Goal: Information Seeking & Learning: Learn about a topic

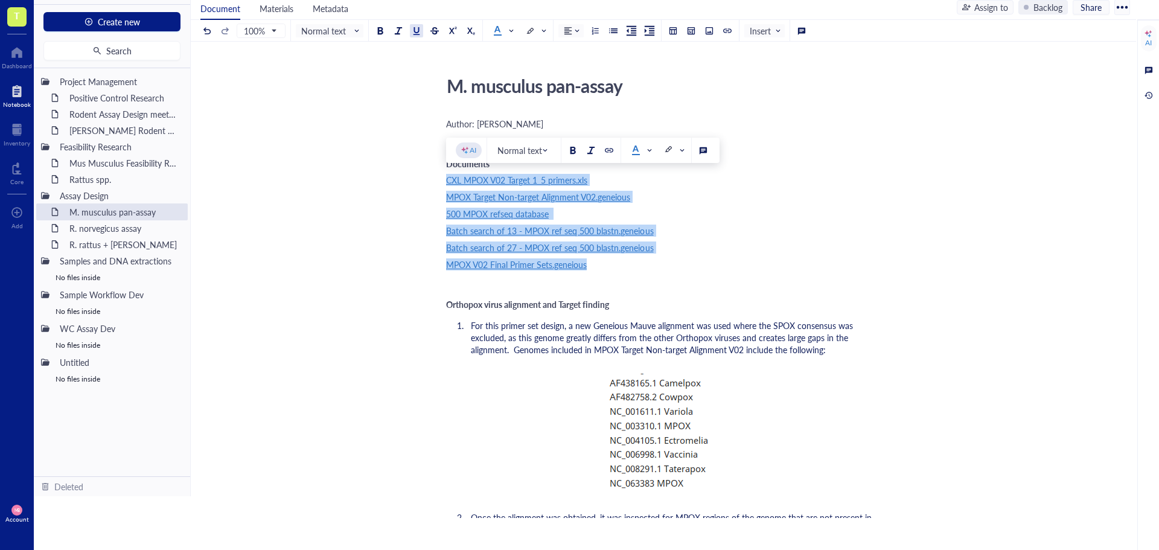
drag, startPoint x: 625, startPoint y: 269, endPoint x: 421, endPoint y: 183, distance: 220.5
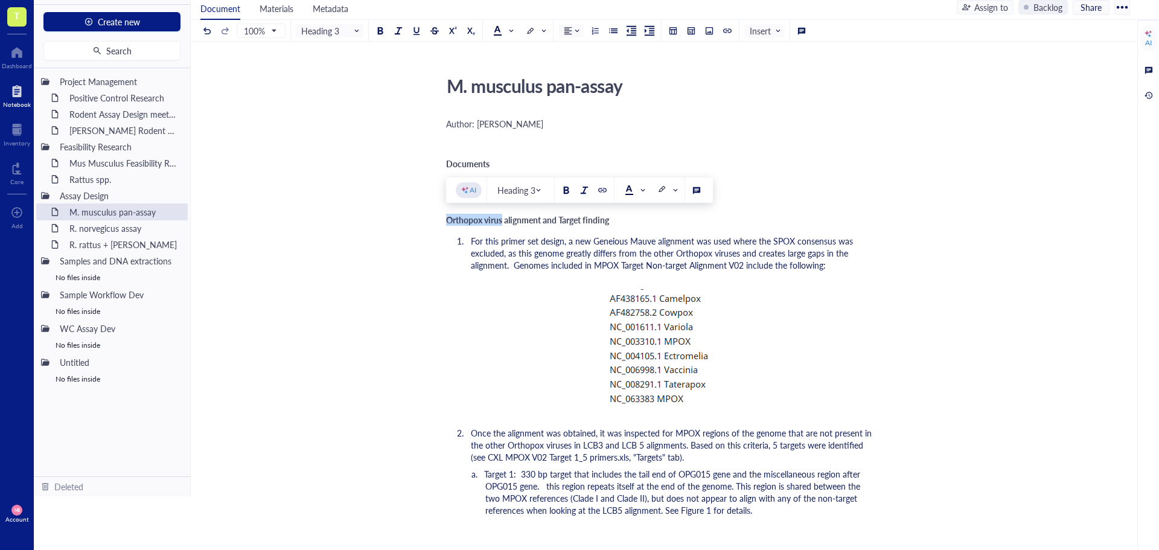
drag, startPoint x: 502, startPoint y: 220, endPoint x: 444, endPoint y: 221, distance: 57.9
click at [448, 219] on span "Species alignment and Target finding" at bounding box center [513, 220] width 135 height 12
click at [501, 220] on span "M. musculus Species alignment and Target finding" at bounding box center [537, 220] width 183 height 12
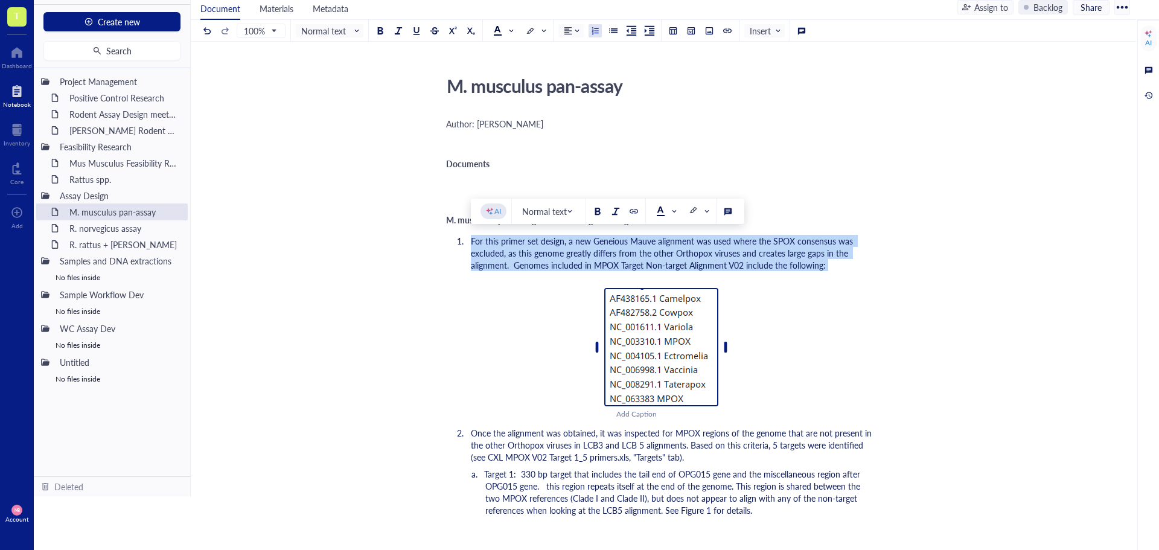
drag, startPoint x: 471, startPoint y: 240, endPoint x: 704, endPoint y: 355, distance: 260.2
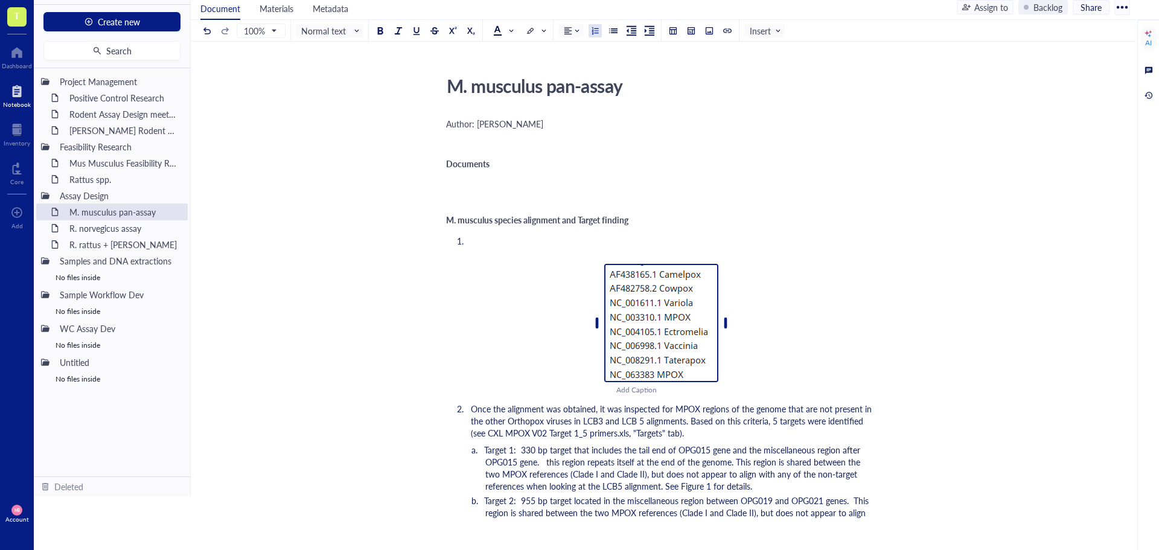
click at [703, 346] on img at bounding box center [661, 323] width 114 height 118
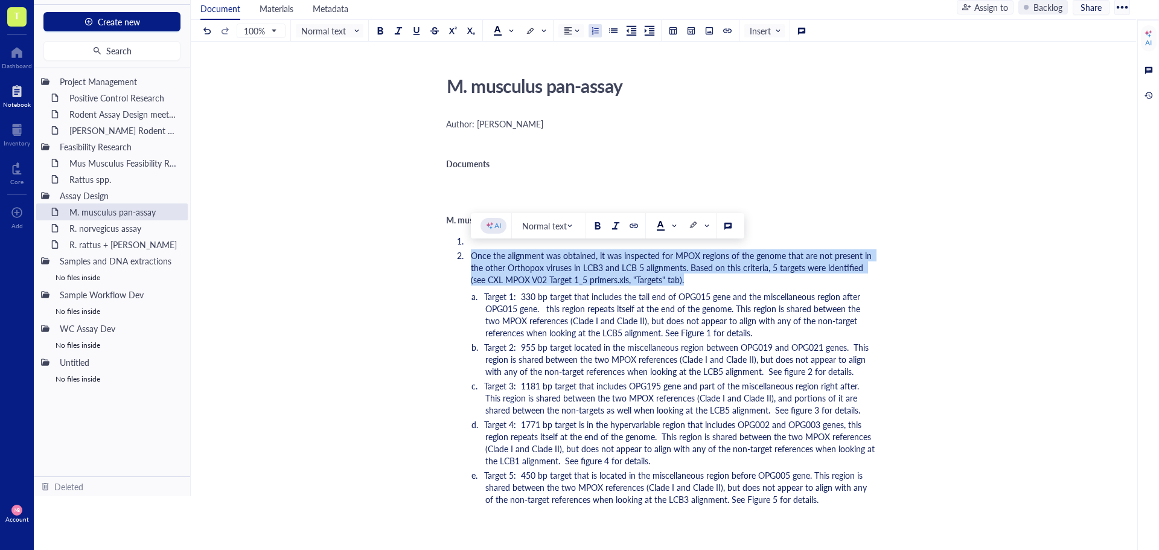
drag, startPoint x: 473, startPoint y: 256, endPoint x: 698, endPoint y: 279, distance: 226.9
click at [698, 279] on li "Once the alignment was obtained, it was inspected for MPOX regions of the genom…" at bounding box center [671, 267] width 410 height 36
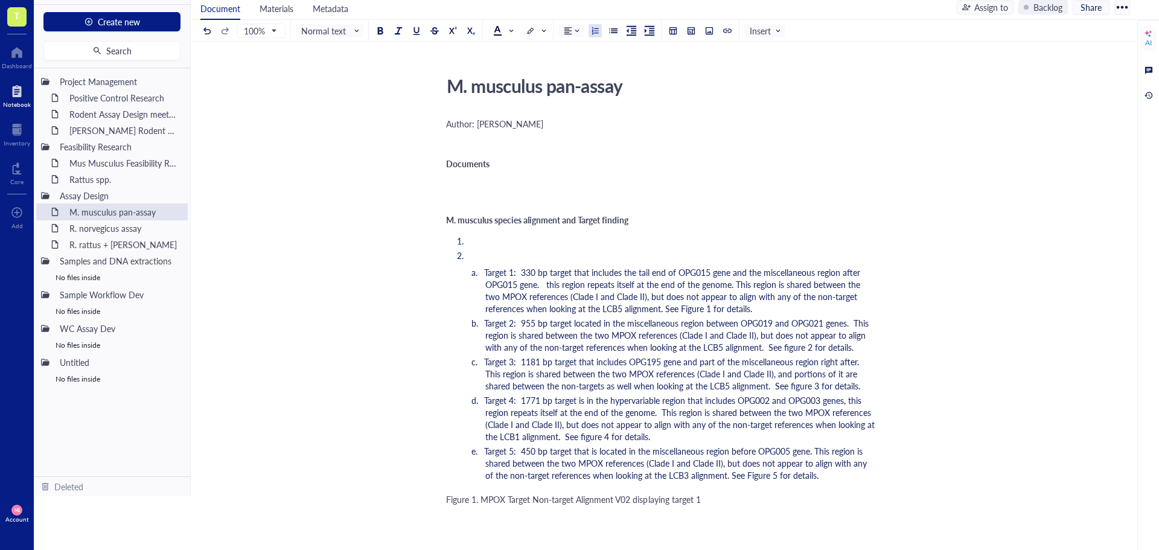
click at [486, 237] on li "﻿" at bounding box center [671, 241] width 410 height 12
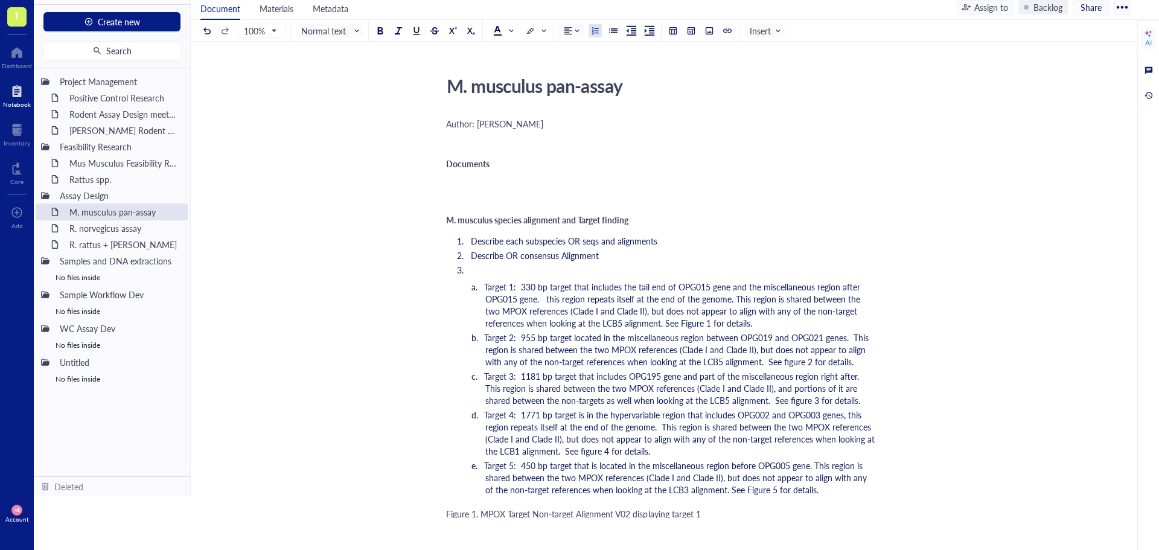
click at [495, 266] on li "﻿" at bounding box center [671, 270] width 410 height 12
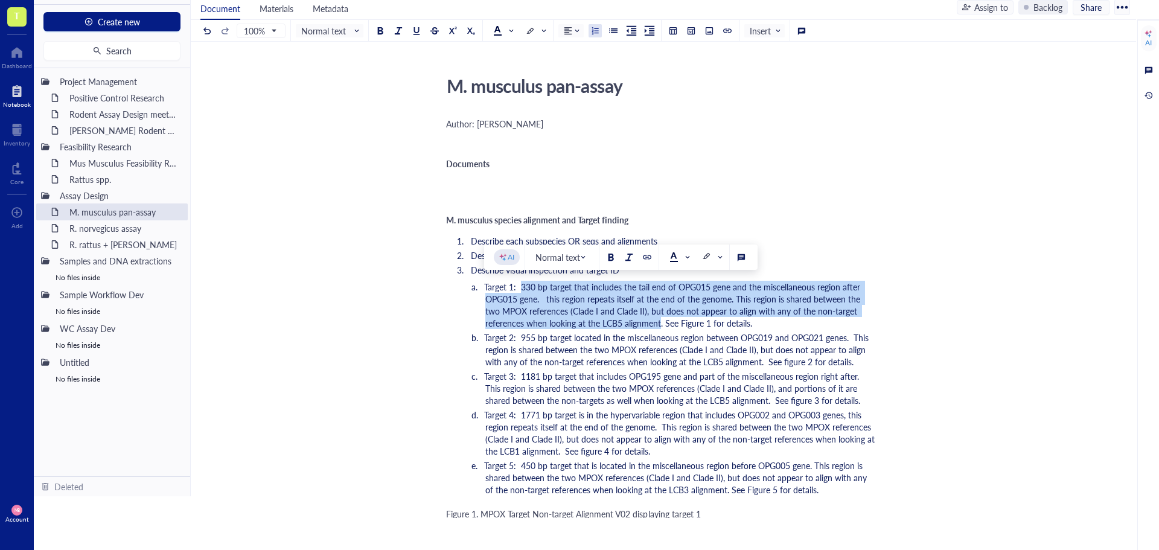
drag, startPoint x: 521, startPoint y: 288, endPoint x: 661, endPoint y: 319, distance: 143.5
click at [661, 319] on span "Target 1: 330 bp target that includes the tail end of OPG015 gene and the misce…" at bounding box center [673, 305] width 378 height 48
click at [609, 301] on span "Target 1: 330 bp target that includes the tail end of OPG015 gene and the misce…" at bounding box center [673, 305] width 378 height 48
click at [568, 294] on span "Target 1: 330 bp target that includes the tail end of OPG015 gene and the misce…" at bounding box center [673, 305] width 378 height 48
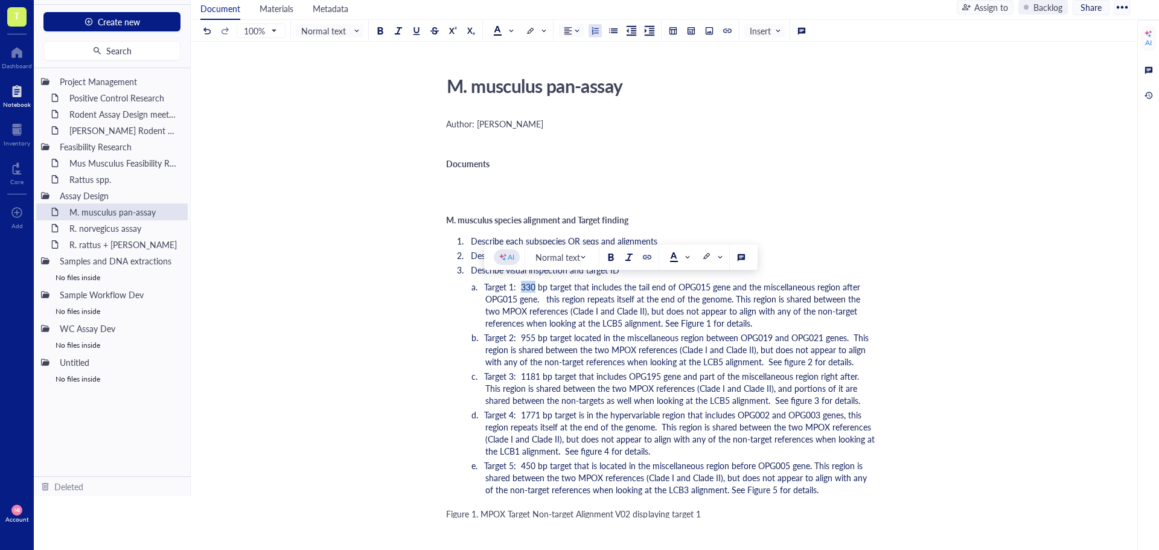
drag, startPoint x: 535, startPoint y: 288, endPoint x: 522, endPoint y: 288, distance: 13.3
click at [522, 288] on span "Target 1: 330 bp target that includes the tail end of OPG015 gene and the misce…" at bounding box center [673, 305] width 378 height 48
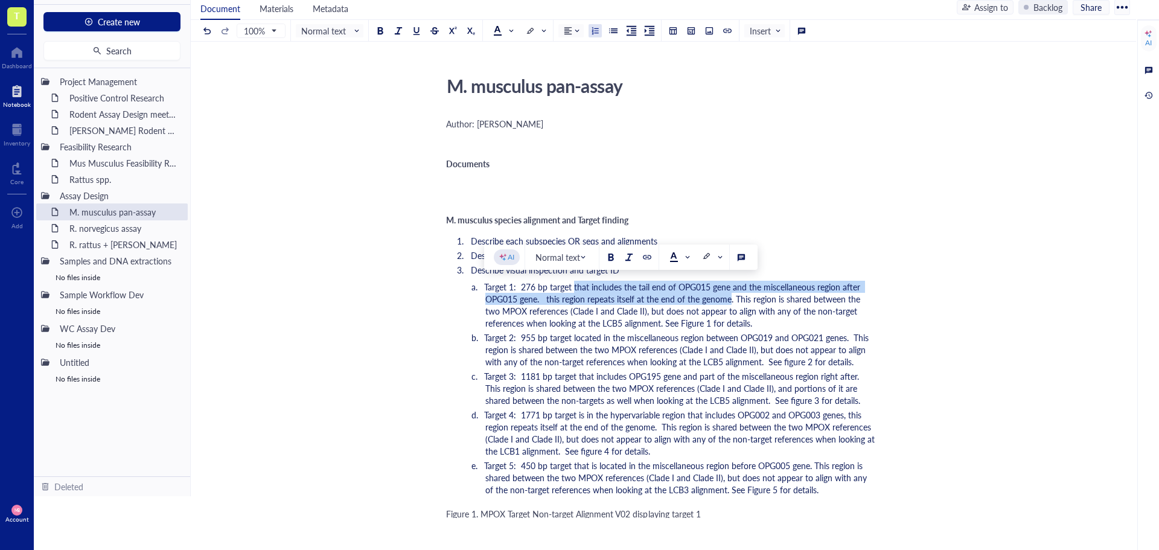
drag, startPoint x: 573, startPoint y: 287, endPoint x: 730, endPoint y: 298, distance: 157.3
click at [730, 298] on span "Target 1: 276 bp target that includes the tail end of OPG015 gene and the misce…" at bounding box center [673, 305] width 378 height 48
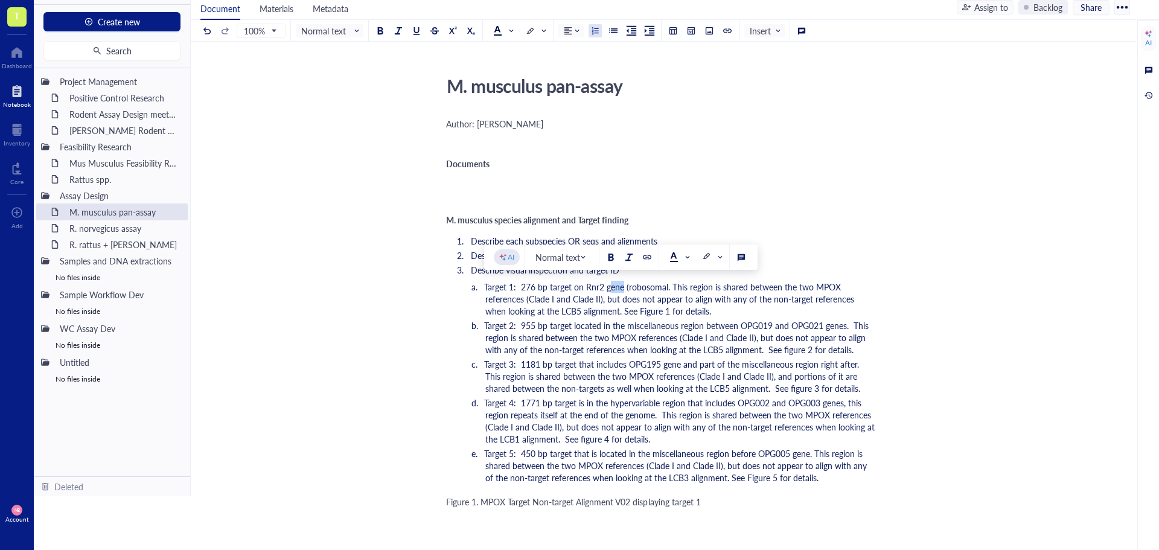
drag, startPoint x: 622, startPoint y: 288, endPoint x: 608, endPoint y: 288, distance: 13.3
click at [608, 288] on span "Target 1: 276 bp target on Rnr2 gene (robosomal. This region is shared between …" at bounding box center [670, 299] width 372 height 36
click at [614, 288] on span "Target 1: 276 bp target on Rnr2 (robosomal. This region is shared between the t…" at bounding box center [680, 299] width 393 height 36
drag, startPoint x: 640, startPoint y: 287, endPoint x: 608, endPoint y: 289, distance: 32.1
click at [608, 289] on span "Target 1: 276 bp target on Rnr2 (rbosomal. This region is shared between the tw…" at bounding box center [680, 299] width 393 height 36
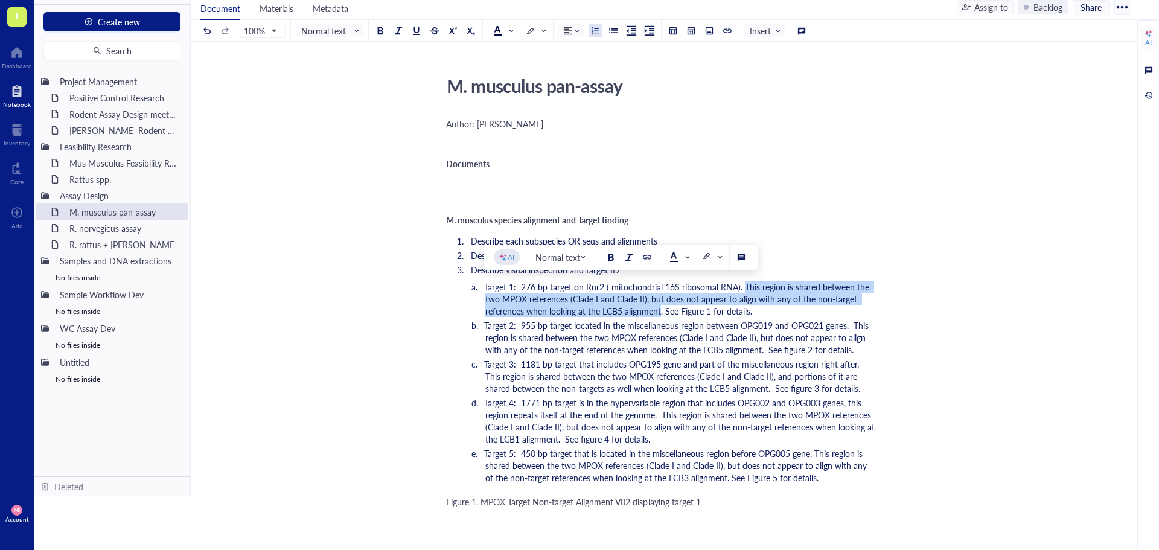
drag, startPoint x: 742, startPoint y: 287, endPoint x: 659, endPoint y: 309, distance: 86.1
click at [659, 309] on span "Target 1: 276 bp target on Rnr2 ( mitochondrial 16S ribosomal RNA). This region…" at bounding box center [677, 299] width 387 height 36
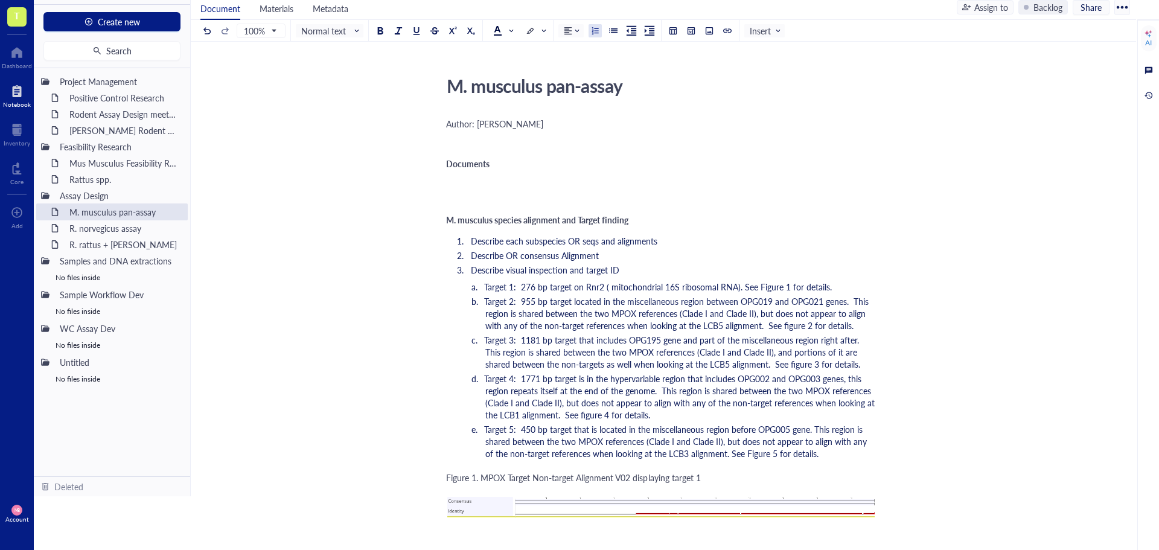
click at [826, 287] on span "Target 1: 276 bp target on Rnr2 ( mitochondrial 16S ribosomal RNA). See Figure …" at bounding box center [658, 287] width 348 height 12
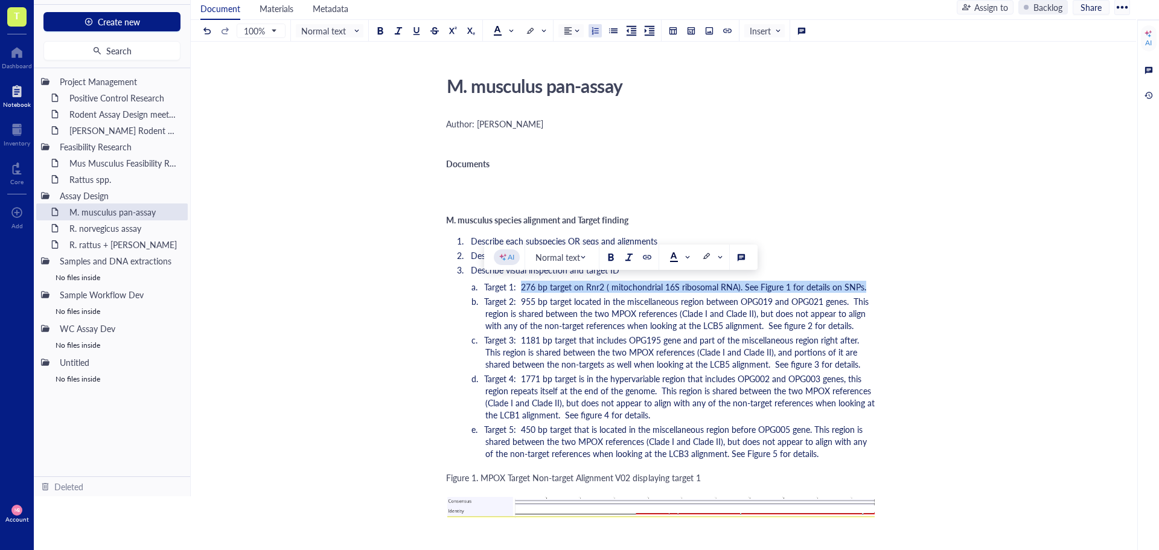
drag, startPoint x: 521, startPoint y: 289, endPoint x: 870, endPoint y: 282, distance: 349.5
click at [870, 282] on li "Target 1: 276 bp target on Rnr2 ( mitochondrial 16S ribosomal RNA). See Figure …" at bounding box center [680, 287] width 390 height 12
copy span "276 bp target on Rnr2 ( mitochondrial 16S ribosomal RNA). See Figure 1 for deta…"
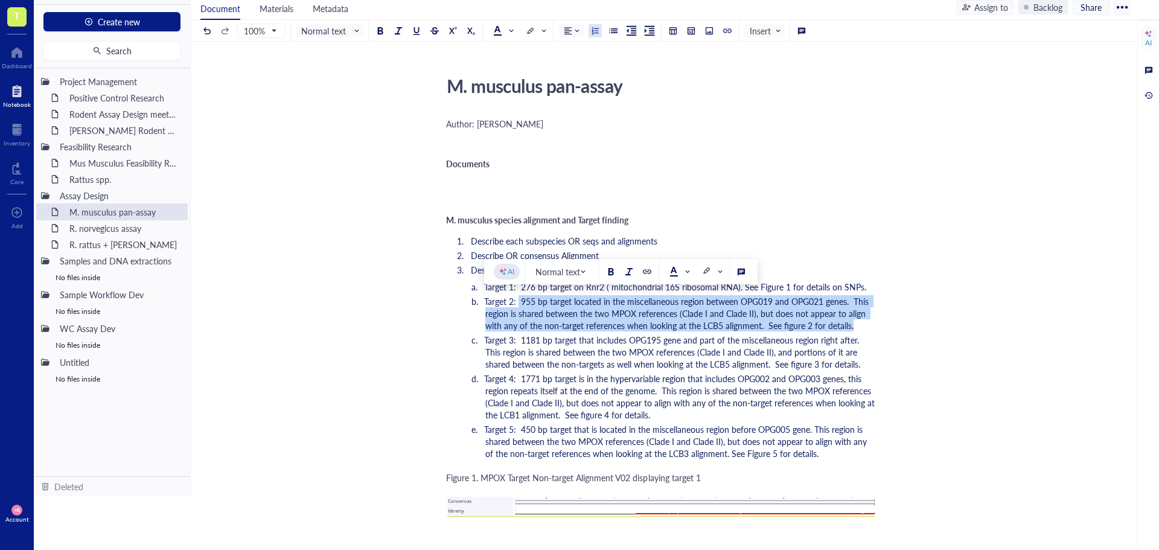
drag, startPoint x: 518, startPoint y: 302, endPoint x: 861, endPoint y: 323, distance: 343.5
click at [861, 323] on li "Target 2: 955 bp target located in the miscellaneous region between OPG019 and …" at bounding box center [680, 313] width 390 height 36
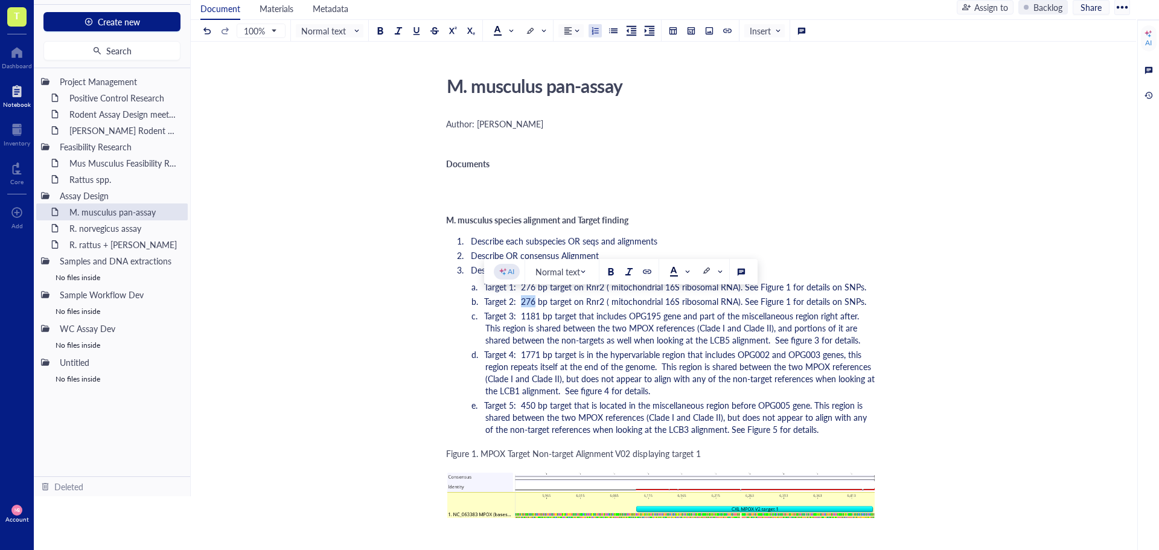
drag, startPoint x: 520, startPoint y: 301, endPoint x: 533, endPoint y: 301, distance: 13.3
click at [533, 301] on span "Target 2: 276 bp target on Rnr2 ( mitochondrial 16S ribosomal RNA). See Figure …" at bounding box center [675, 301] width 382 height 12
click at [582, 325] on span "Target 3: 1181 bp target that includes OPG195 gene and part of the miscellaneou…" at bounding box center [674, 328] width 380 height 36
click at [784, 299] on span "Target 2: 317 bp target on Rnr2 ( mitochondrial 16S ribosomal RNA). See Figure …" at bounding box center [675, 301] width 382 height 12
click at [783, 346] on ol "Target 1: 276 bp target on Rnr2 ( mitochondrial 16S ribosomal RNA). See Figure …" at bounding box center [661, 358] width 430 height 154
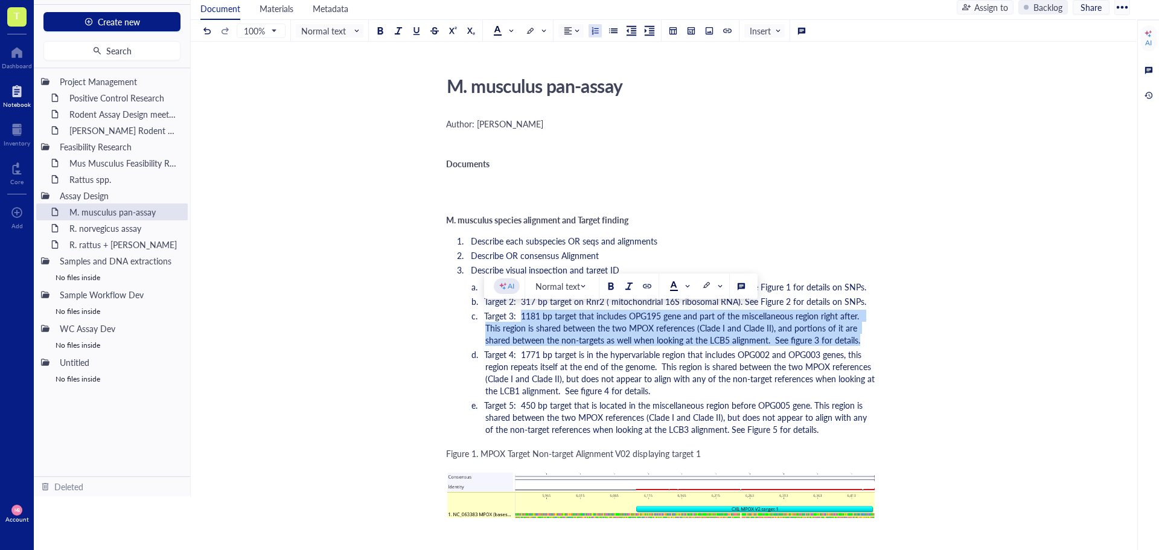
drag, startPoint x: 523, startPoint y: 316, endPoint x: 860, endPoint y: 339, distance: 338.1
click at [860, 339] on li "Target 3: 1181 bp target that includes OPG195 gene and part of the miscellaneou…" at bounding box center [680, 328] width 390 height 36
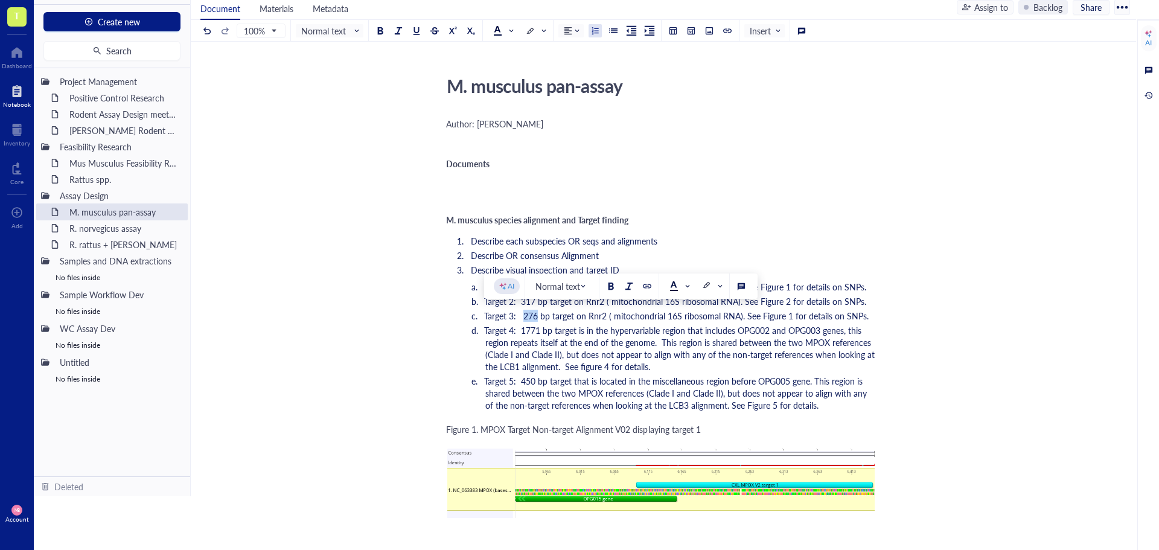
drag, startPoint x: 537, startPoint y: 315, endPoint x: 524, endPoint y: 316, distance: 12.1
click at [524, 316] on span "Target 3: 276 bp target on Rnr2 ( mitochondrial 16S ribosomal RNA). See Figure …" at bounding box center [676, 316] width 384 height 12
click at [783, 315] on span "Target 3: 242 bp target on Rnr2 ( mitochondrial 16S ribosomal RNA). See Figure …" at bounding box center [675, 316] width 382 height 12
click at [670, 330] on span "Target 4: 1771 bp target is in the hypervariable region that includes OPG002 an…" at bounding box center [680, 348] width 393 height 48
drag, startPoint x: 520, startPoint y: 331, endPoint x: 538, endPoint y: 331, distance: 17.5
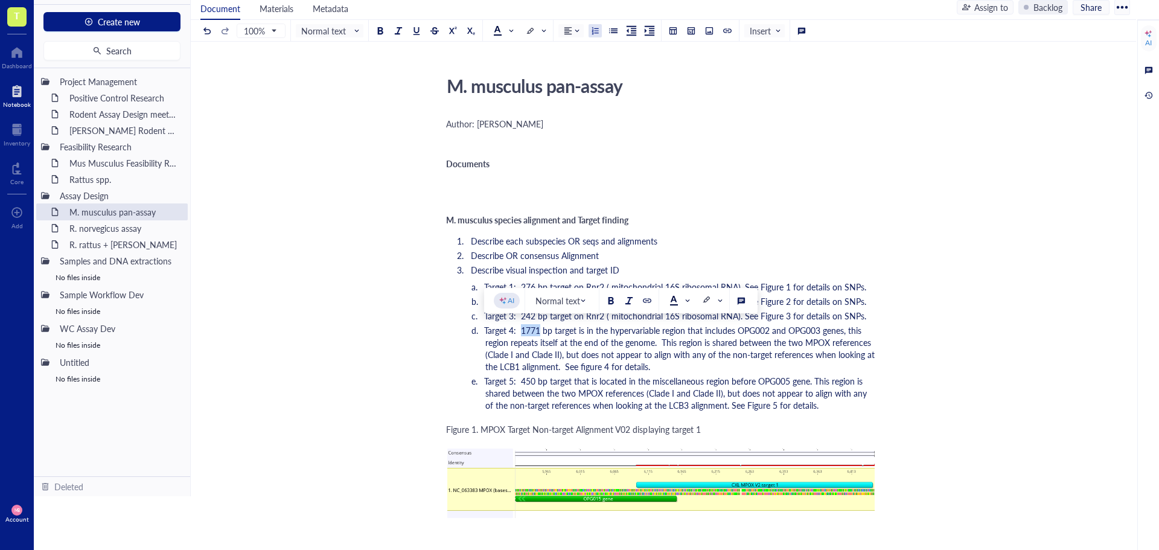
click at [538, 331] on span "Target 4: 1771 bp target is in the hypervariable region that includes OPG002 an…" at bounding box center [680, 348] width 393 height 48
drag, startPoint x: 573, startPoint y: 331, endPoint x: 839, endPoint y: 333, distance: 266.8
click at [839, 333] on span "Target 4: 191 bp target is in the hypervariable region that includes OPG002 and…" at bounding box center [680, 348] width 393 height 48
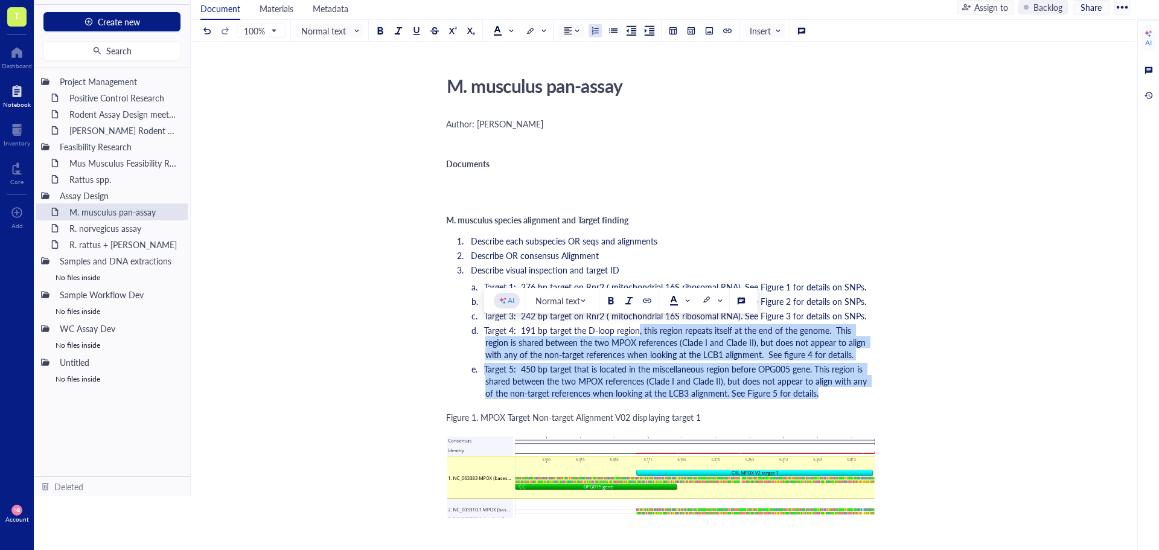
drag, startPoint x: 637, startPoint y: 333, endPoint x: 821, endPoint y: 390, distance: 192.4
click at [821, 390] on ol "Target 1: 276 bp target on Rnr2 ( mitochondrial 16S ribosomal RNA). See Figure …" at bounding box center [661, 340] width 430 height 118
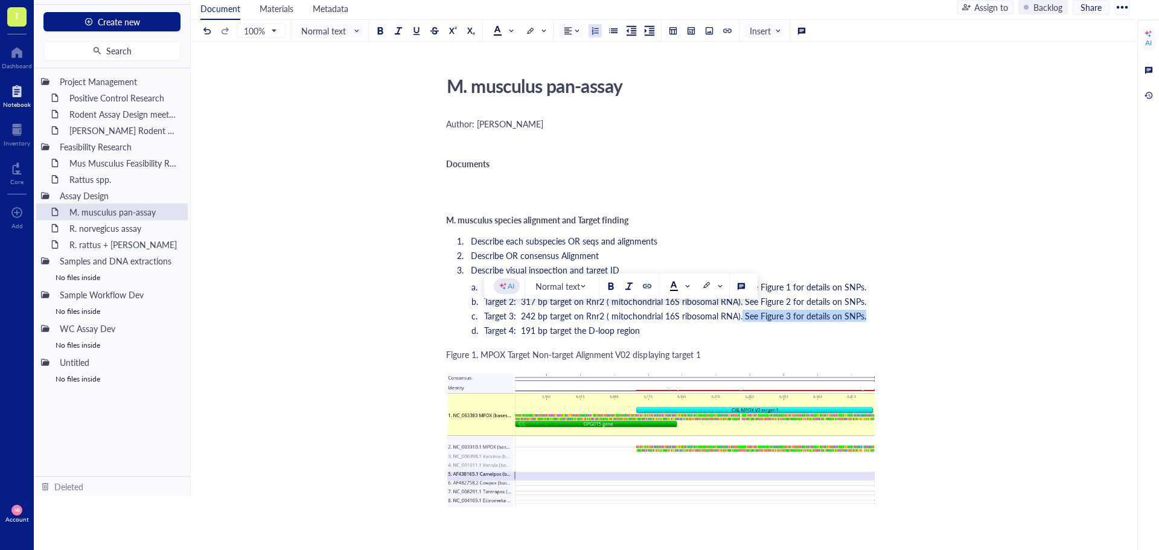
drag, startPoint x: 740, startPoint y: 317, endPoint x: 876, endPoint y: 320, distance: 135.8
copy span "See Figure 3 for details on SNPs."
click at [654, 334] on li "Target 4: 191 bp target the D-loop region" at bounding box center [680, 330] width 390 height 12
click at [487, 288] on span "Target 1: 276 bp target on Rnr2 ( mitochondrial 16S ribosomal RNA). See Figure …" at bounding box center [675, 287] width 382 height 12
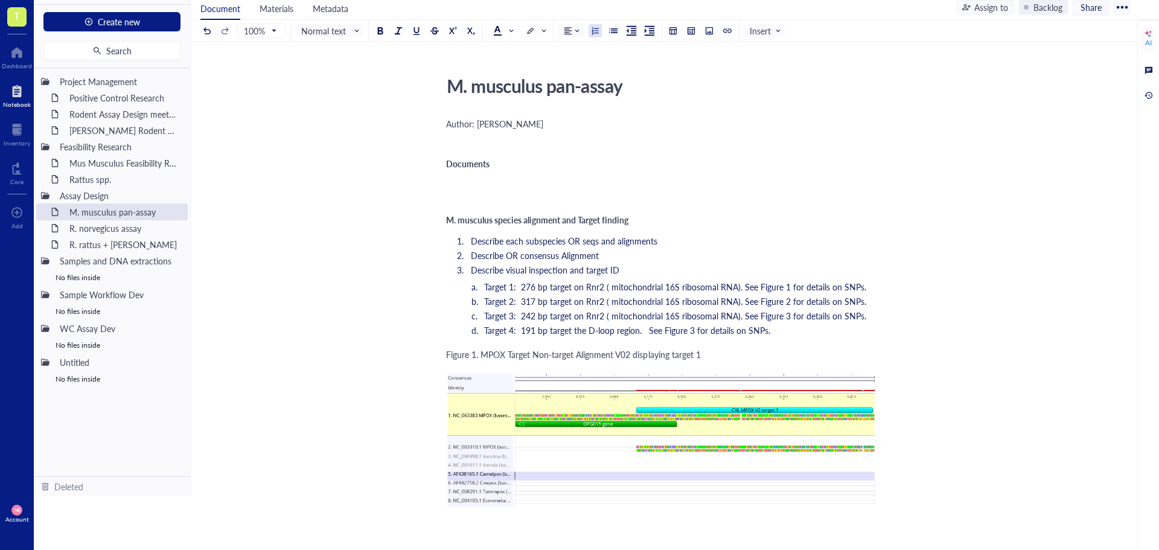
click at [485, 290] on span "Target 1: 276 bp target on Rnr2 ( mitochondrial 16S ribosomal RNA). See Figure …" at bounding box center [675, 287] width 382 height 12
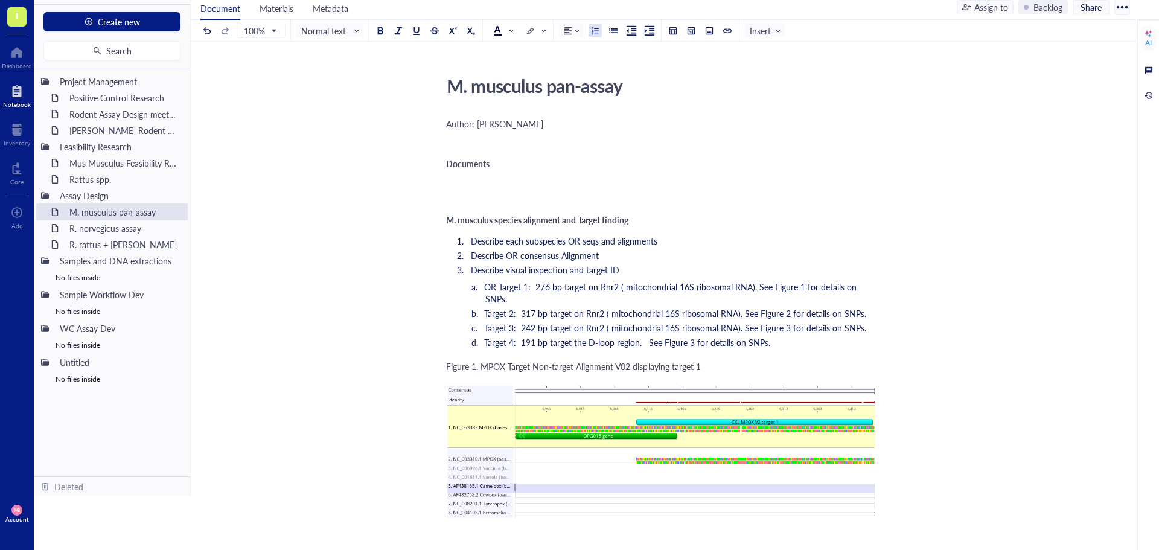
click at [486, 307] on span "Target 2: 317 bp target on Rnr2 ( mitochondrial 16S ribosomal RNA). See Figure …" at bounding box center [675, 313] width 382 height 12
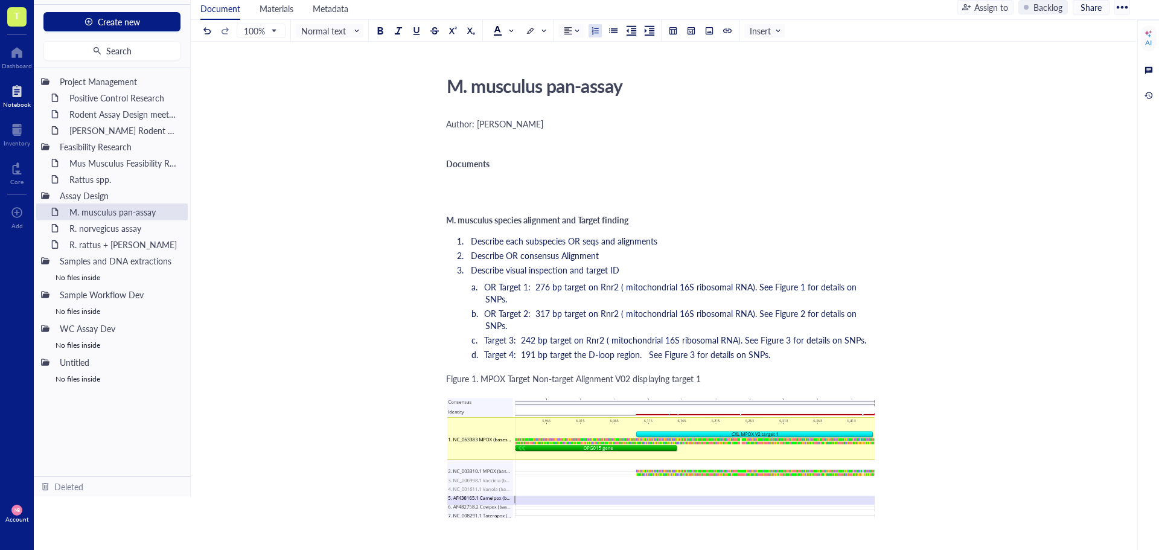
click at [485, 334] on span "Target 3: 242 bp target on Rnr2 ( mitochondrial 16S ribosomal RNA). See Figure …" at bounding box center [675, 340] width 382 height 12
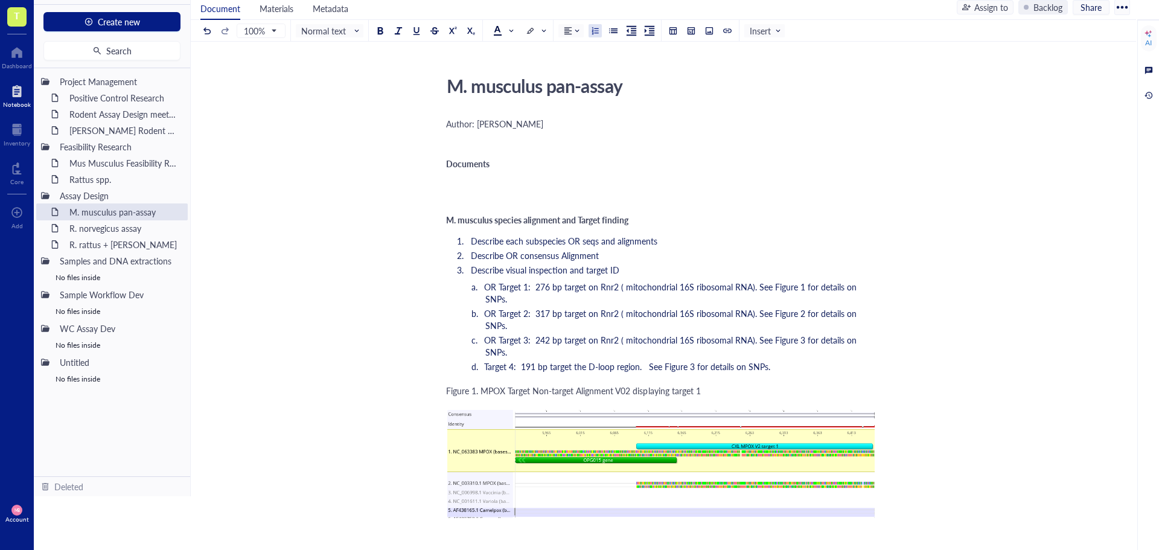
click at [486, 360] on span "Target 4: 191 bp target the D-loop region. See Figure 3 for details on SNPs." at bounding box center [627, 366] width 286 height 12
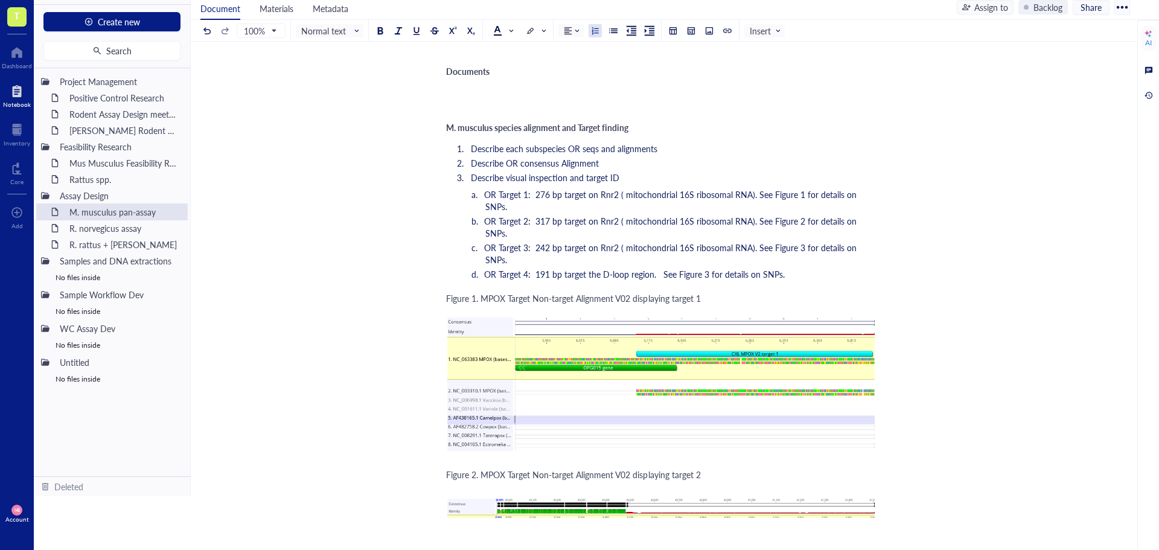
scroll to position [121, 0]
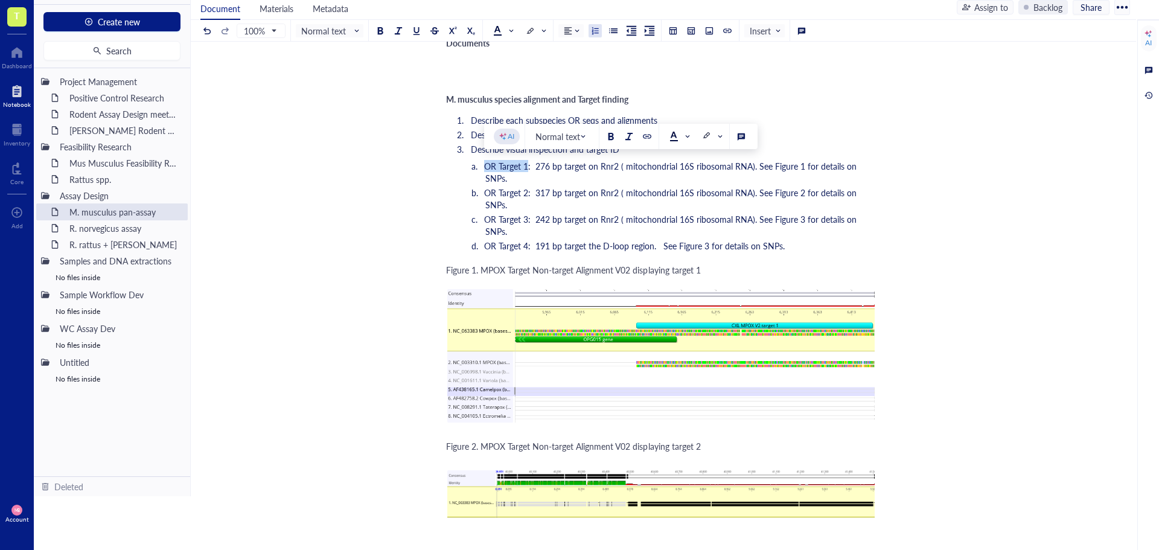
drag, startPoint x: 485, startPoint y: 165, endPoint x: 528, endPoint y: 164, distance: 42.9
click at [528, 164] on span "OR Target 1: 276 bp target on Rnr2 ( mitochondrial 16S ribosomal RNA). See Figu…" at bounding box center [671, 172] width 375 height 24
copy span "OR Target 1"
click at [556, 264] on span "Figure 1. MPOX Target Non-target Alignment V02 displaying target 1" at bounding box center [573, 270] width 255 height 12
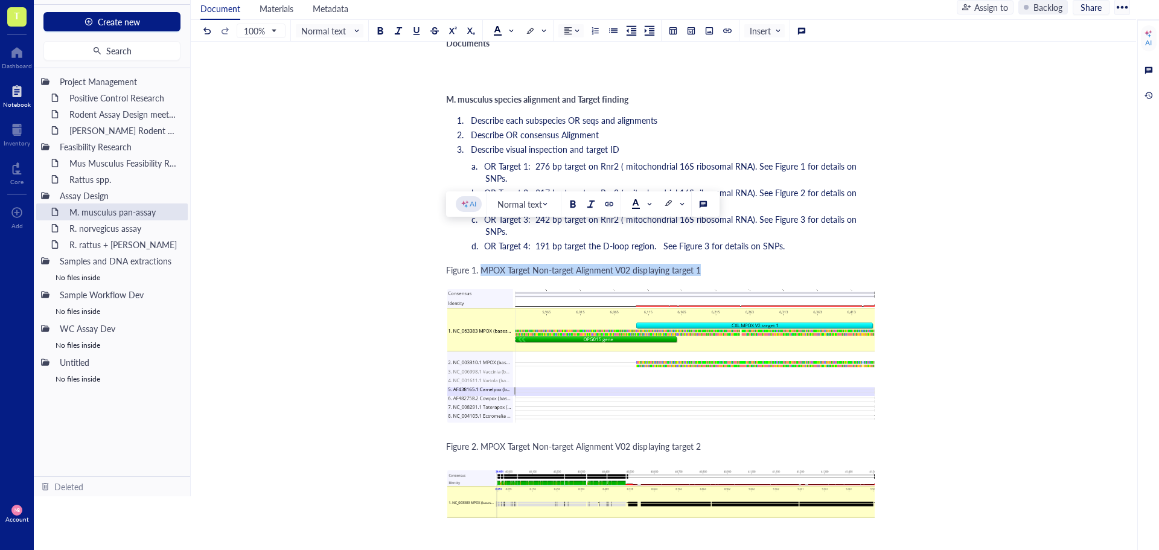
drag, startPoint x: 482, startPoint y: 234, endPoint x: 707, endPoint y: 229, distance: 225.2
click at [707, 264] on div "Figure 1. MPOX Target Non-target Alignment V02 displaying target 1" at bounding box center [661, 270] width 430 height 12
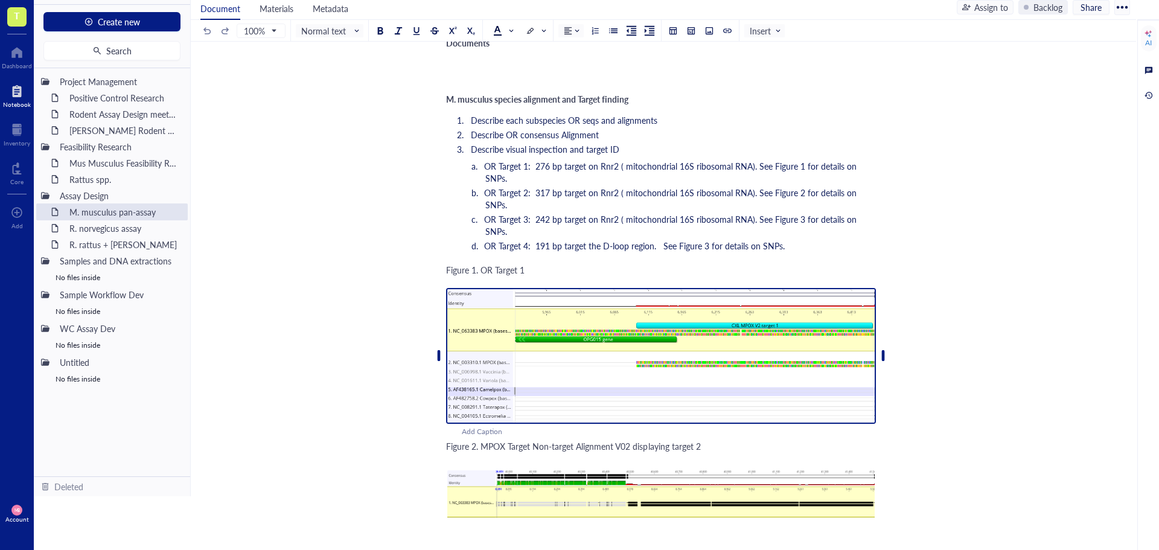
click at [517, 299] on img at bounding box center [661, 356] width 430 height 136
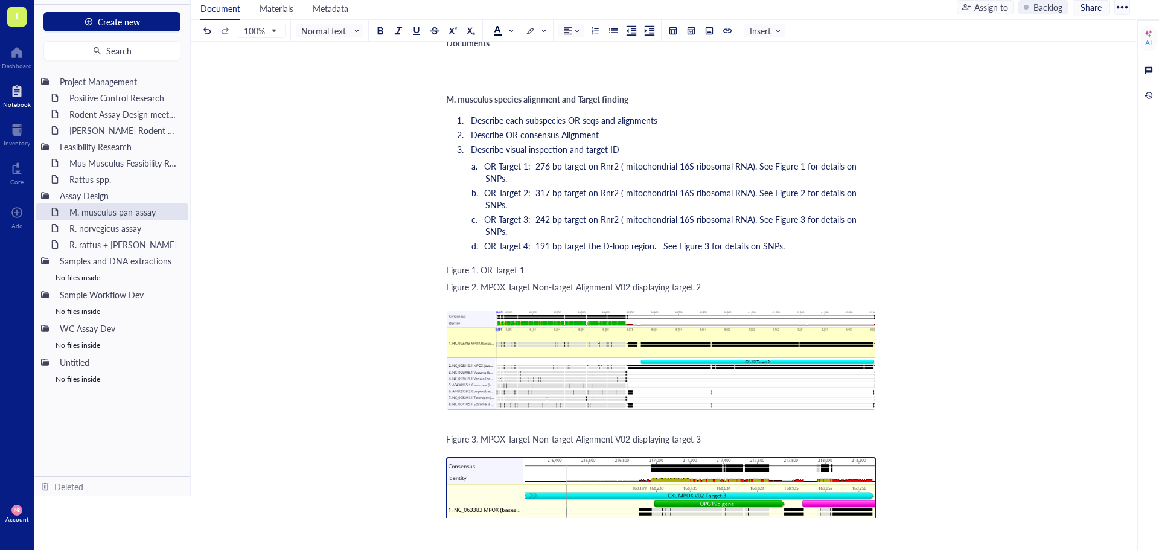
click at [512, 457] on img at bounding box center [661, 537] width 430 height 161
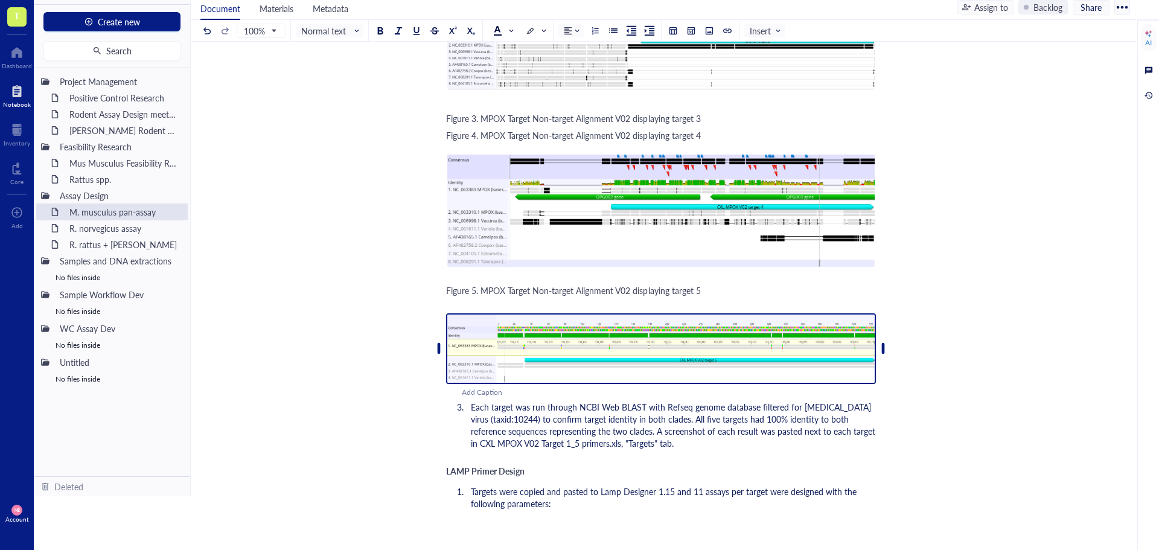
scroll to position [320, 0]
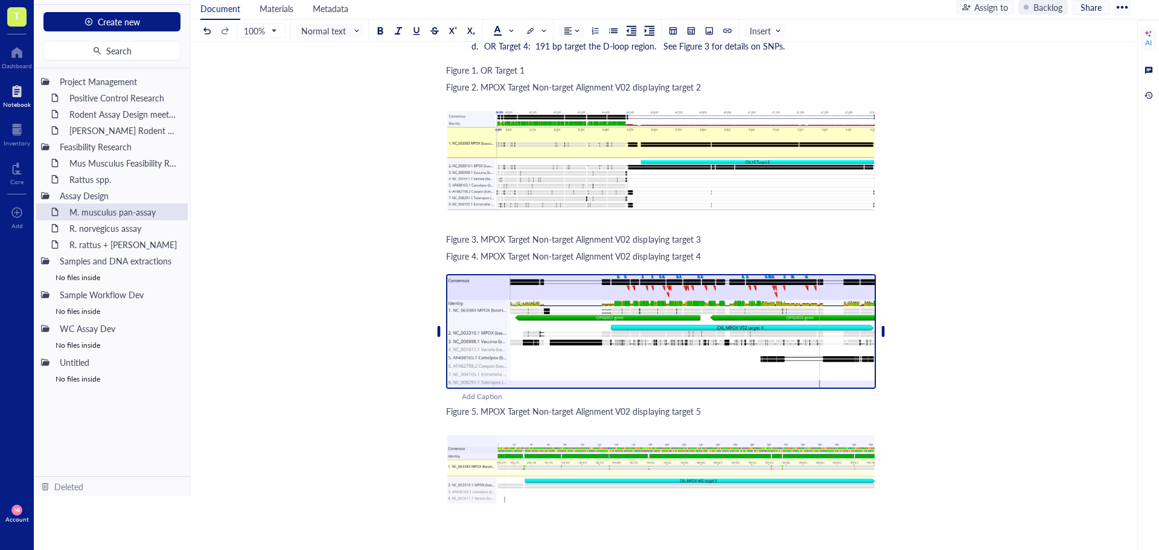
click at [573, 296] on img at bounding box center [661, 331] width 430 height 115
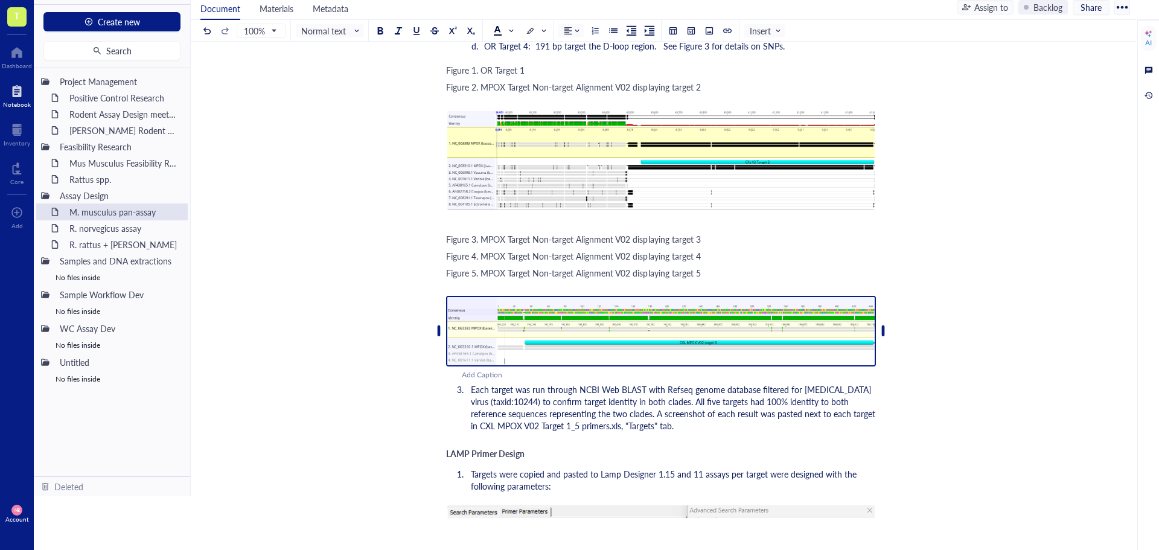
click at [544, 296] on img at bounding box center [661, 331] width 430 height 71
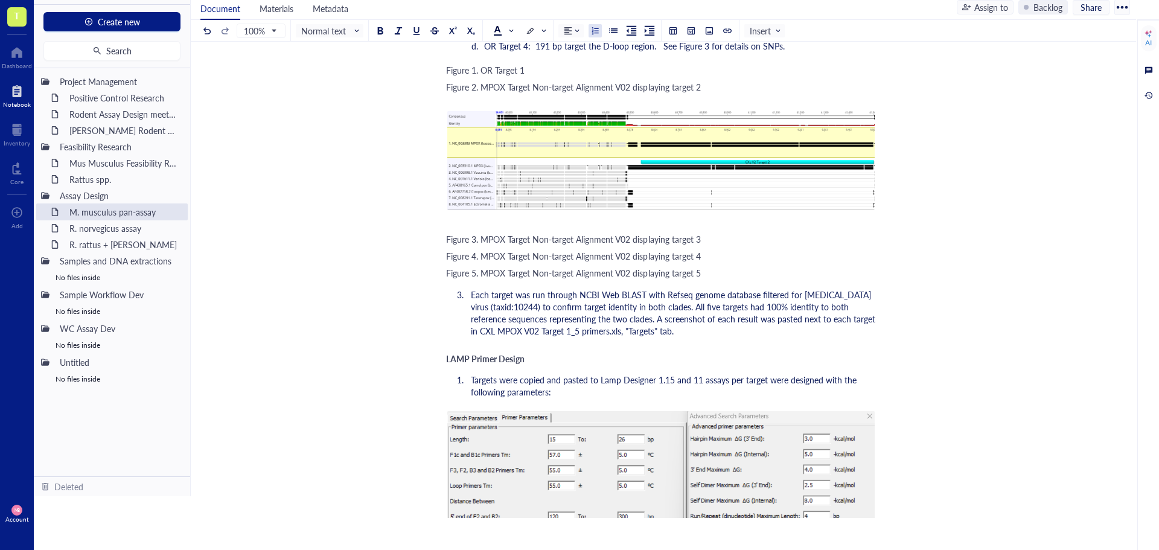
drag, startPoint x: 442, startPoint y: 237, endPoint x: 556, endPoint y: 241, distance: 114.2
click at [569, 267] on span "Figure 5. MPOX Target Non-target Alignment V02 displaying target 5" at bounding box center [573, 273] width 255 height 12
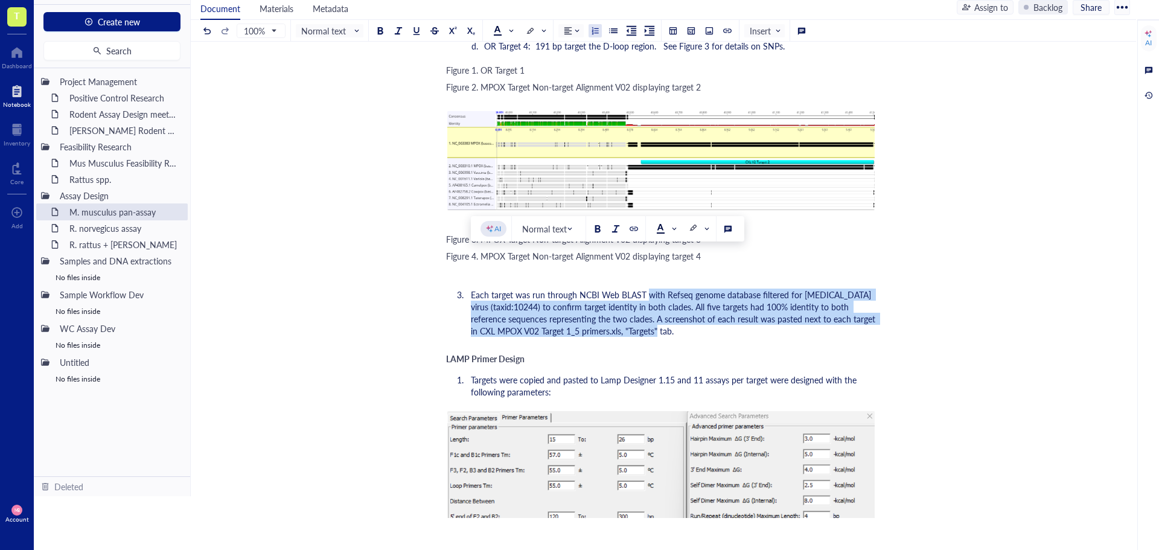
drag, startPoint x: 647, startPoint y: 258, endPoint x: 657, endPoint y: 291, distance: 34.7
click at [657, 291] on li "Each target was run through NCBI Web BLAST with Refseq genome database filtered…" at bounding box center [671, 312] width 410 height 48
click at [658, 288] on span "Each target was run through NCBI Web BLAST with Refseq genome database filtered…" at bounding box center [674, 312] width 407 height 48
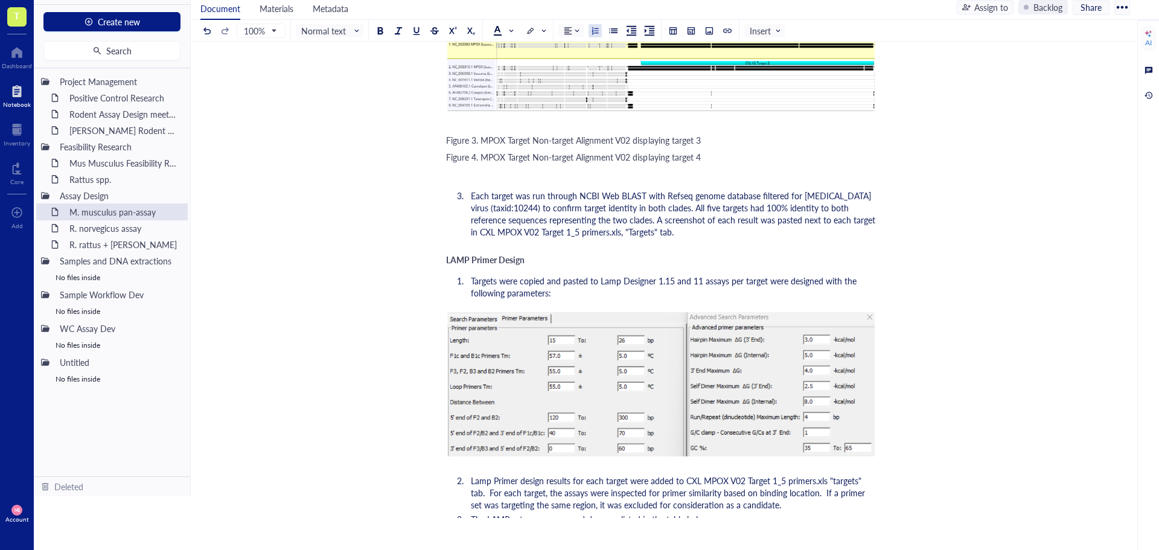
scroll to position [441, 0]
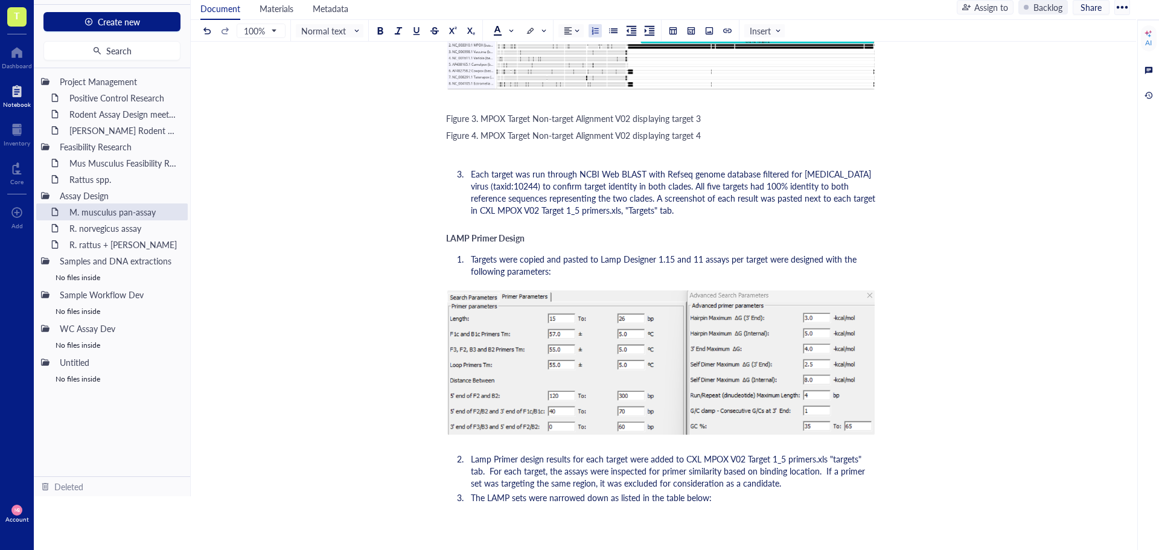
click at [658, 289] on img at bounding box center [661, 362] width 430 height 147
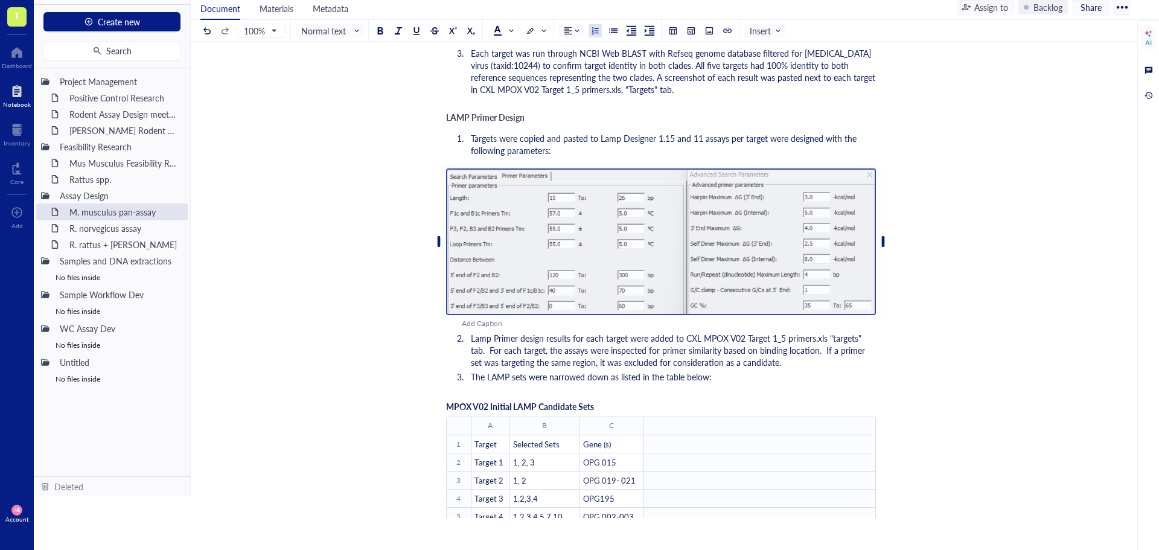
scroll to position [622, 0]
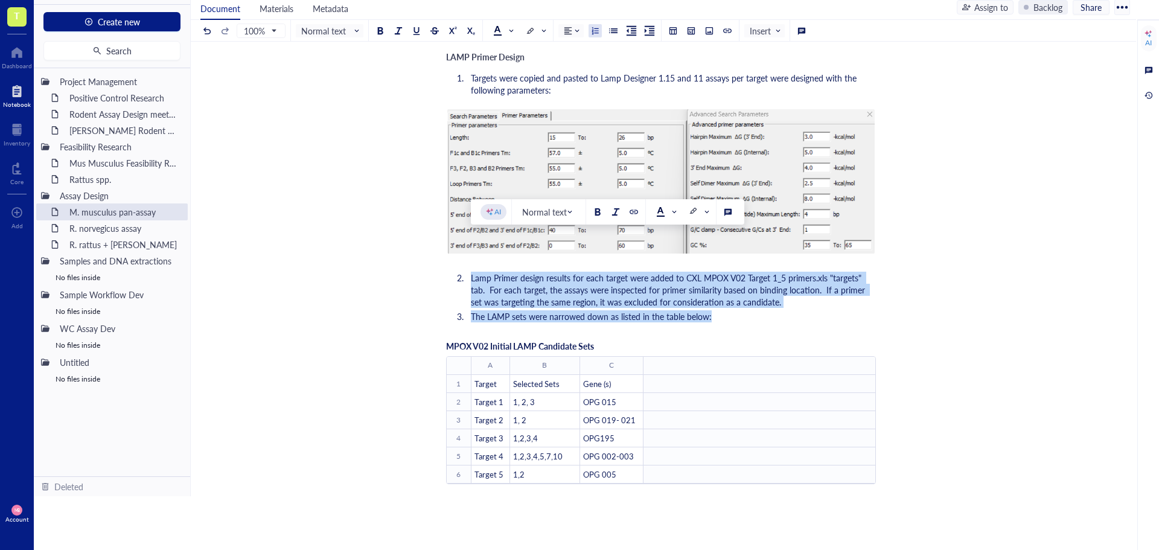
drag, startPoint x: 713, startPoint y: 281, endPoint x: 465, endPoint y: 237, distance: 252.5
click at [465, 237] on ol "Targets were copied and pasted to Lamp Designer 1.15 and 11 assays per target w…" at bounding box center [661, 196] width 430 height 255
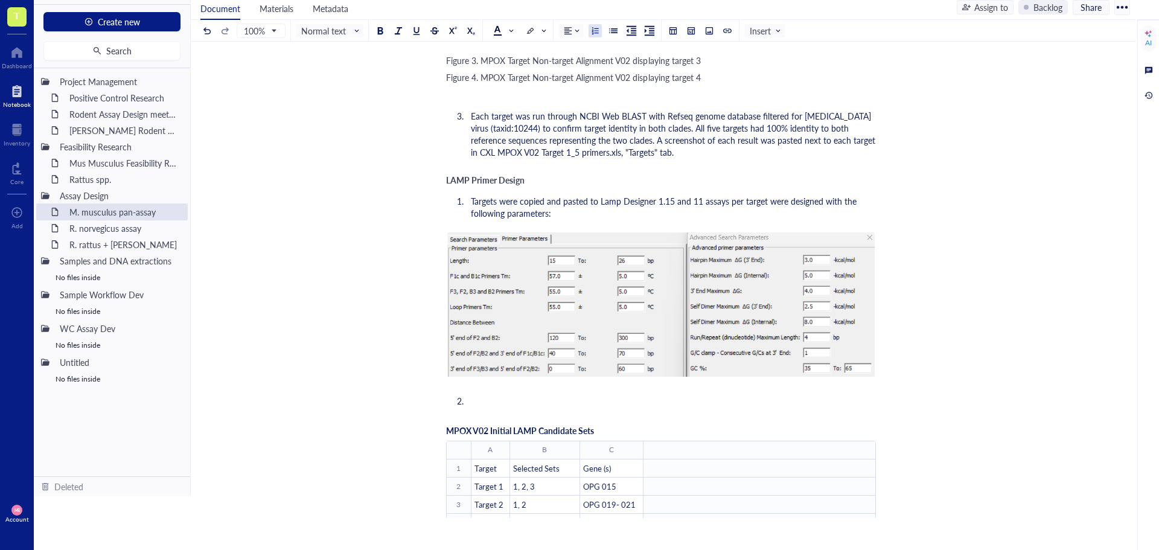
scroll to position [441, 0]
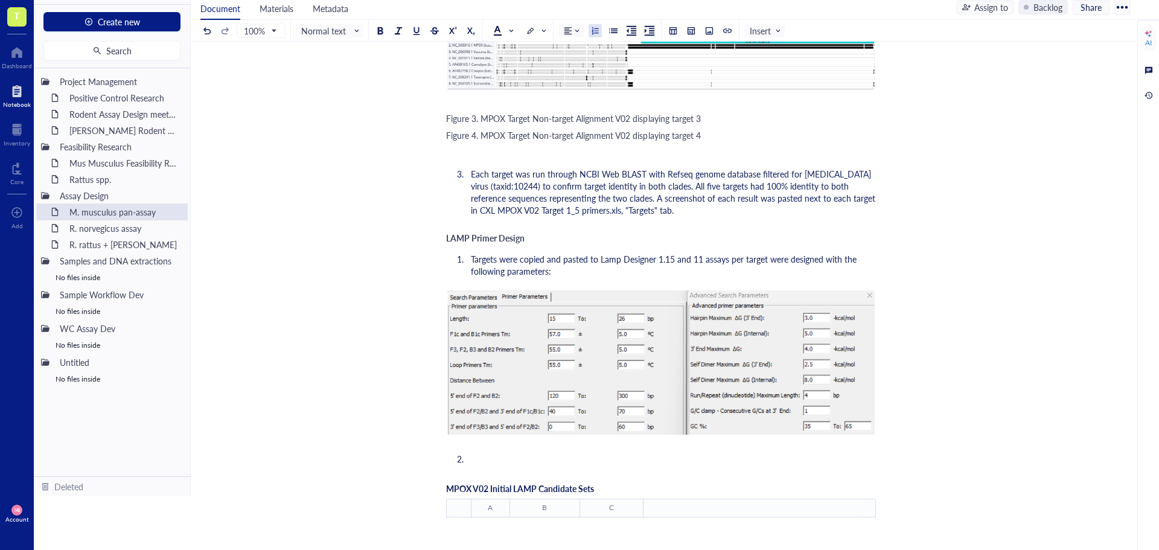
click at [488, 253] on span "Targets were copied and pasted to Lamp Designer 1.15 and 11 assays per target w…" at bounding box center [665, 265] width 388 height 24
drag, startPoint x: 562, startPoint y: 238, endPoint x: 468, endPoint y: 223, distance: 94.7
click at [468, 253] on li "Targets were copied and pasted to Lamp Designer 1.15 and 11 assays per target w…" at bounding box center [671, 265] width 410 height 24
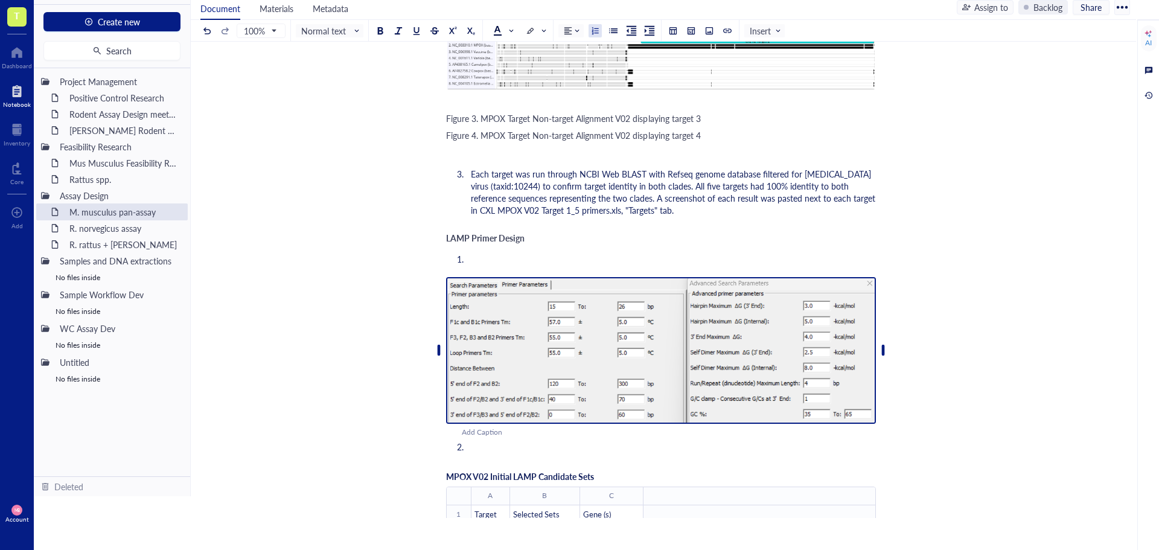
click at [488, 286] on img at bounding box center [661, 350] width 430 height 147
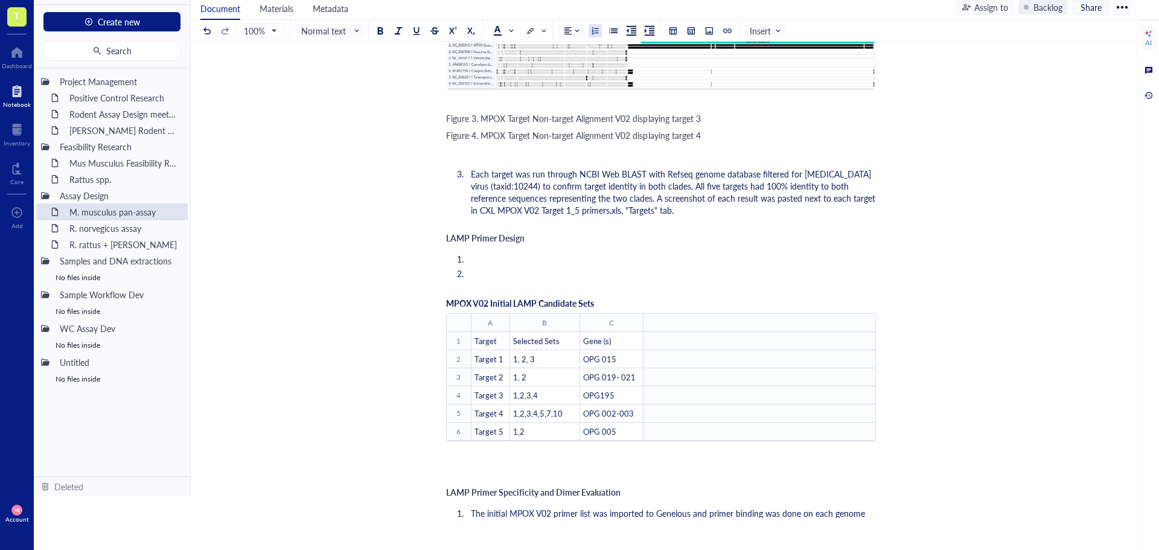
click at [481, 267] on li "﻿" at bounding box center [671, 273] width 410 height 12
click at [500, 275] on div "﻿ Type ‘/’ for commands" at bounding box center [661, 281] width 430 height 12
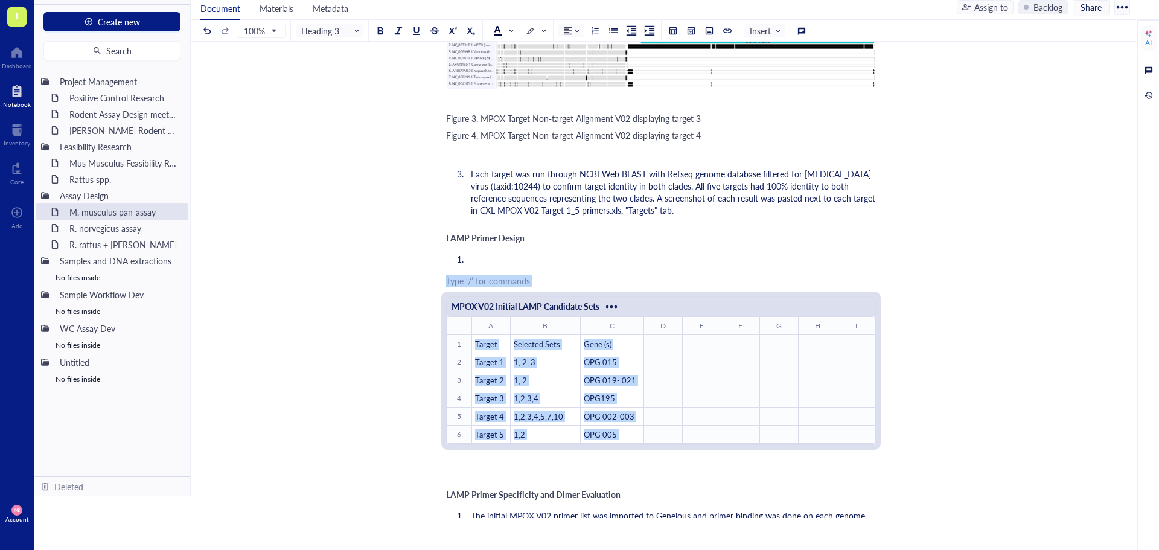
drag, startPoint x: 453, startPoint y: 244, endPoint x: 447, endPoint y: 449, distance: 205.3
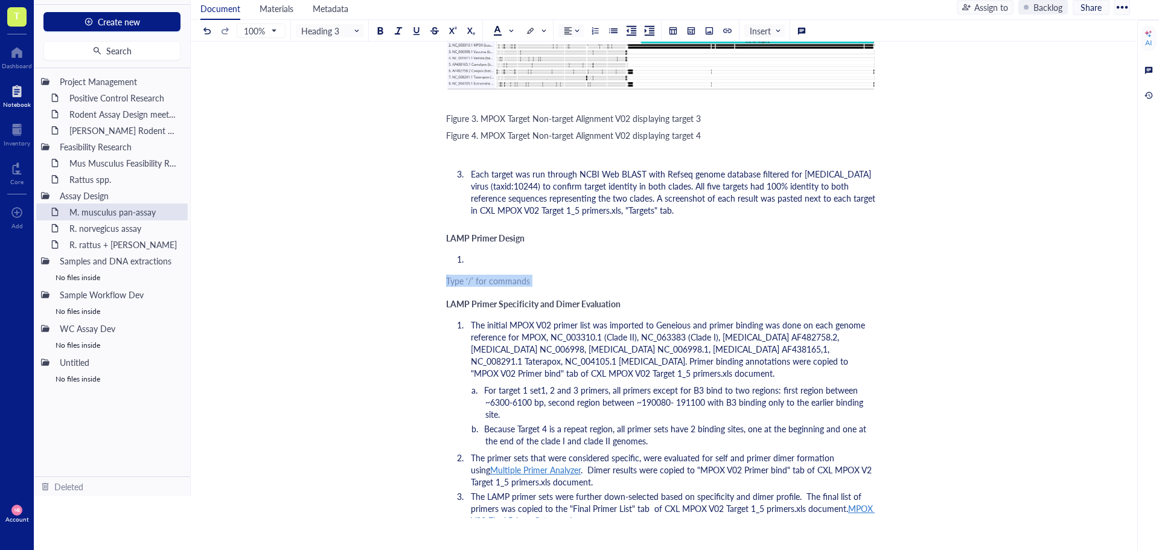
click at [489, 275] on div "﻿ Type ‘/’ for commands" at bounding box center [661, 281] width 430 height 12
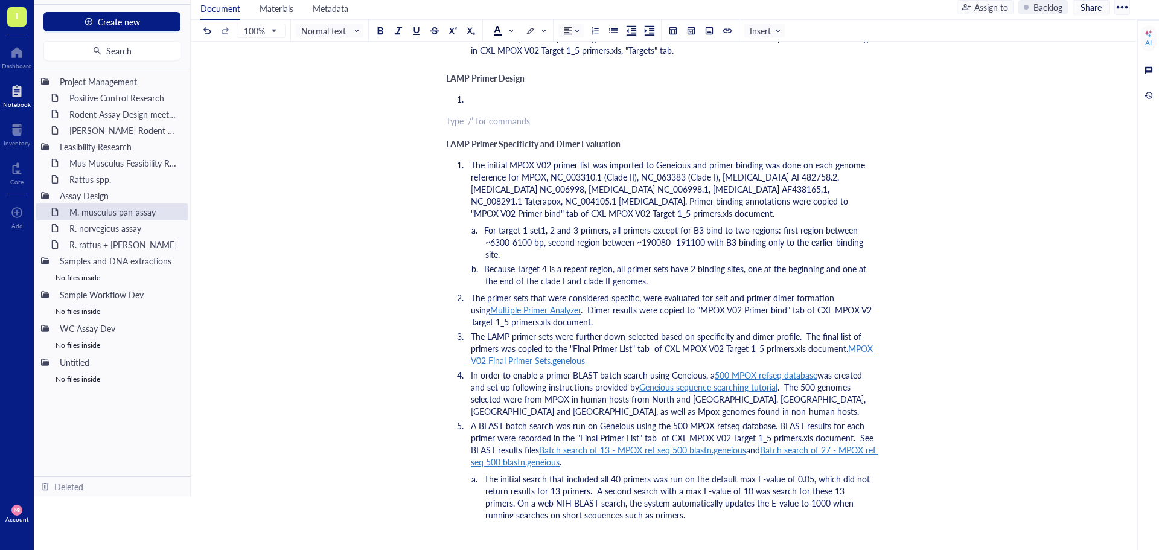
scroll to position [622, 0]
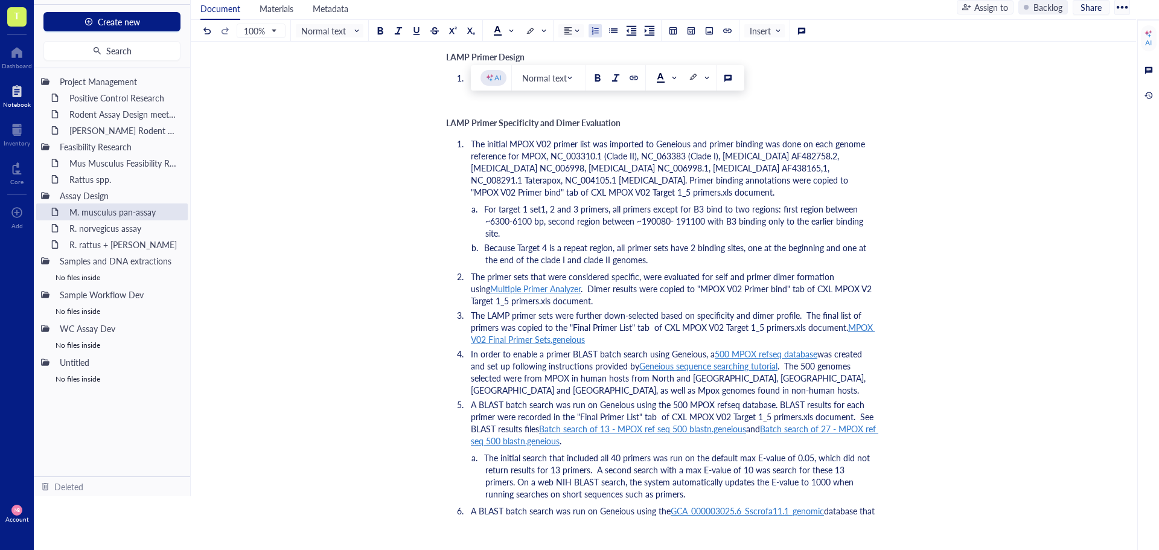
drag, startPoint x: 576, startPoint y: 512, endPoint x: 457, endPoint y: 108, distance: 420.9
click at [457, 135] on ol "The initial MPOX V02 primer list was imported to Geneious and primer binding wa…" at bounding box center [661, 358] width 430 height 447
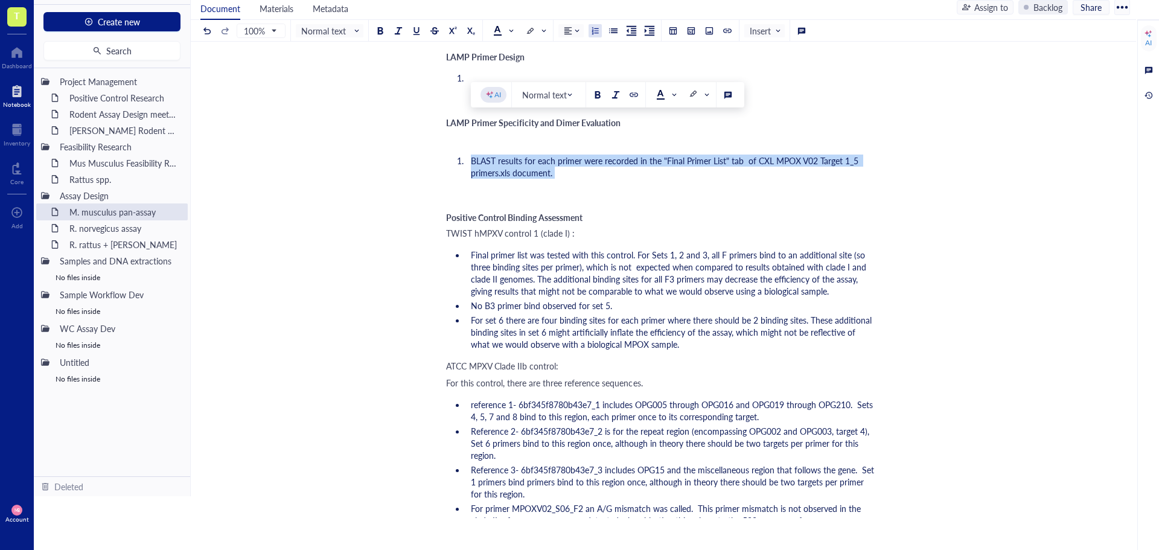
drag, startPoint x: 451, startPoint y: 124, endPoint x: 530, endPoint y: 150, distance: 84.0
click at [530, 150] on div "Author: [PERSON_NAME] ﻿ Documents ﻿ ﻿ M. musculus species alignment and Target …" at bounding box center [661, 381] width 430 height 1777
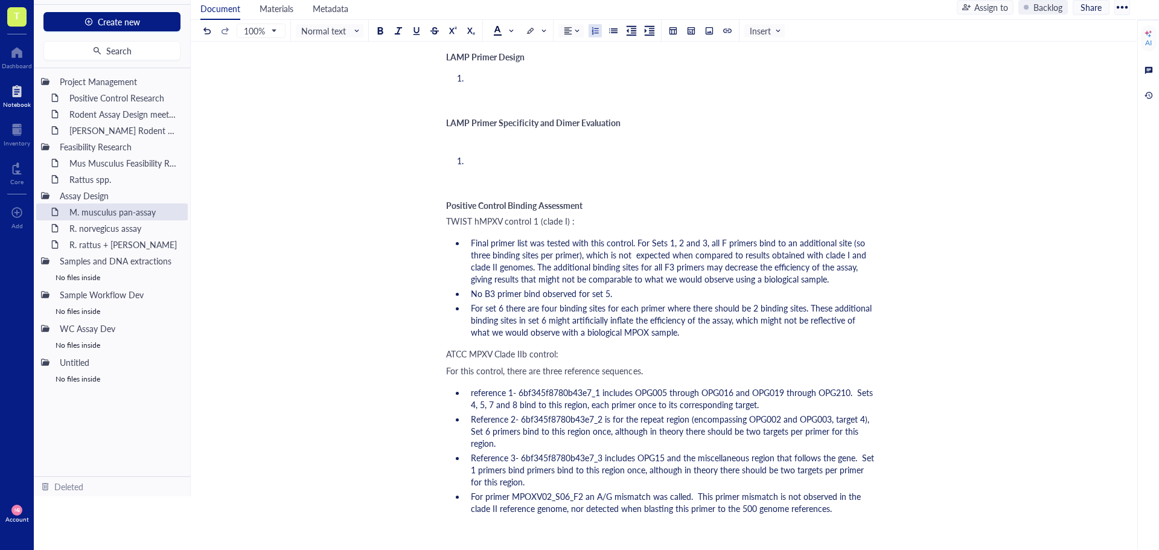
click at [444, 186] on div "M. musculus pan-assay M. musculus pan-assay Author: [PERSON_NAME] ﻿ Documents ﻿…" at bounding box center [661, 352] width 940 height 1809
drag, startPoint x: 447, startPoint y: 185, endPoint x: 862, endPoint y: 471, distance: 505.0
click at [862, 471] on div "Author: [PERSON_NAME] ﻿ Documents ﻿ ﻿ M. musculus species alignment and Target …" at bounding box center [661, 375] width 430 height 1765
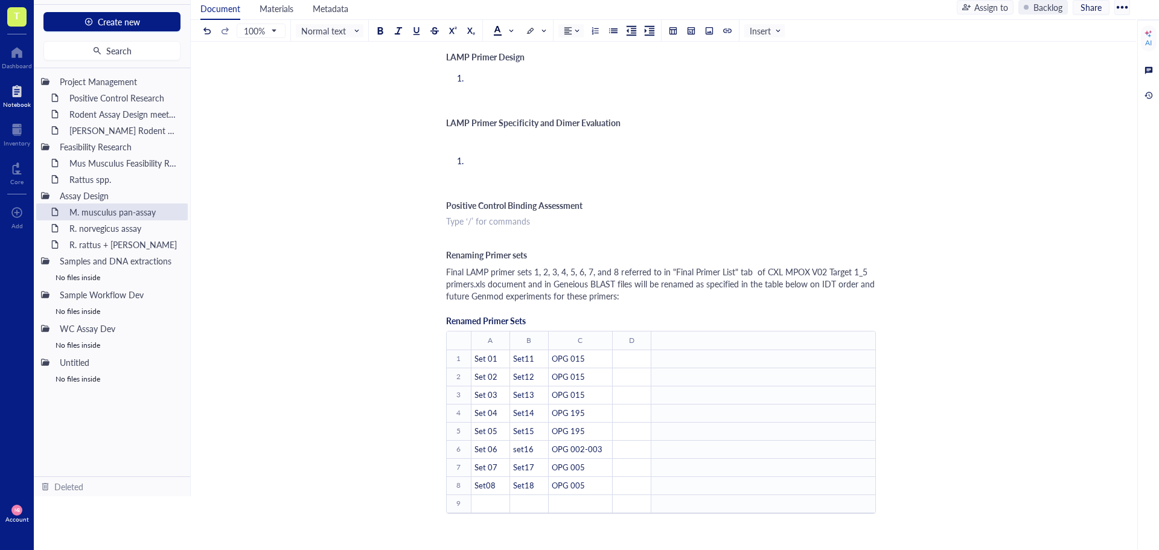
click at [439, 214] on div "M. musculus pan-assay M. musculus pan-assay Author: [PERSON_NAME] ﻿ Documents ﻿…" at bounding box center [661, 206] width 940 height 1517
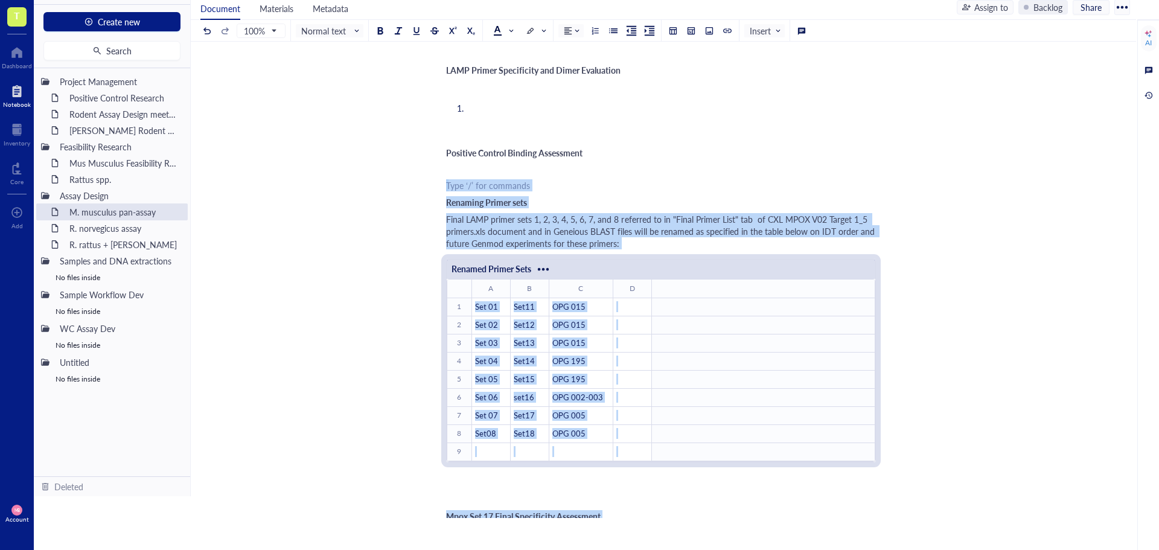
drag, startPoint x: 456, startPoint y: 199, endPoint x: 780, endPoint y: 509, distance: 448.6
click at [781, 510] on div "Author: [PERSON_NAME] ﻿ Documents ﻿ ﻿ M. musculus species alignment and Target …" at bounding box center [661, 177] width 430 height 1473
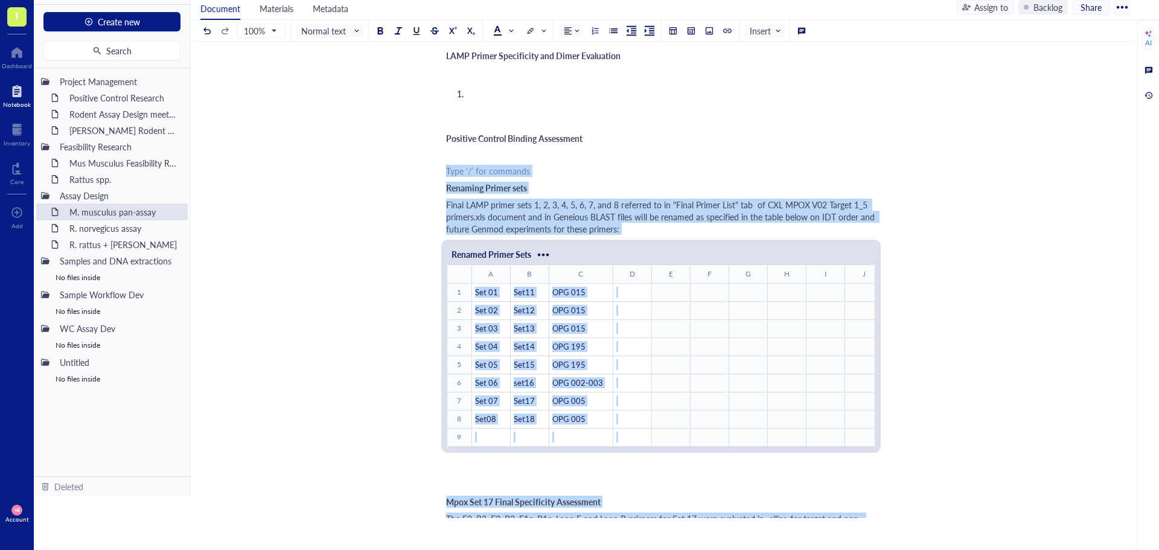
click at [721, 458] on div "Author: [PERSON_NAME] ﻿ Documents ﻿ ﻿ M. musculus species alignment and Target …" at bounding box center [661, 162] width 430 height 1473
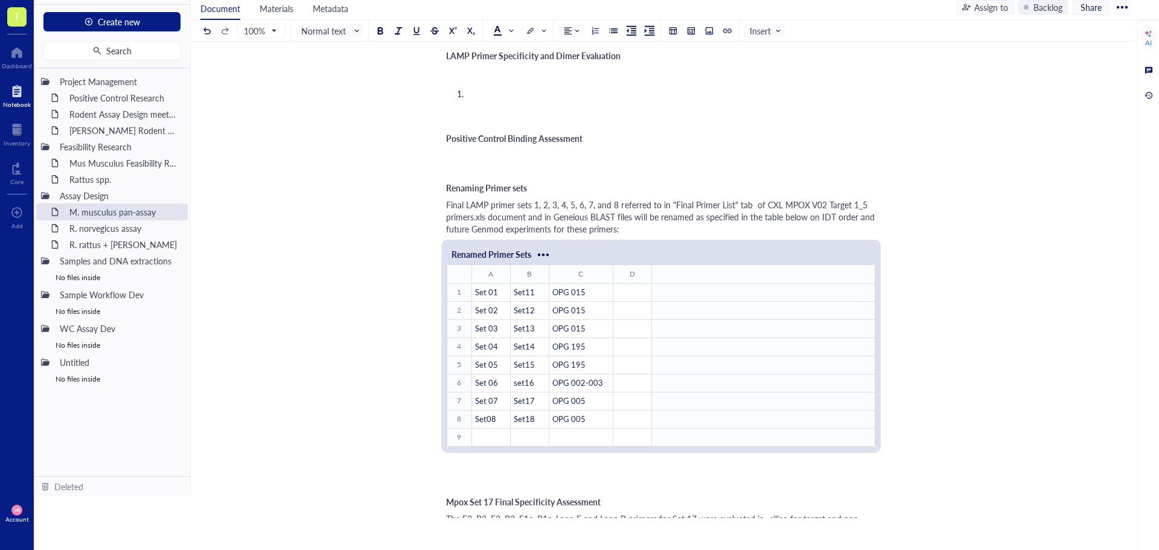
drag, startPoint x: 467, startPoint y: 440, endPoint x: 451, endPoint y: 142, distance: 298.6
click at [451, 142] on div "Author: [PERSON_NAME] ﻿ Documents ﻿ ﻿ M. musculus species alignment and Target …" at bounding box center [661, 162] width 430 height 1473
click at [442, 127] on div "M. musculus pan-assay M. musculus pan-assay Author: [PERSON_NAME] ﻿ Documents ﻿…" at bounding box center [661, 139] width 940 height 1517
click at [453, 165] on div "﻿" at bounding box center [661, 171] width 430 height 12
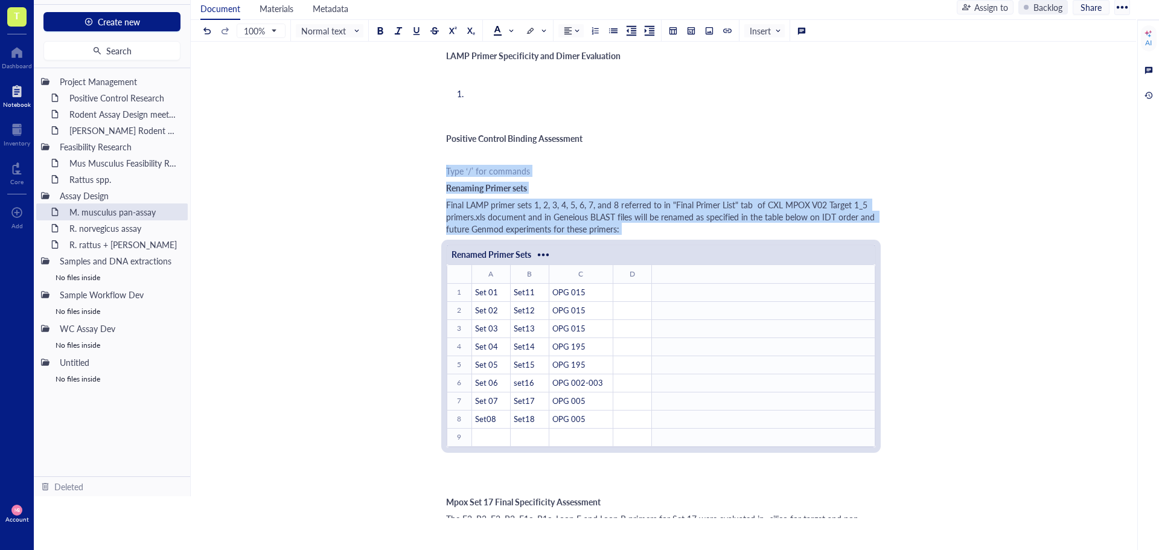
drag, startPoint x: 453, startPoint y: 131, endPoint x: 506, endPoint y: 439, distance: 312.3
click at [506, 439] on div "Author: [PERSON_NAME] ﻿ Documents ﻿ ﻿ M. musculus species alignment and Target …" at bounding box center [661, 162] width 430 height 1473
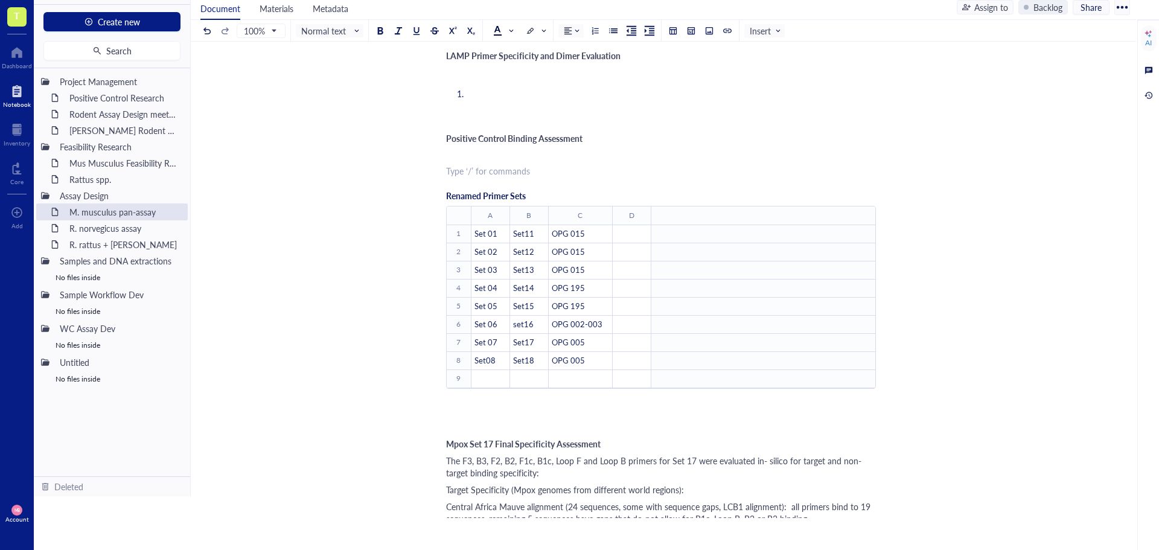
click at [471, 380] on div "Renamed Primer Sets ﻿ To pick up a draggable item, press the space bar. While d…" at bounding box center [661, 307] width 430 height 256
drag, startPoint x: 495, startPoint y: 407, endPoint x: 421, endPoint y: 409, distance: 73.6
click at [421, 409] on div "M. musculus pan-assay M. musculus pan-assay Author: [PERSON_NAME] ﻿ Documents ﻿…" at bounding box center [661, 110] width 940 height 1459
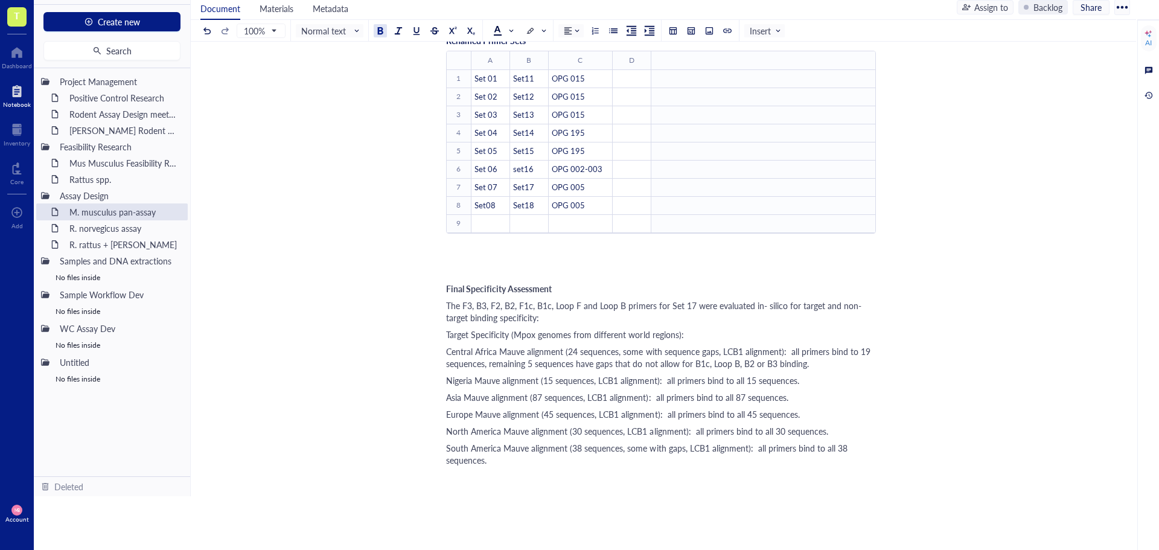
scroll to position [870, 0]
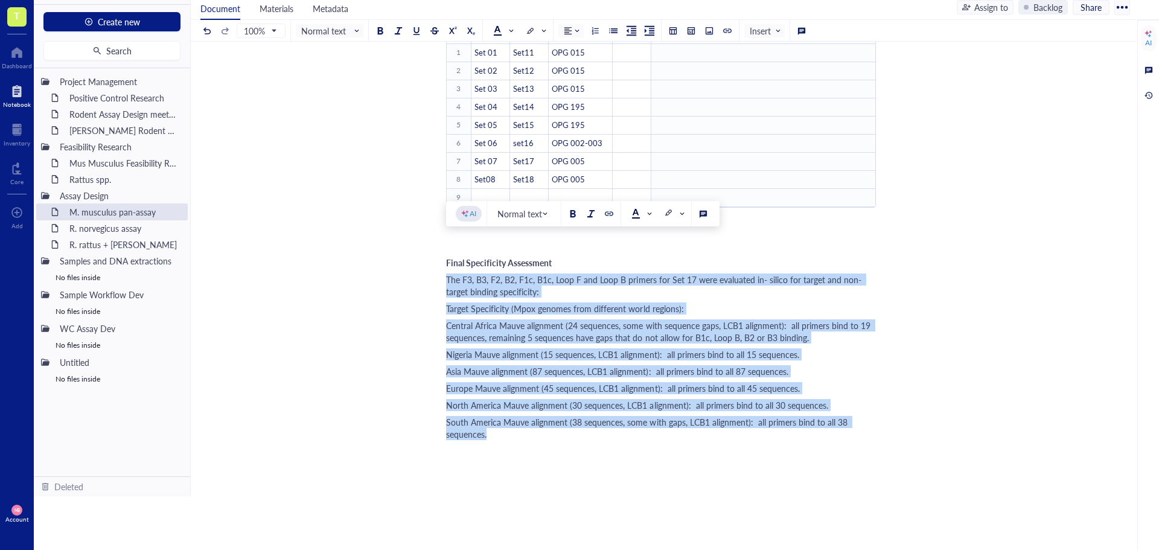
drag, startPoint x: 498, startPoint y: 402, endPoint x: 447, endPoint y: 244, distance: 166.2
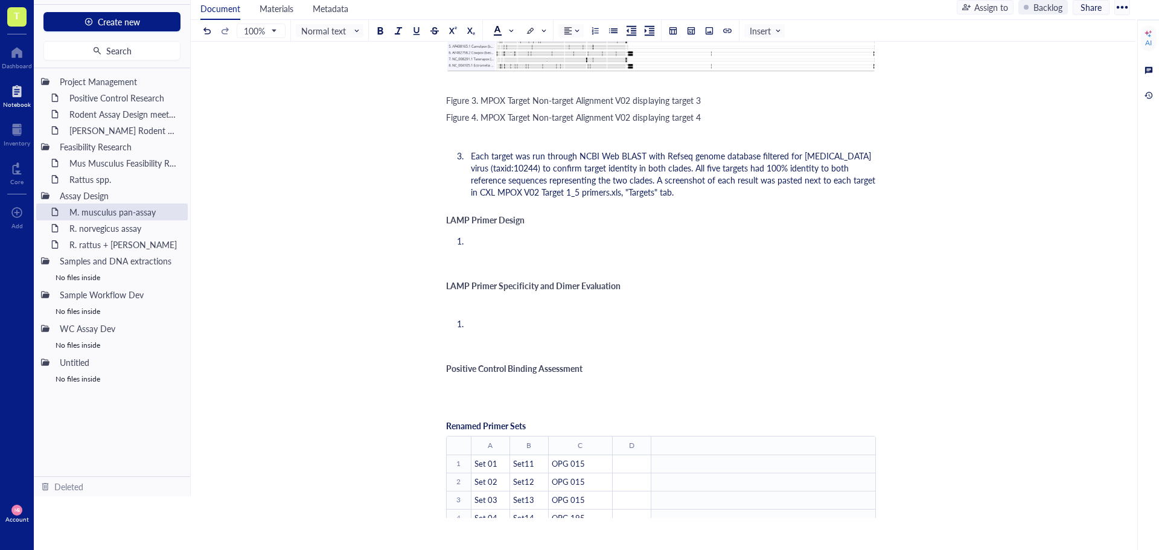
scroll to position [520, 0]
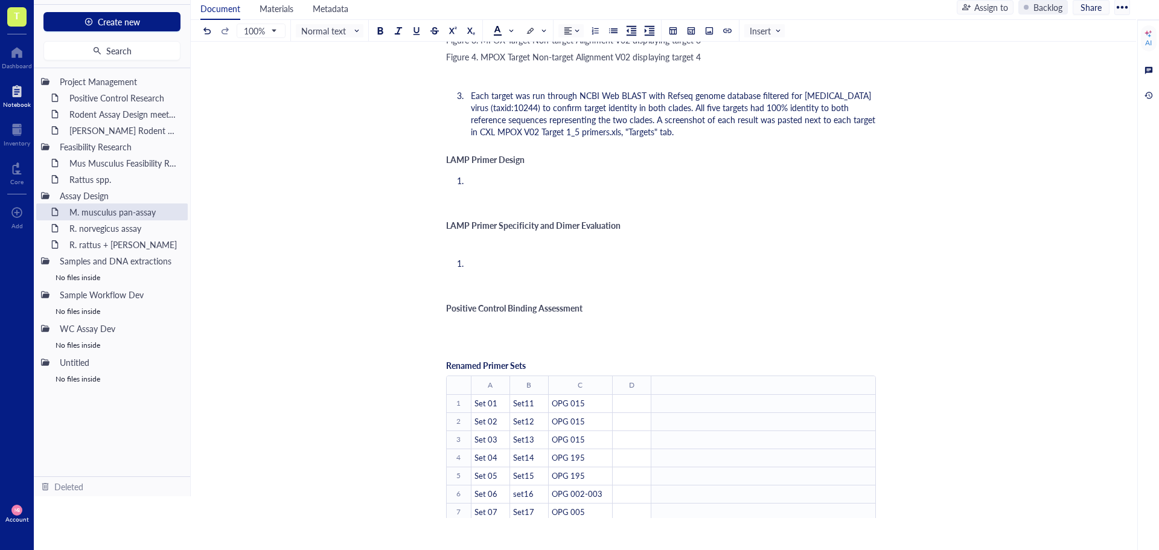
drag, startPoint x: 445, startPoint y: 304, endPoint x: 435, endPoint y: 403, distance: 99.5
click at [454, 406] on div "M. musculus pan-assay M. musculus pan-assay Author: [PERSON_NAME] ﻿ Documents ﻿…" at bounding box center [661, 203] width 940 height 1305
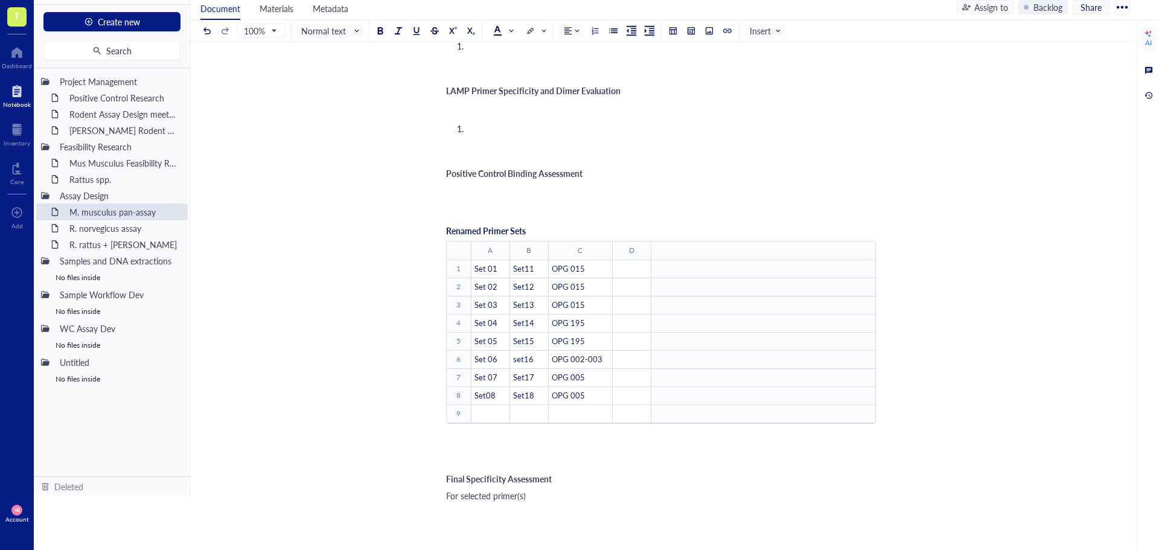
scroll to position [640, 0]
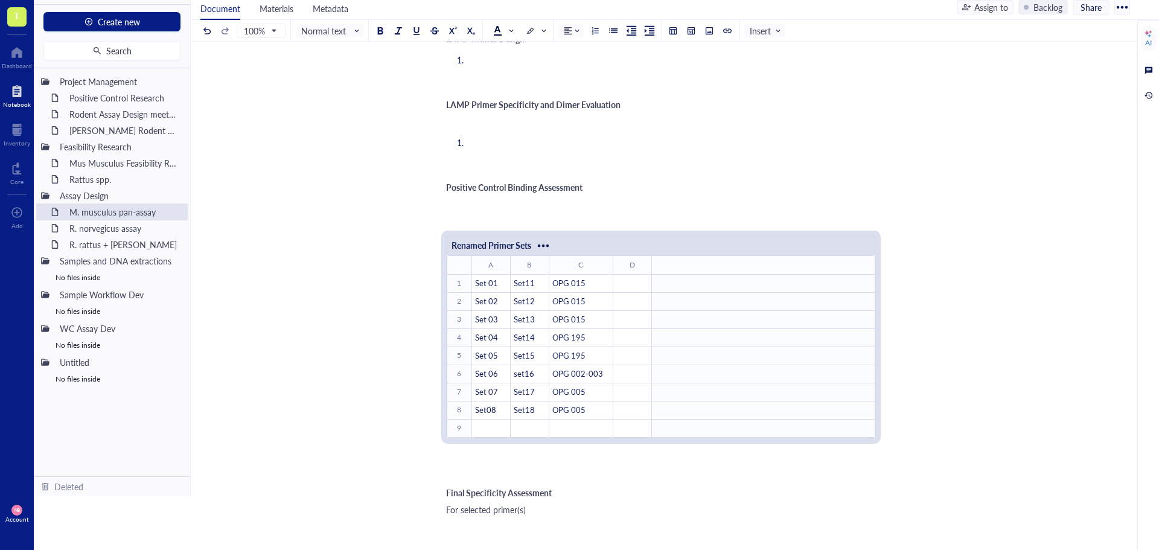
drag, startPoint x: 489, startPoint y: 416, endPoint x: 479, endPoint y: 174, distance: 242.8
click at [479, 174] on div "Author: [PERSON_NAME] ﻿ Documents ﻿ ﻿ M. musculus species alignment and Target …" at bounding box center [661, 105] width 430 height 1260
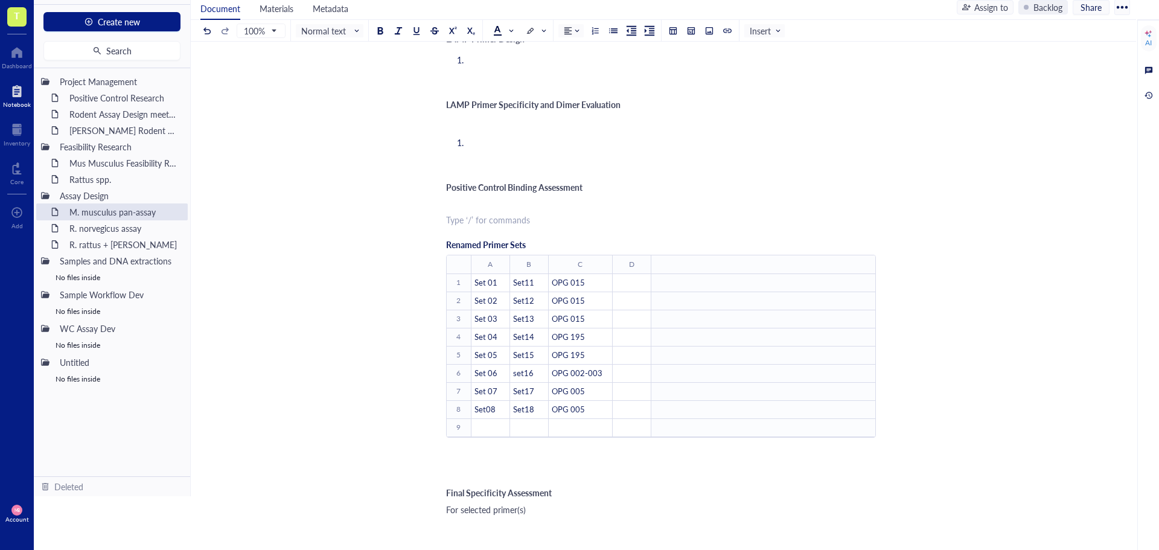
drag, startPoint x: 472, startPoint y: 177, endPoint x: 444, endPoint y: 177, distance: 27.8
click at [444, 177] on div "M. musculus pan-assay M. musculus pan-assay Author: [PERSON_NAME] ﻿ Documents ﻿…" at bounding box center [661, 82] width 940 height 1305
click at [452, 174] on div "Author: [PERSON_NAME] ﻿ Documents ﻿ ﻿ M. musculus species alignment and Target …" at bounding box center [661, 105] width 430 height 1260
click at [457, 221] on span "Renamed Primer Sets" at bounding box center [486, 227] width 80 height 12
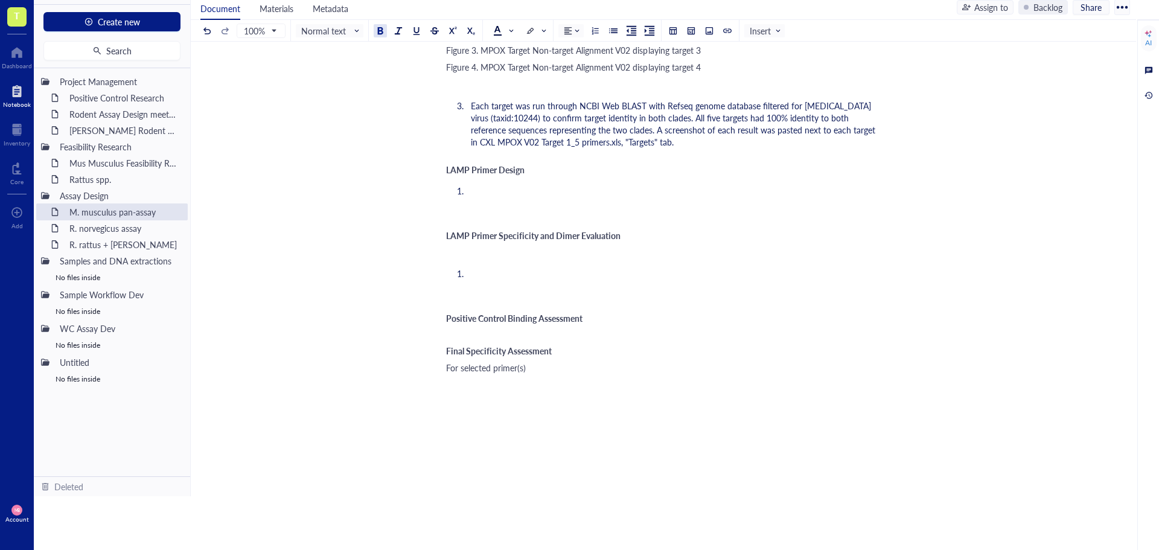
scroll to position [488, 0]
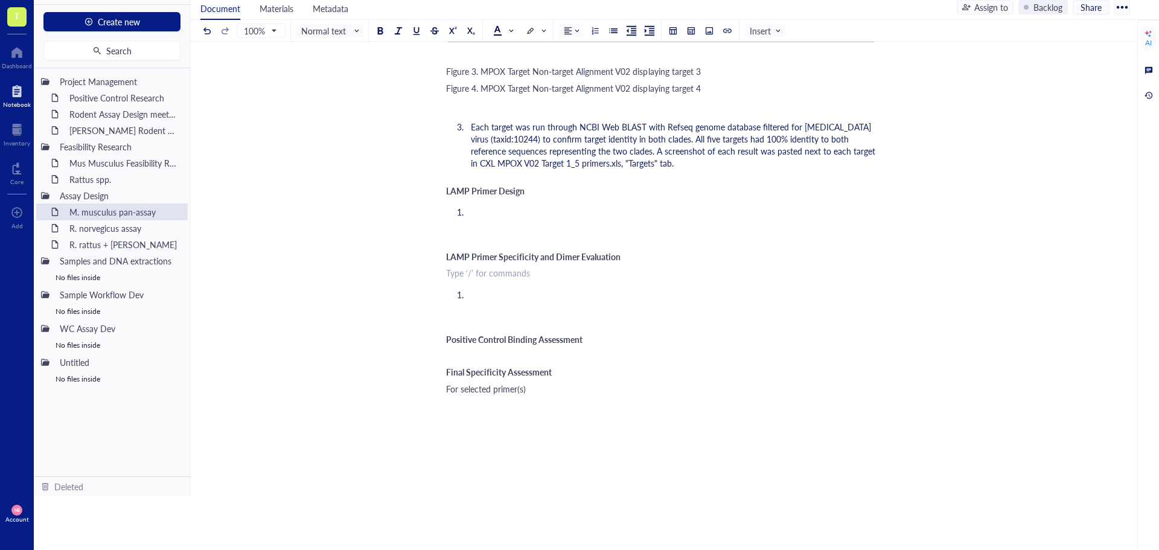
click at [486, 267] on div "﻿ Type ‘/’ for commands" at bounding box center [661, 273] width 430 height 12
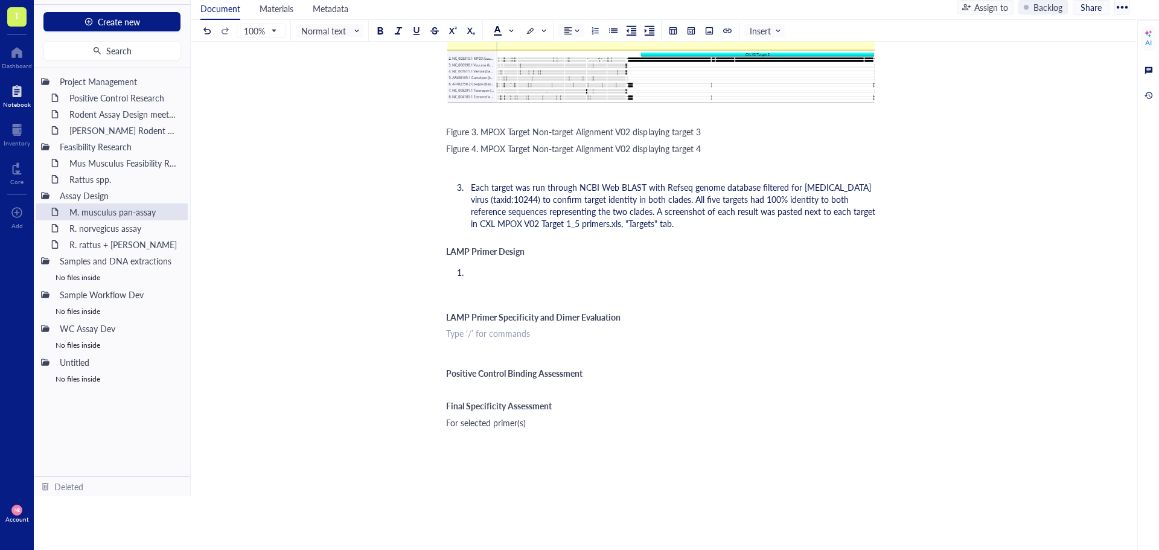
click at [486, 266] on li "﻿" at bounding box center [671, 272] width 410 height 12
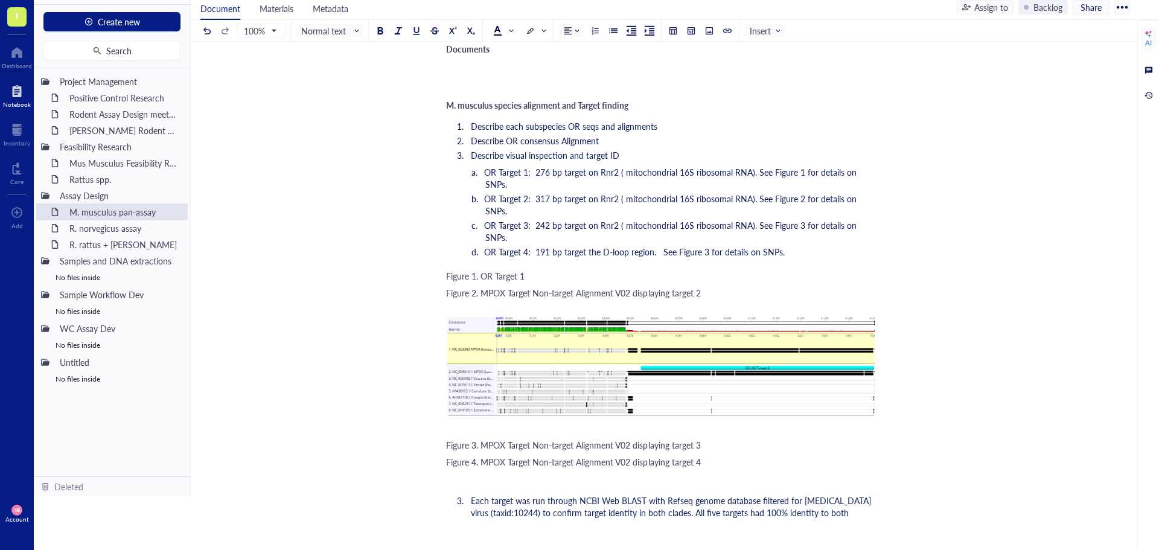
scroll to position [66, 0]
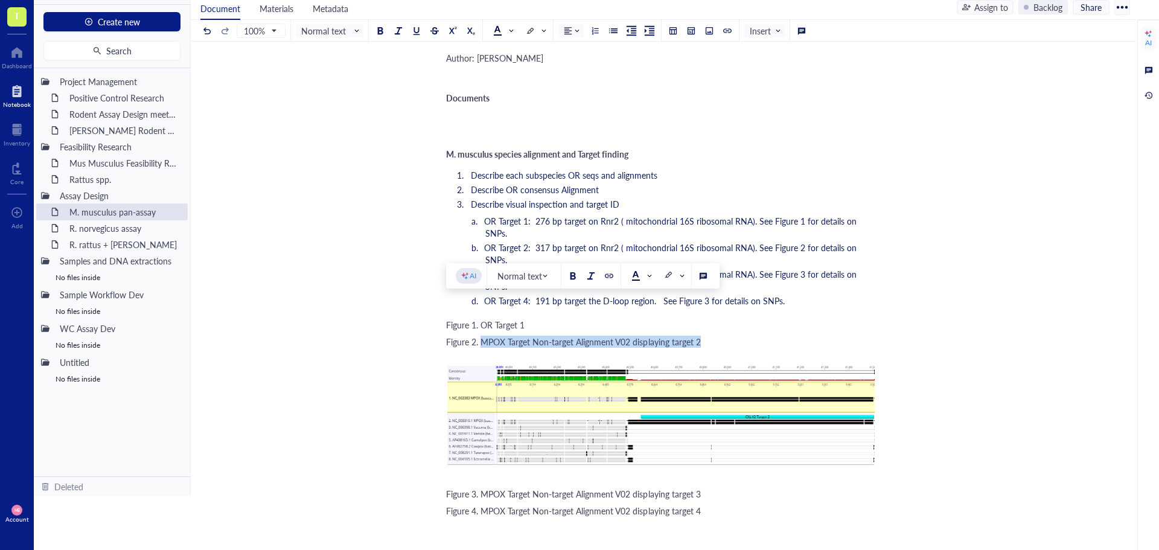
drag, startPoint x: 480, startPoint y: 306, endPoint x: 705, endPoint y: 307, distance: 225.1
click at [705, 336] on div "Figure 2. MPOX Target Non-target Alignment V02 displaying target 2" at bounding box center [661, 342] width 430 height 12
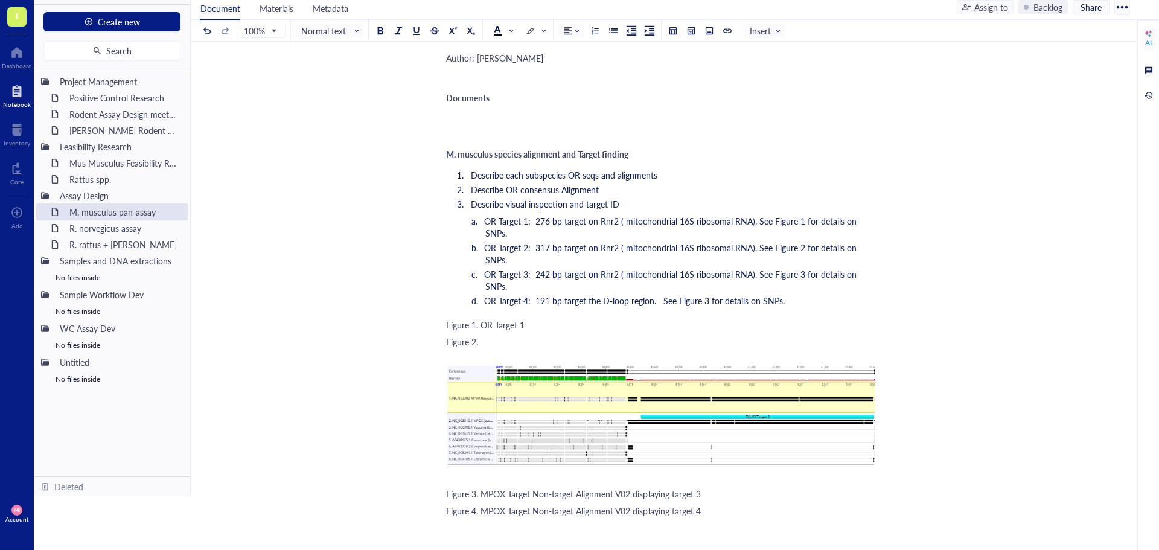
click at [483, 488] on span "Figure 3. MPOX Target Non-target Alignment V02 displaying target 3" at bounding box center [573, 494] width 255 height 12
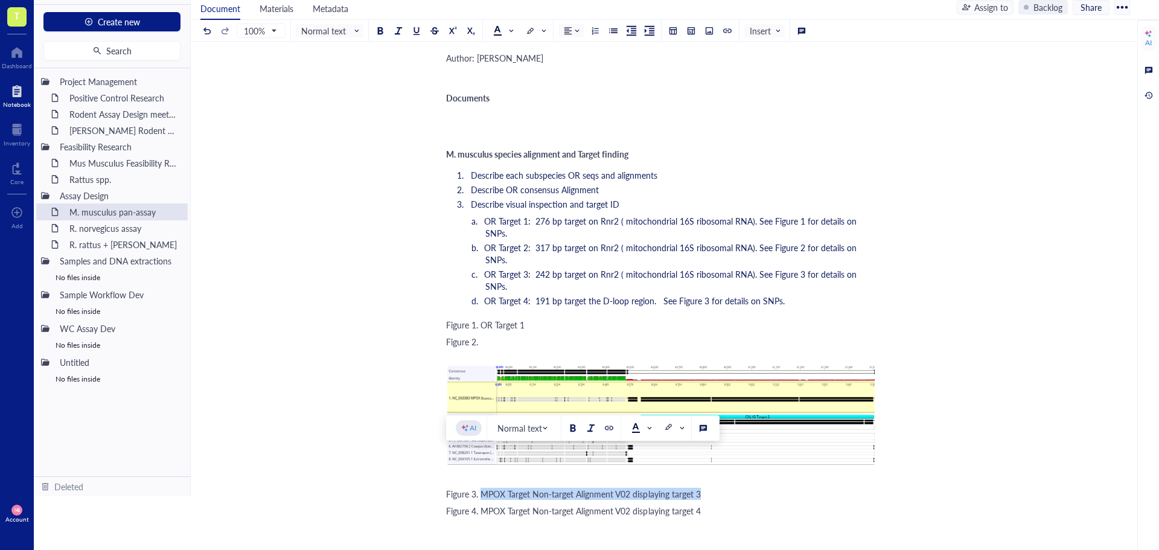
drag, startPoint x: 481, startPoint y: 458, endPoint x: 712, endPoint y: 463, distance: 230.6
click at [712, 463] on div "Author: [PERSON_NAME] ﻿ Documents ﻿ ﻿ M. musculus species alignment and Target …" at bounding box center [661, 524] width 430 height 951
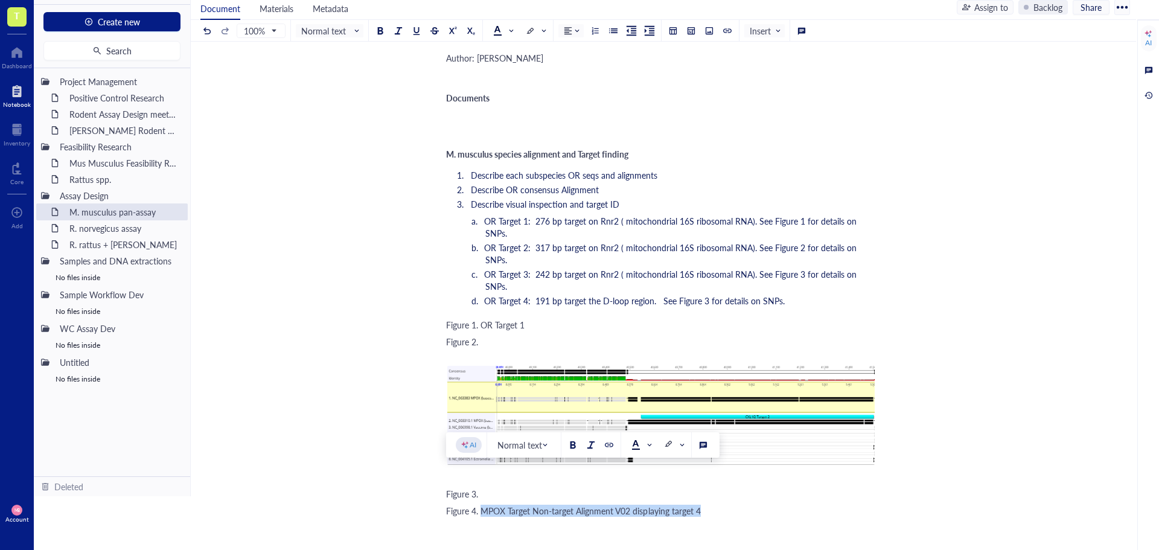
drag, startPoint x: 480, startPoint y: 477, endPoint x: 709, endPoint y: 474, distance: 228.7
click at [709, 505] on div "Figure 4. MPOX Target Non-target Alignment V02 displaying target 4" at bounding box center [661, 511] width 430 height 12
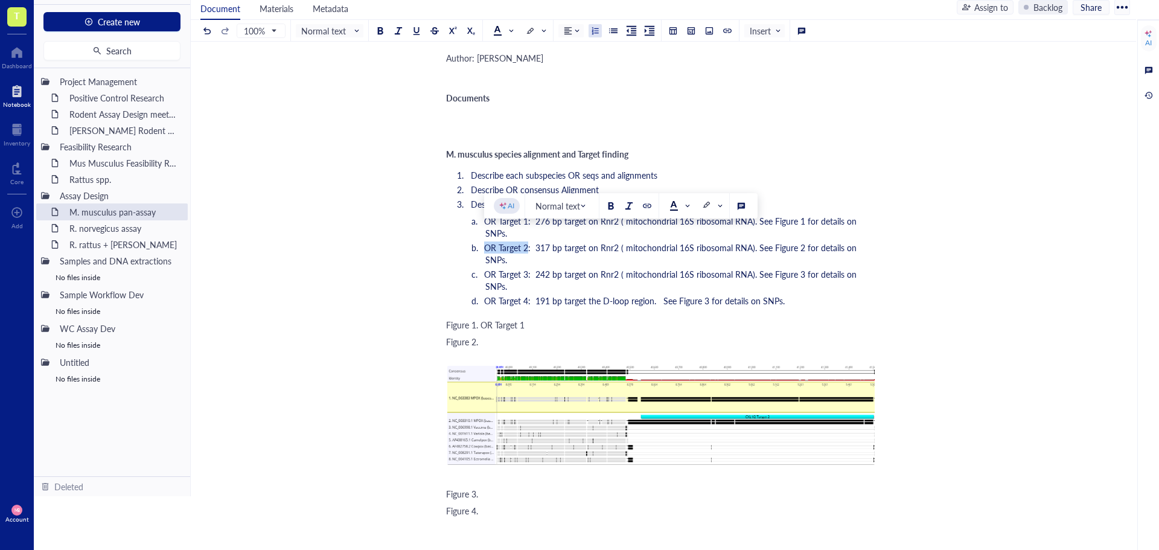
drag, startPoint x: 526, startPoint y: 234, endPoint x: 485, endPoint y: 236, distance: 41.1
click at [485, 241] on span "OR Target 2: 317 bp target on Rnr2 ( mitochondrial 16S ribosomal RNA). See Figu…" at bounding box center [671, 253] width 375 height 24
copy span "OR Target 2"
click at [511, 336] on div "Figure 2." at bounding box center [661, 342] width 430 height 12
drag, startPoint x: 529, startPoint y: 253, endPoint x: 484, endPoint y: 255, distance: 44.7
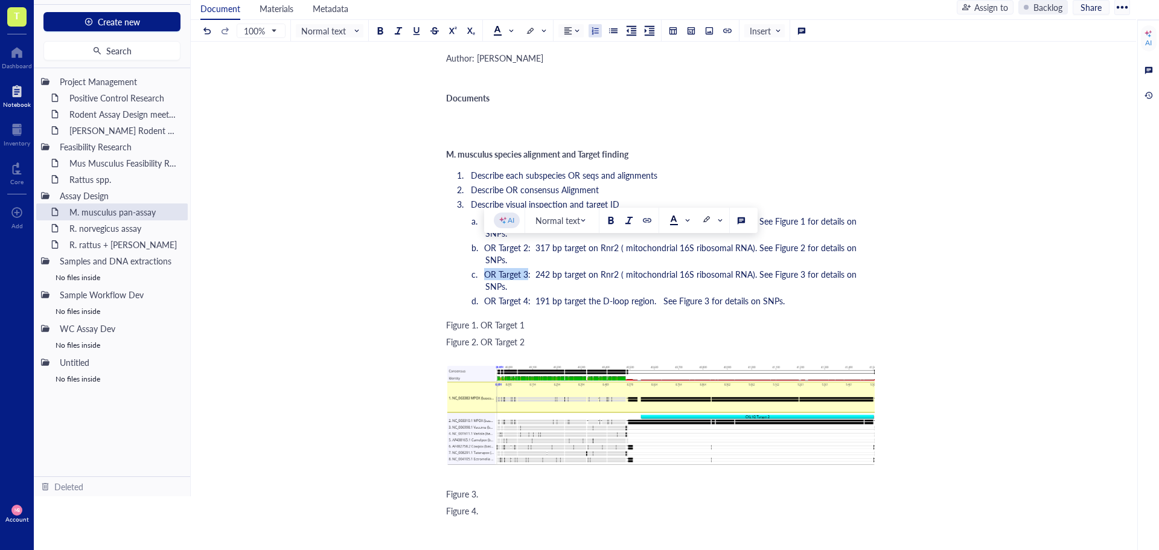
click at [484, 268] on span "OR Target 3: 242 bp target on Rnr2 ( mitochondrial 16S ribosomal RNA). See Figu…" at bounding box center [671, 280] width 375 height 24
copy span "OR Target 3"
click at [526, 488] on div "Figure 3." at bounding box center [661, 494] width 430 height 12
drag, startPoint x: 527, startPoint y: 263, endPoint x: 485, endPoint y: 267, distance: 42.4
click at [485, 295] on span "OR Target 4: 191 bp target the D-loop region. See Figure 3 for details on SNPs." at bounding box center [634, 301] width 301 height 12
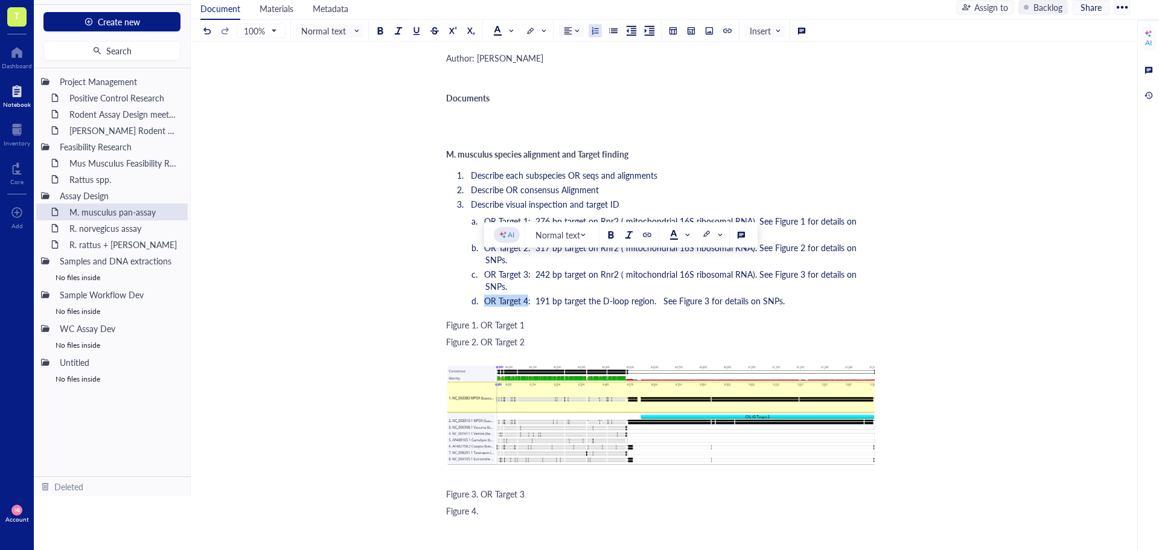
copy span "OR Target 4"
click at [492, 505] on div "Figure 4." at bounding box center [661, 511] width 430 height 12
click at [576, 336] on div "Figure 2. OR Target 2" at bounding box center [661, 342] width 430 height 12
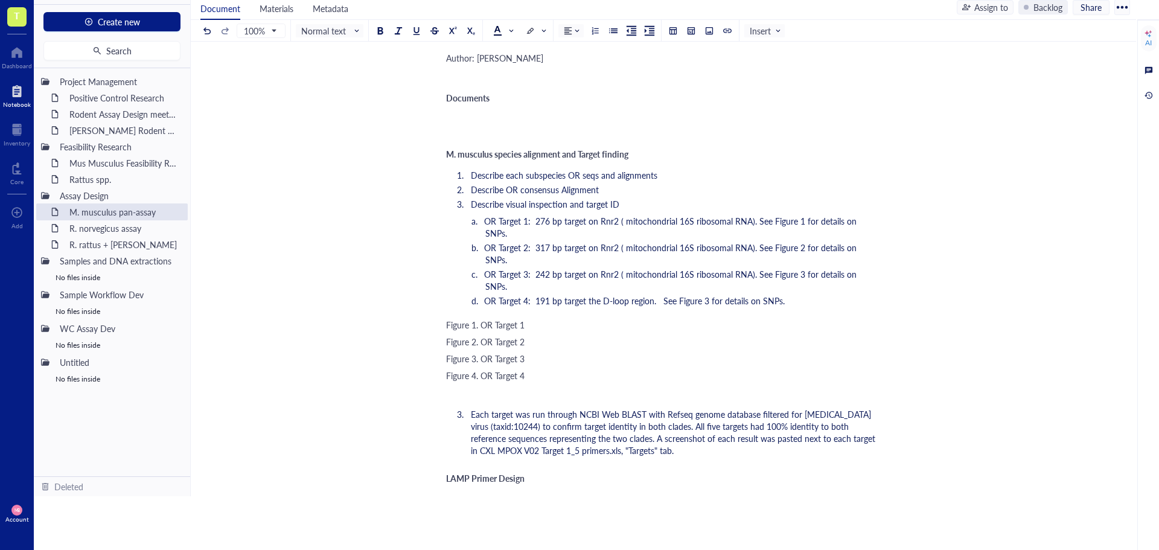
click at [555, 319] on div "Figure 1. OR Target 1" at bounding box center [661, 325] width 430 height 12
click at [712, 33] on div at bounding box center [709, 31] width 8 height 8
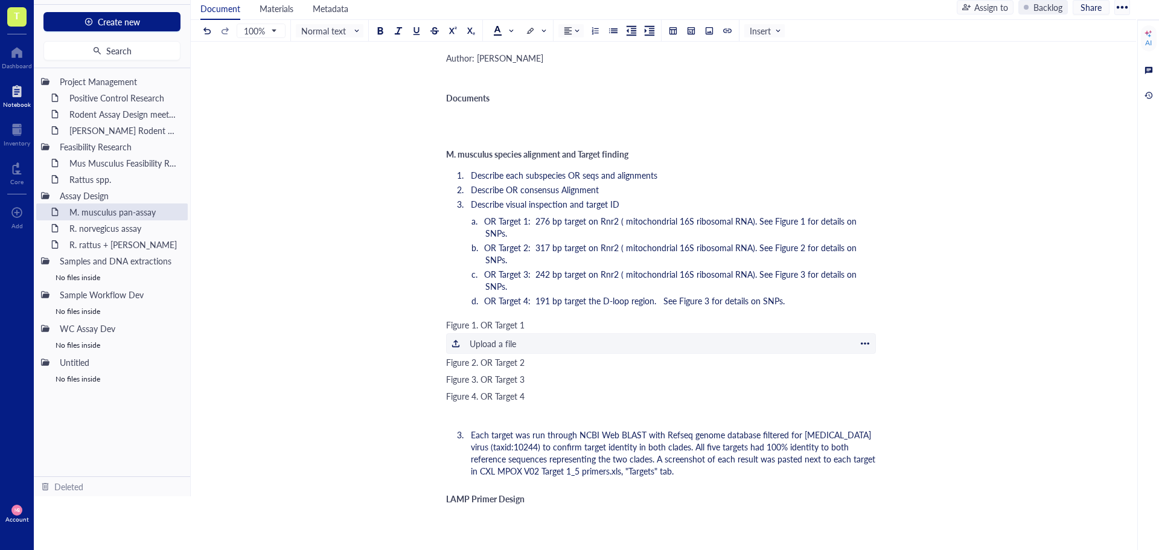
click at [473, 337] on div "Upload a file" at bounding box center [493, 343] width 46 height 13
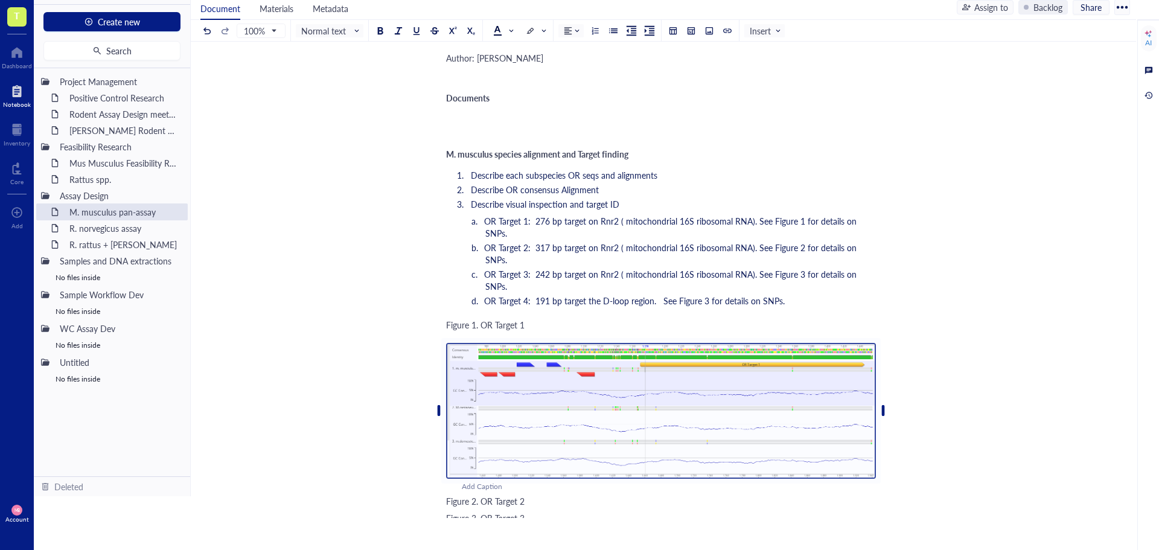
click at [521, 390] on img at bounding box center [661, 411] width 430 height 136
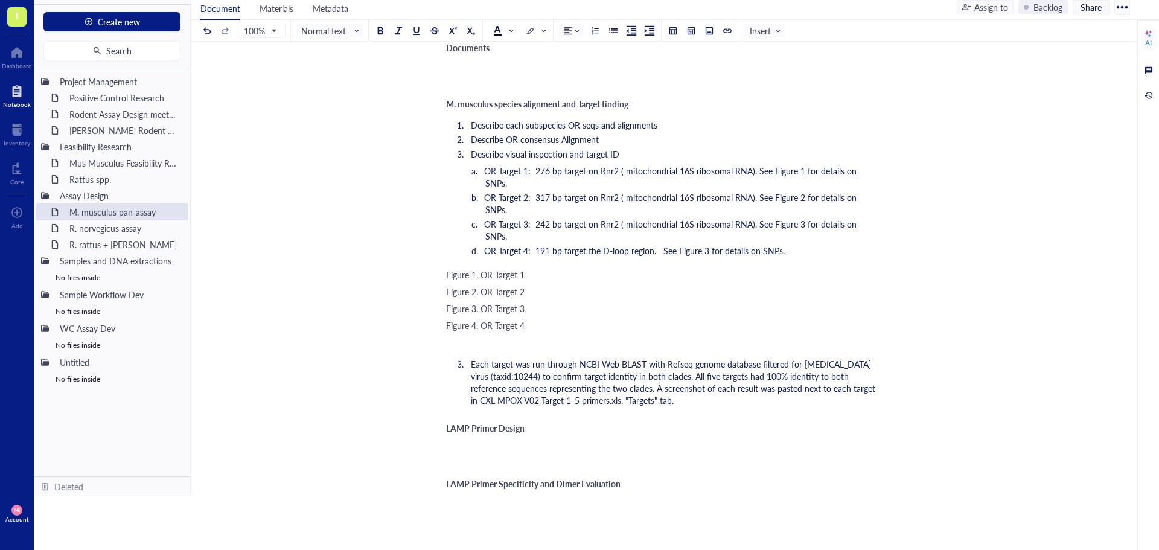
scroll to position [126, 0]
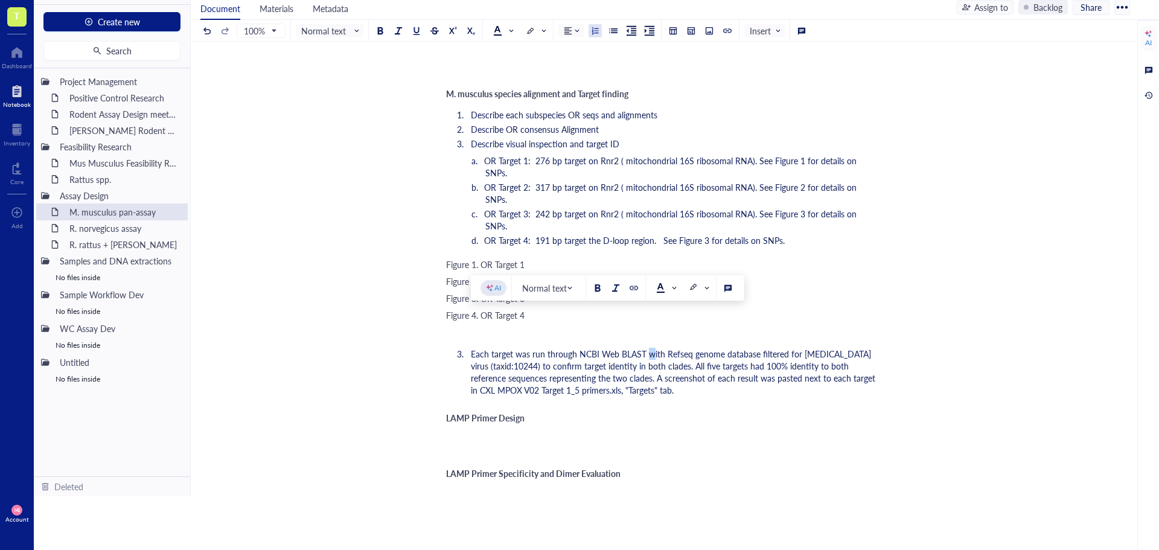
click at [650, 348] on span "Each target was run through NCBI Web BLAST with Refseq genome database filtered…" at bounding box center [674, 372] width 407 height 48
click at [790, 370] on div "Author: [PERSON_NAME] ﻿ Documents ﻿ ﻿ M. musculus species alignment and Target …" at bounding box center [661, 397] width 430 height 816
drag, startPoint x: 664, startPoint y: 318, endPoint x: 721, endPoint y: 318, distance: 56.1
click at [721, 348] on span "Each target was run through NCBI Web BLAST with Refseq genome database filtered…" at bounding box center [674, 372] width 407 height 48
drag, startPoint x: 470, startPoint y: 330, endPoint x: 733, endPoint y: 330, distance: 263.1
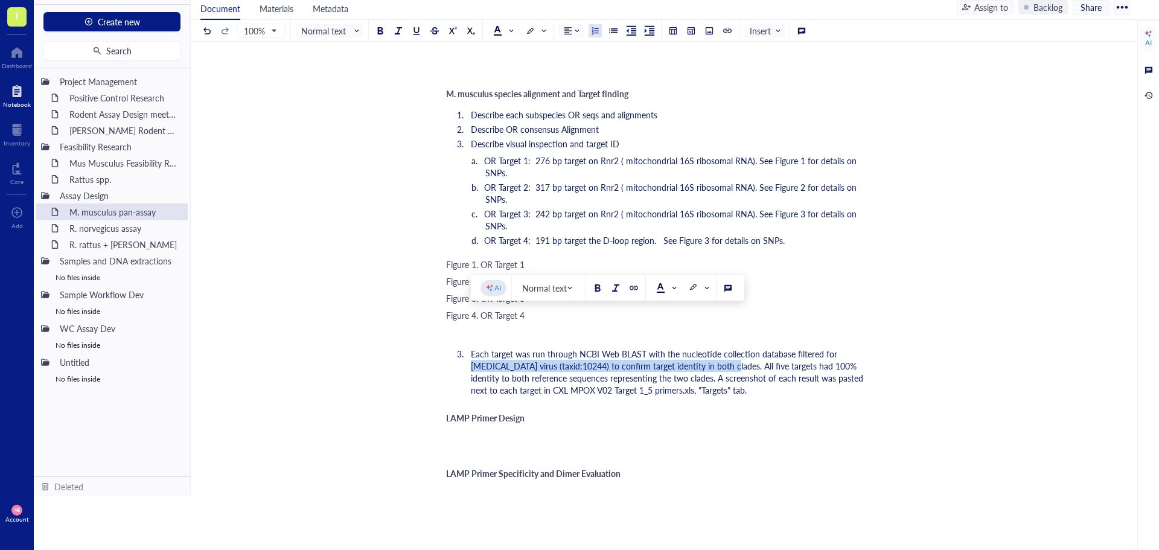
click at [733, 348] on li "Each target was run through NCBI Web BLAST with the nucleotide collection datab…" at bounding box center [671, 372] width 410 height 48
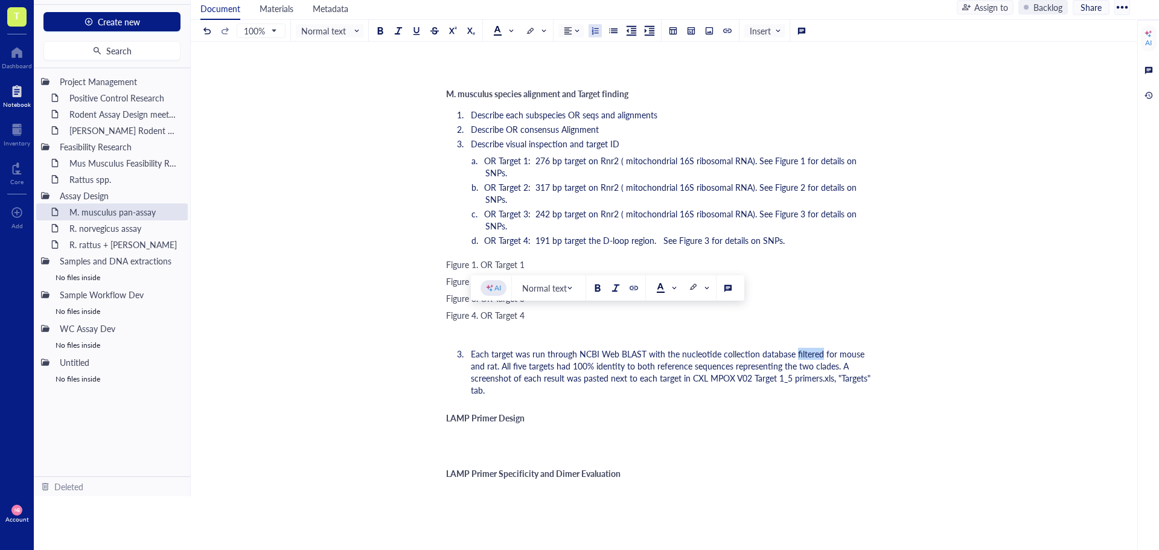
drag, startPoint x: 821, startPoint y: 318, endPoint x: 794, endPoint y: 319, distance: 27.2
click at [794, 348] on span "Each target was run through NCBI Web BLAST with the nucleotide collection datab…" at bounding box center [672, 372] width 402 height 48
click at [831, 348] on span "Each target was run through NCBI Web BLAST with the nucleotide collection datab…" at bounding box center [672, 372] width 402 height 48
drag, startPoint x: 831, startPoint y: 315, endPoint x: 803, endPoint y: 316, distance: 28.4
click at [803, 348] on span "Each target was run through NCBI Web BLAST with the nucleotide collection datab…" at bounding box center [672, 372] width 402 height 48
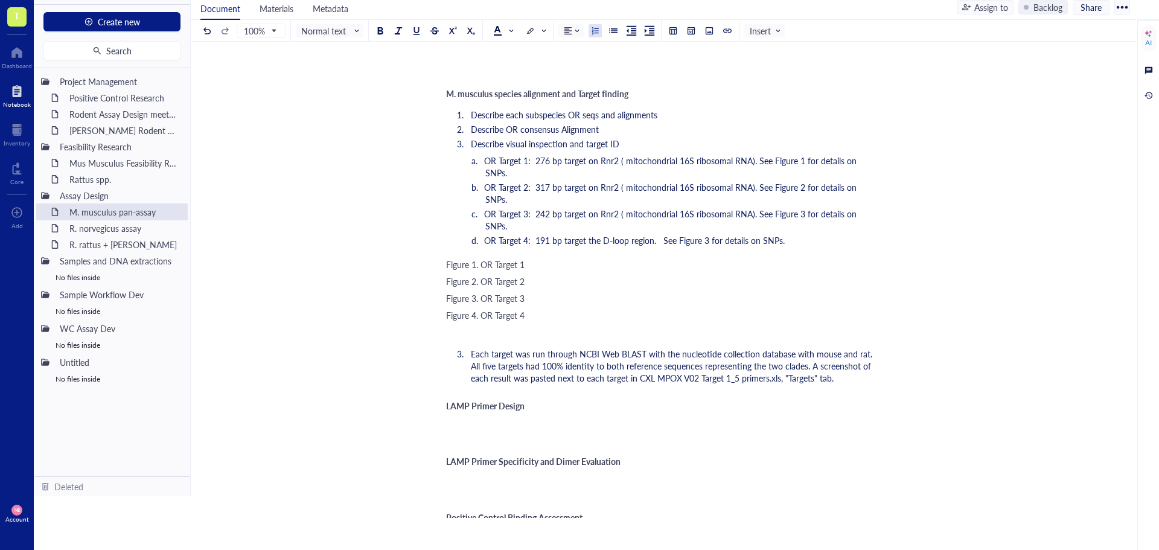
click at [863, 348] on span "Each target was run through NCBI Web BLAST with the nucleotide collection datab…" at bounding box center [673, 366] width 404 height 36
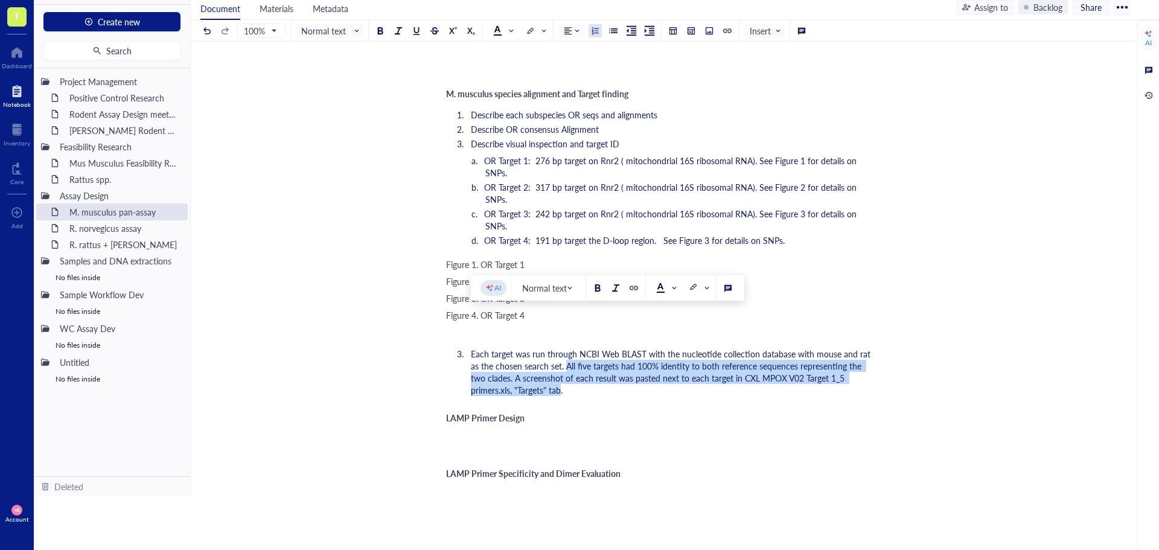
drag, startPoint x: 556, startPoint y: 329, endPoint x: 518, endPoint y: 351, distance: 43.8
click at [518, 351] on span "Each target was run through NCBI Web BLAST with the nucleotide collection datab…" at bounding box center [672, 372] width 402 height 48
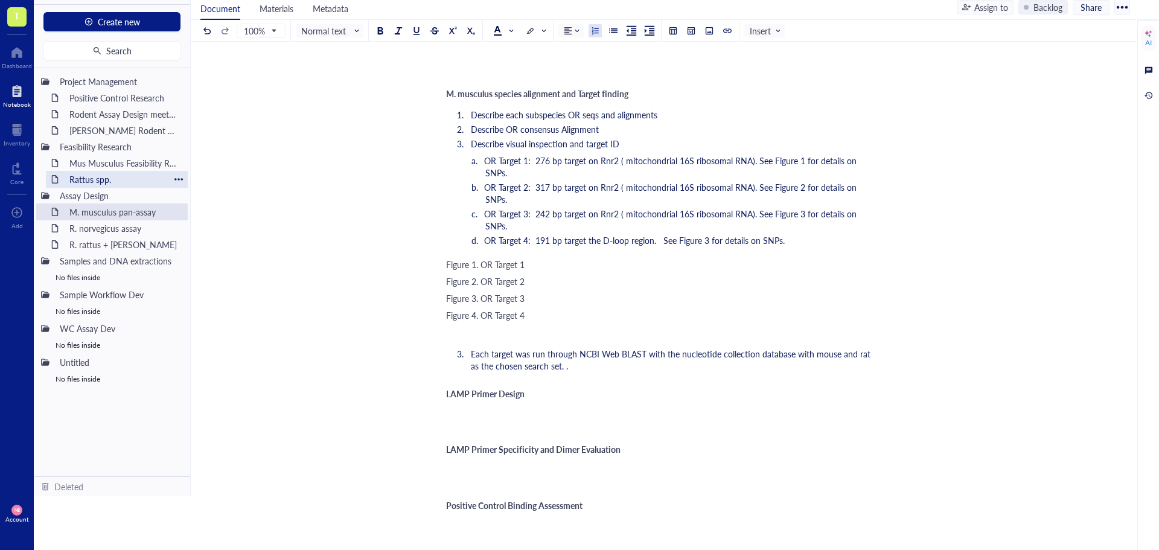
click at [100, 176] on div "Rattus spp." at bounding box center [117, 179] width 106 height 17
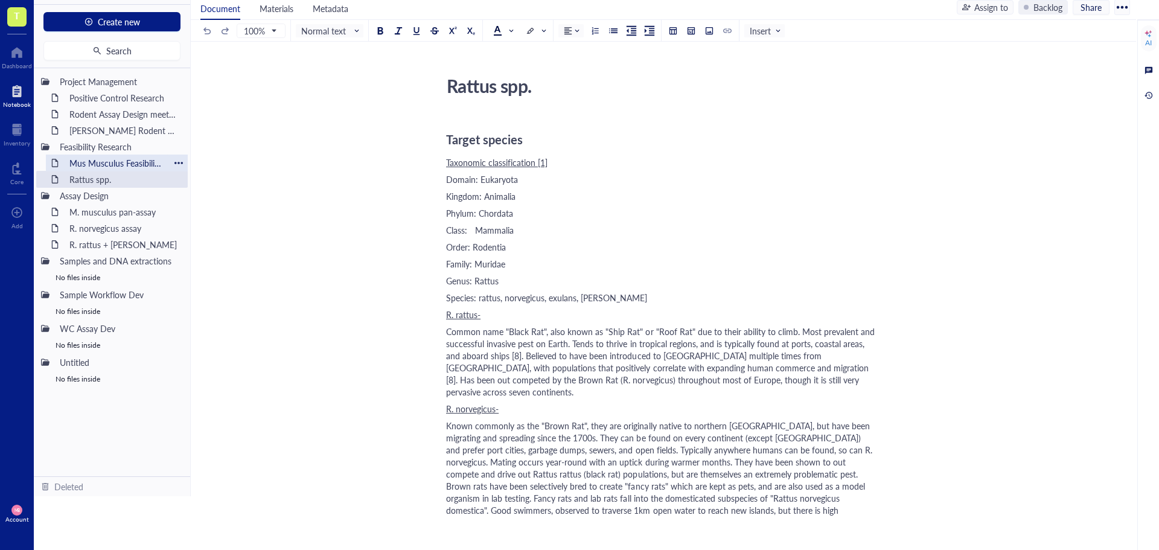
click at [122, 158] on div "Mus Musculus Feasibility Research" at bounding box center [117, 162] width 106 height 17
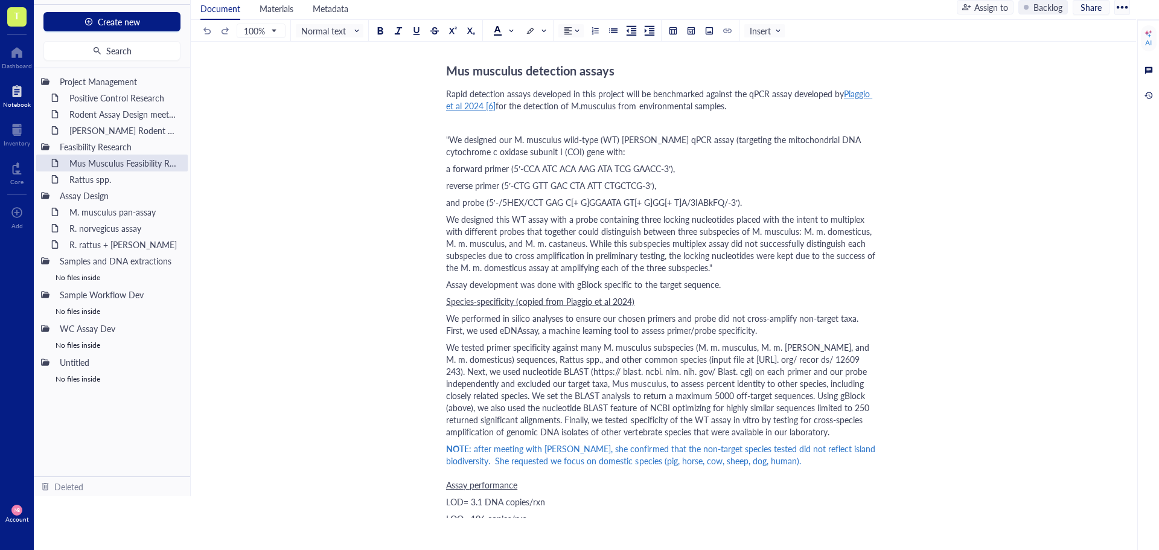
scroll to position [1992, 0]
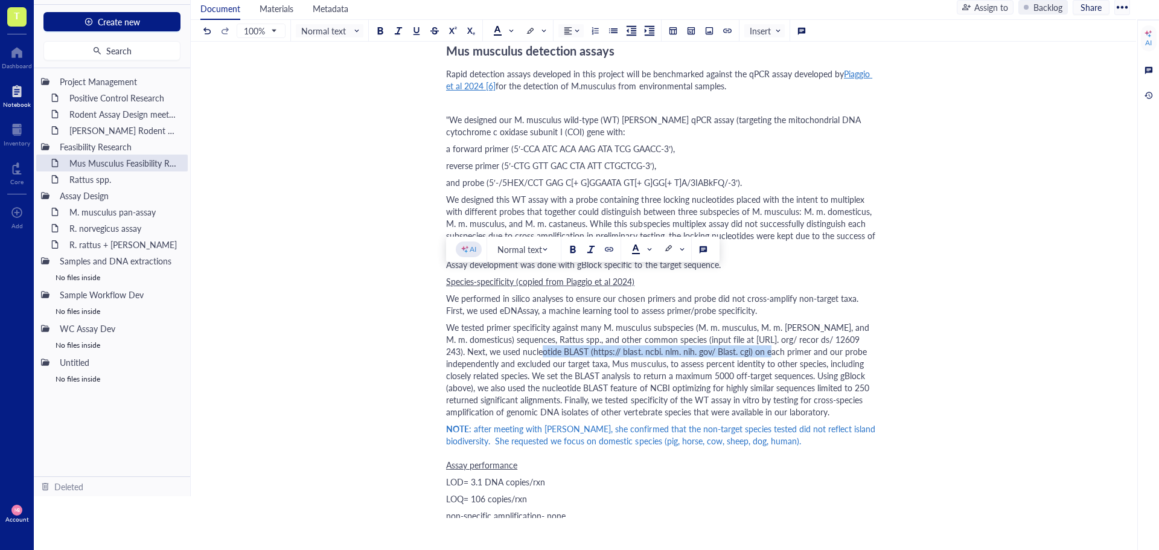
drag, startPoint x: 521, startPoint y: 301, endPoint x: 751, endPoint y: 305, distance: 229.4
click at [751, 321] on span "We tested primer specificity against many M. musculus subspecies (M. m. musculu…" at bounding box center [658, 369] width 425 height 97
click at [778, 330] on span "We tested primer specificity against many M. musculus subspecies (M. m. musculu…" at bounding box center [658, 369] width 425 height 97
drag, startPoint x: 546, startPoint y: 330, endPoint x: 810, endPoint y: 327, distance: 264.9
click at [810, 327] on span "We tested primer specificity against many M. musculus subspecies (M. m. musculu…" at bounding box center [658, 369] width 425 height 97
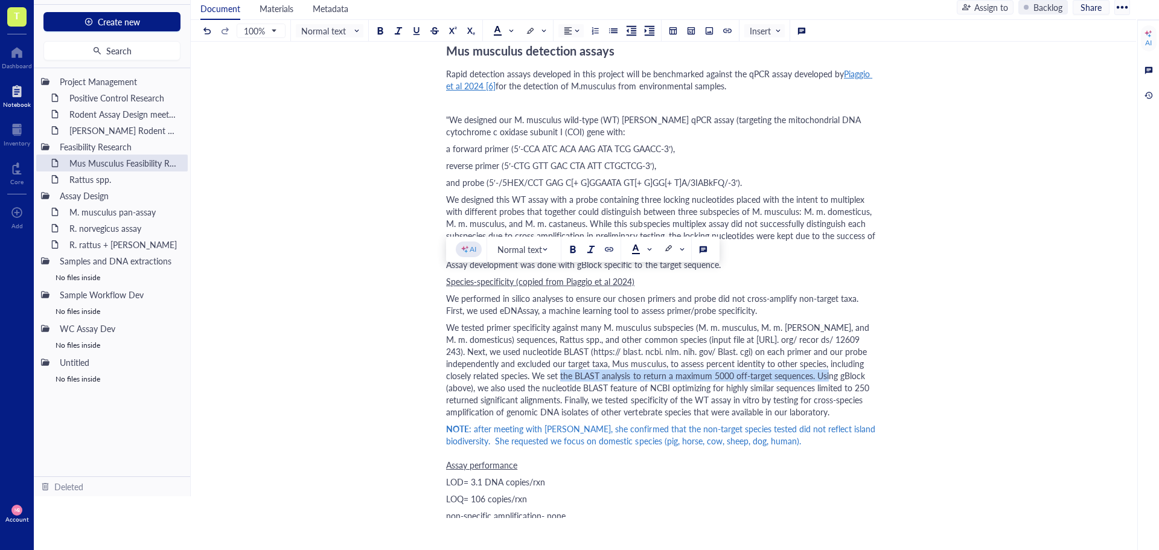
copy span "set the BLAST analysis to return a maximum 5000 off-target sequences"
click at [110, 215] on div "M. musculus pan-assay" at bounding box center [117, 211] width 106 height 17
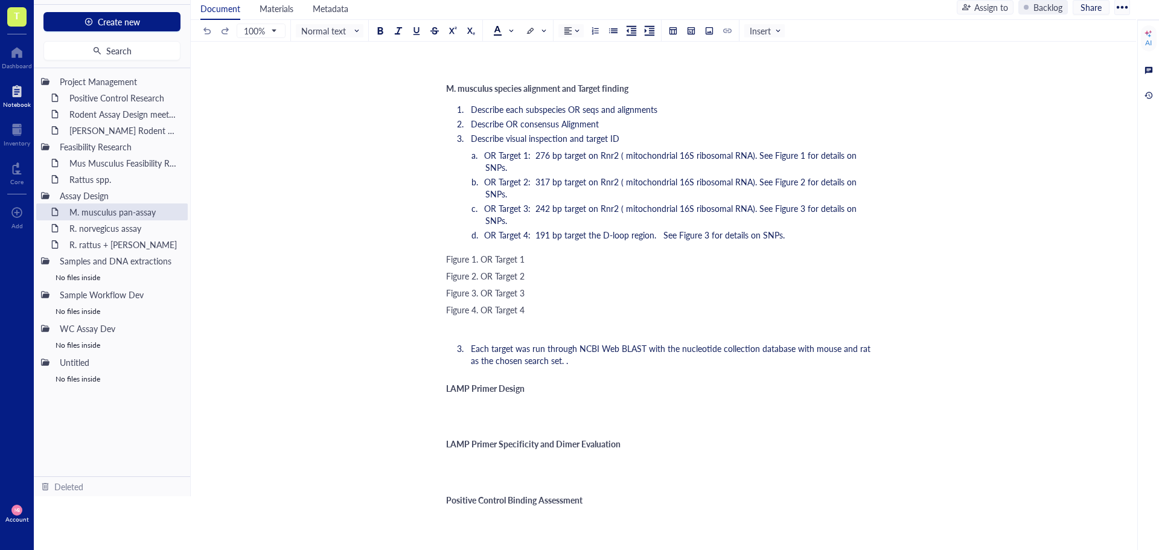
scroll to position [112, 0]
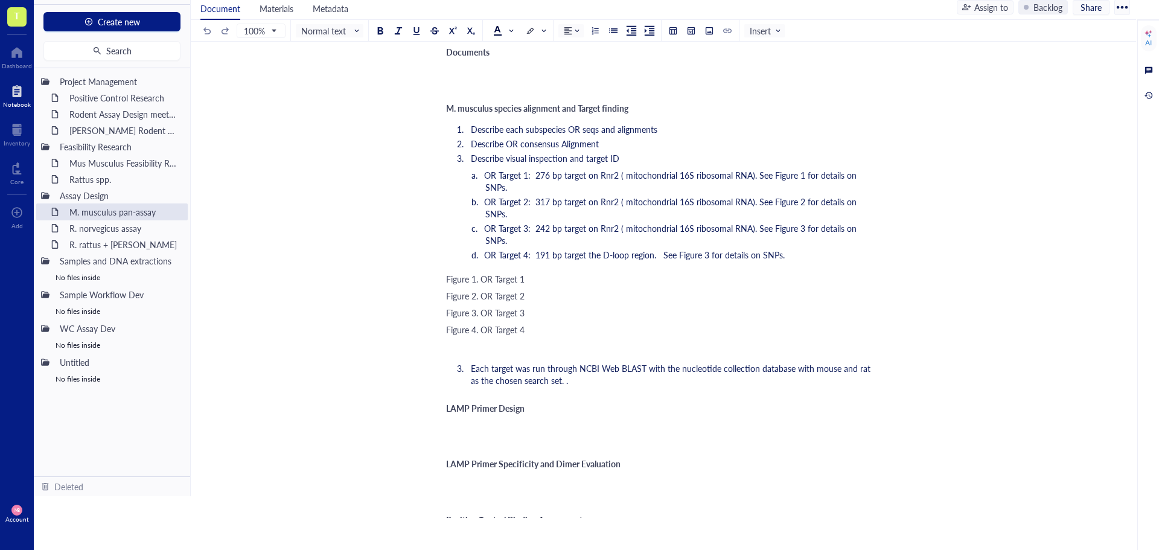
click at [569, 362] on li "Each target was run through NCBI Web BLAST with the nucleotide collection datab…" at bounding box center [671, 374] width 410 height 24
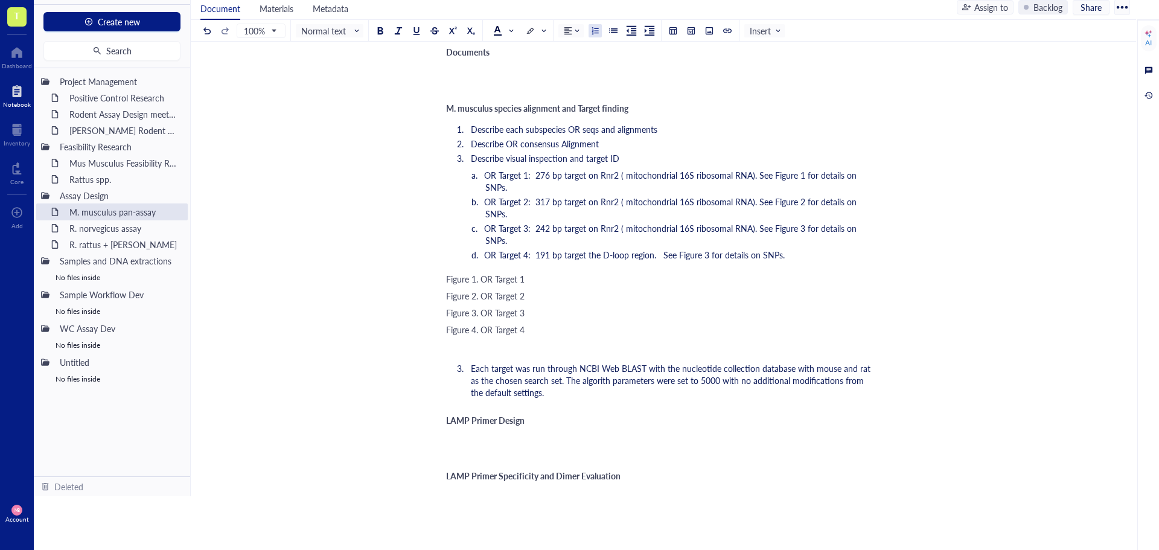
click at [636, 362] on span "Each target was run through NCBI Web BLAST with the nucleotide collection datab…" at bounding box center [672, 380] width 402 height 36
click at [584, 362] on ol "Each target was run through NCBI Web BLAST with the nucleotide collection datab…" at bounding box center [661, 380] width 430 height 41
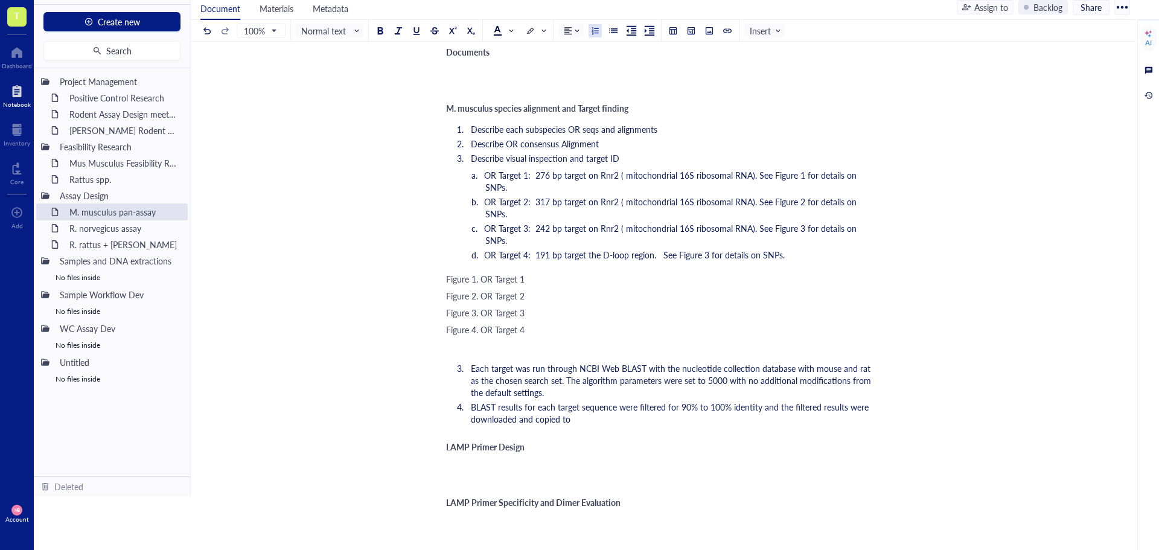
click at [623, 401] on li "BLAST results for each target sequence were filtered for 90% to 100% identity a…" at bounding box center [671, 413] width 410 height 24
click at [549, 273] on div "Figure 1. OR Target 1" at bounding box center [661, 279] width 430 height 12
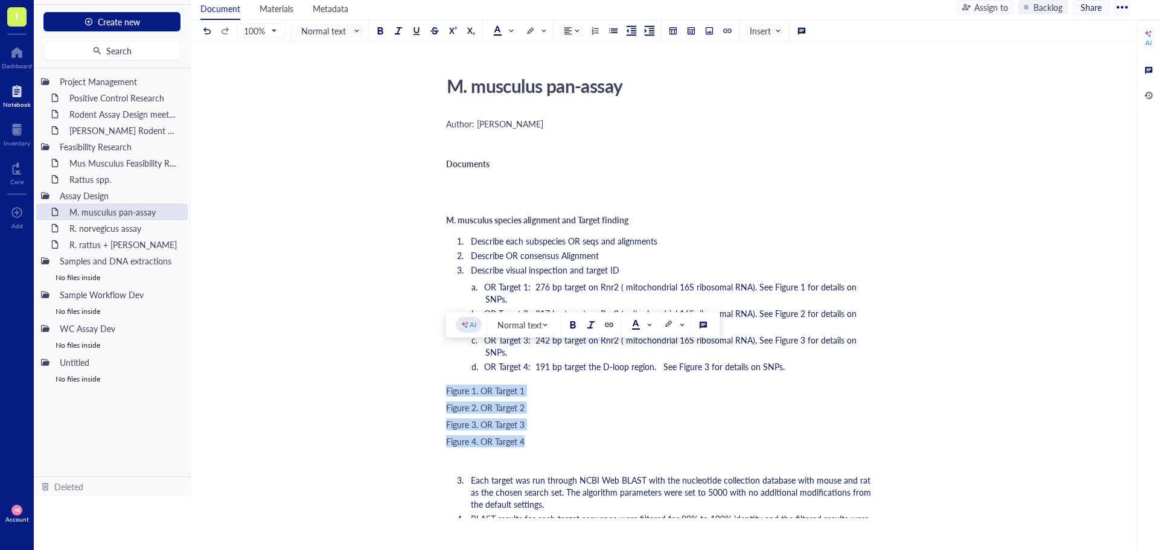
drag, startPoint x: 446, startPoint y: 357, endPoint x: 532, endPoint y: 406, distance: 99.2
click at [532, 406] on div "Author: [PERSON_NAME] ﻿ Documents ﻿ ﻿ M. musculus species alignment and Target …" at bounding box center [661, 530] width 430 height 830
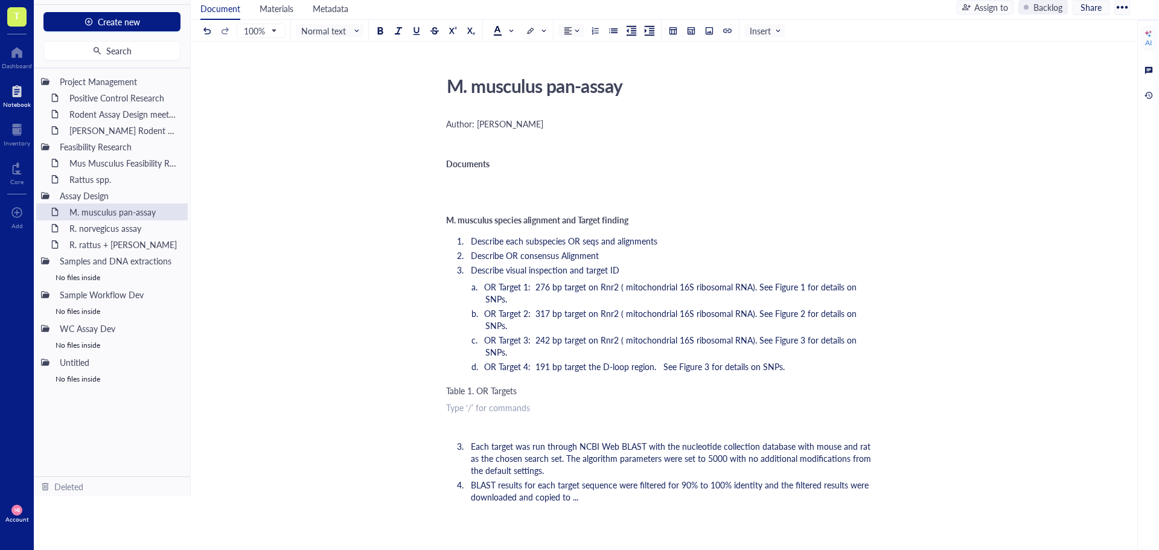
click at [535, 384] on div "Table 1. OR Targets" at bounding box center [661, 390] width 430 height 12
click at [715, 36] on button at bounding box center [708, 30] width 13 height 13
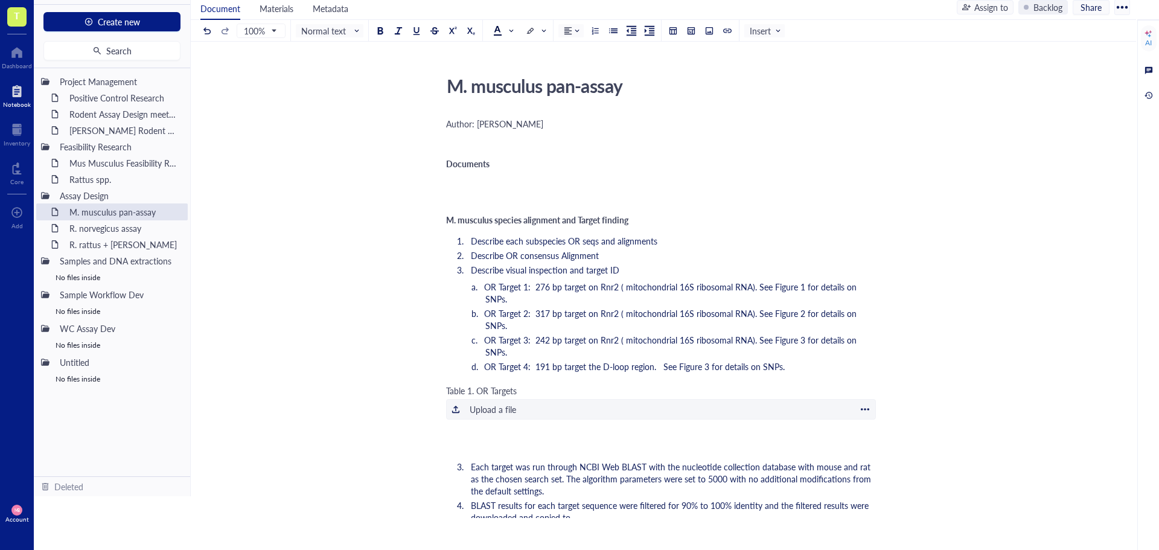
click at [496, 403] on div "Upload a file" at bounding box center [493, 409] width 46 height 13
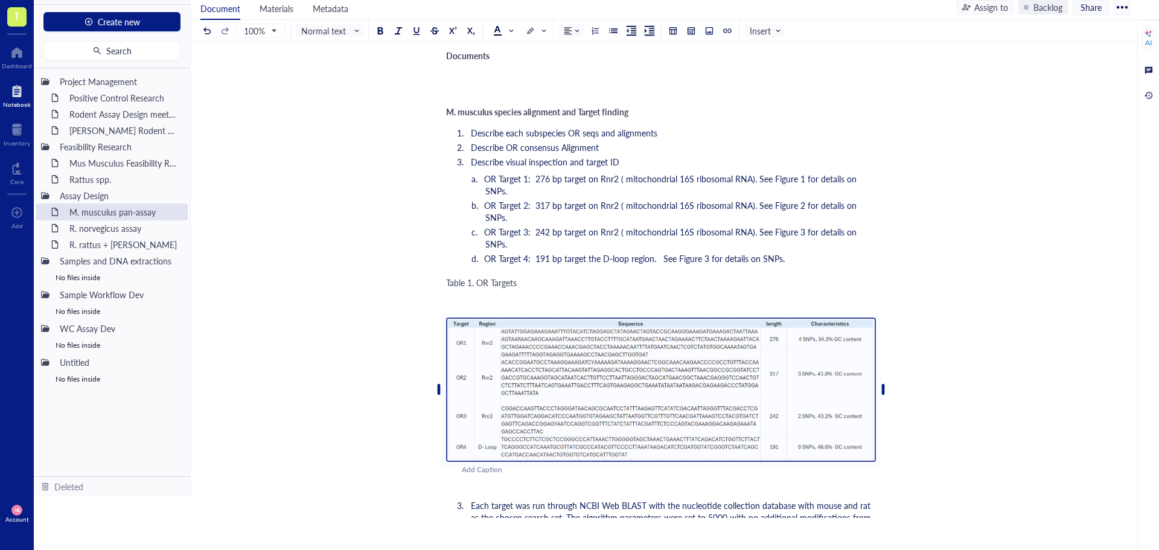
scroll to position [121, 0]
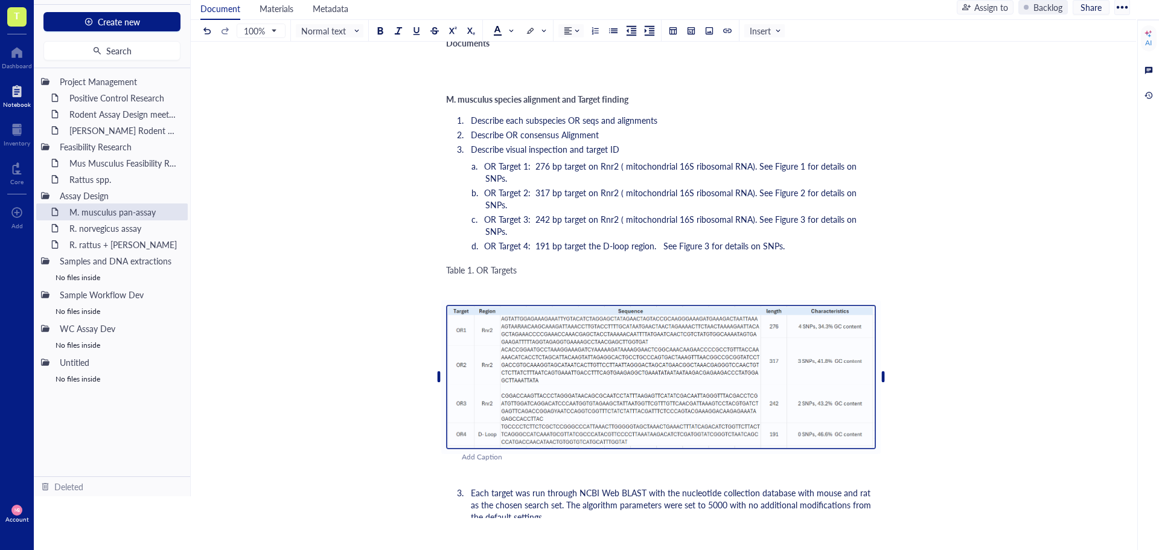
click at [838, 451] on div "Add Caption" at bounding box center [677, 456] width 430 height 11
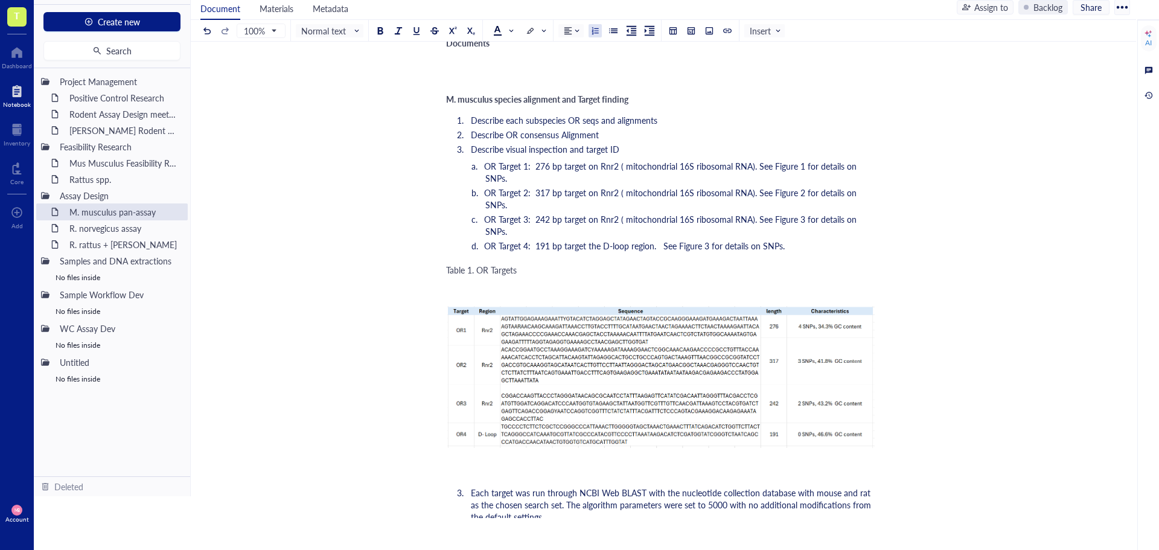
click at [810, 484] on ol "Each target was run through NCBI Web BLAST with the nucleotide collection datab…" at bounding box center [661, 518] width 430 height 68
click at [757, 166] on span "OR Target 1: 276 bp target on Rnr2 ( mitochondrial 16S ribosomal RNA). See Figu…" at bounding box center [671, 172] width 375 height 24
drag, startPoint x: 756, startPoint y: 166, endPoint x: 871, endPoint y: 169, distance: 115.3
click at [859, 169] on span "OR Target 1: 276 bp target on Rnr2 ( mitochondrial 16S ribosomal RNA). See Figu…" at bounding box center [671, 172] width 375 height 24
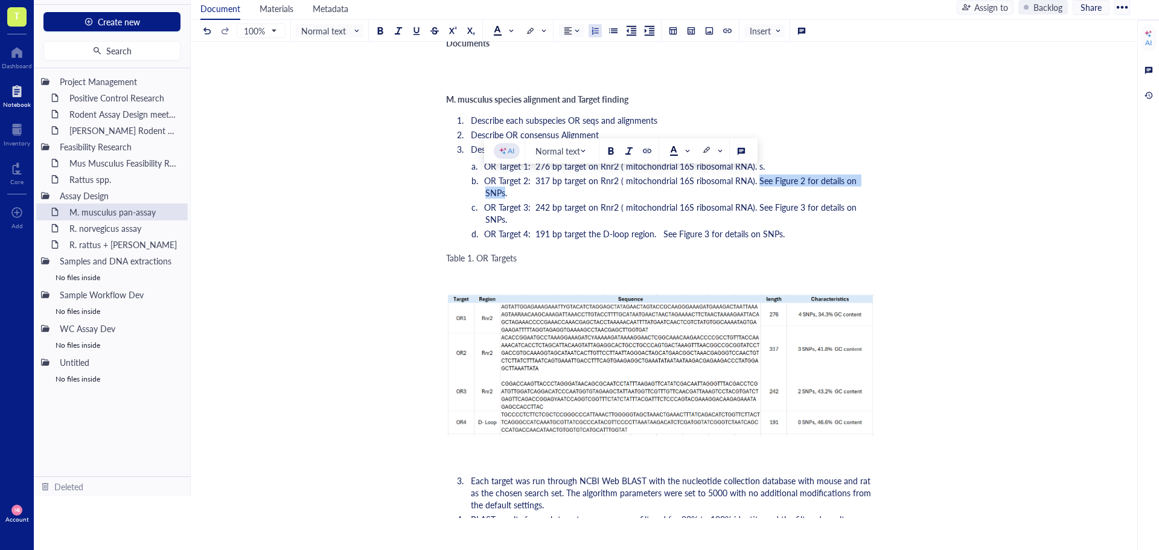
drag, startPoint x: 873, startPoint y: 182, endPoint x: 757, endPoint y: 181, distance: 115.9
click at [757, 180] on span "OR Target 2: 317 bp target on Rnr2 ( mitochondrial 16S ribosomal RNA). See Figu…" at bounding box center [671, 186] width 375 height 24
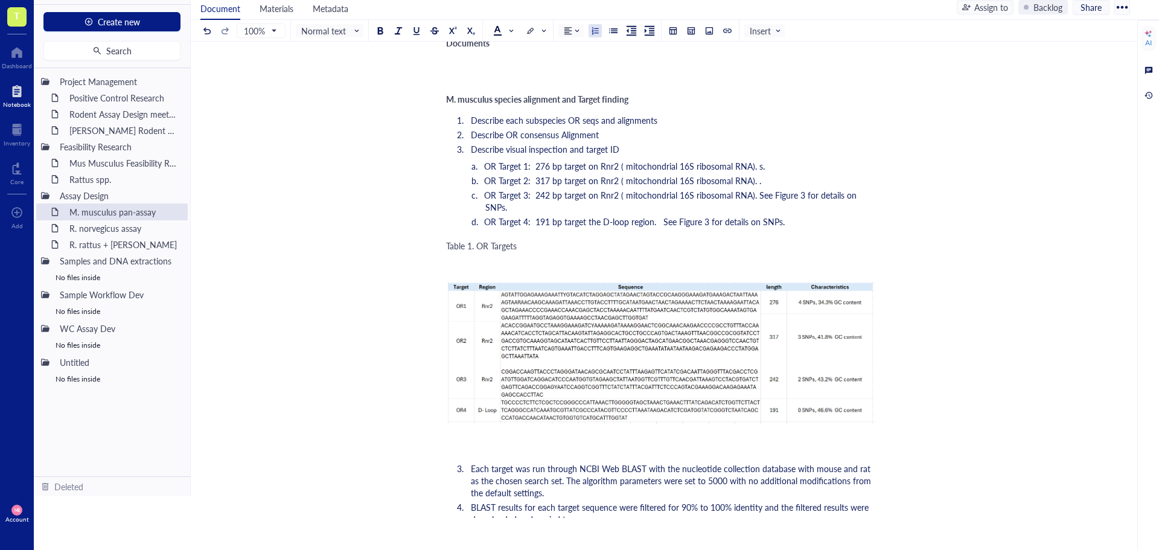
click at [767, 167] on li "OR Target 1: 276 bp target on Rnr2 ( mitochondrial 16S ribosomal RNA). s." at bounding box center [680, 166] width 390 height 12
click at [774, 183] on li "OR Target 2: 317 bp target on Rnr2 ( mitochondrial 16S ribosomal RNA). ." at bounding box center [680, 180] width 390 height 12
drag, startPoint x: 891, startPoint y: 197, endPoint x: 797, endPoint y: 196, distance: 93.5
click at [797, 196] on div "M. musculus pan-assay M. musculus pan-assay Author: [PERSON_NAME] ﻿ Documents ﻿…" at bounding box center [661, 442] width 940 height 985
drag, startPoint x: 761, startPoint y: 198, endPoint x: 901, endPoint y: 193, distance: 140.1
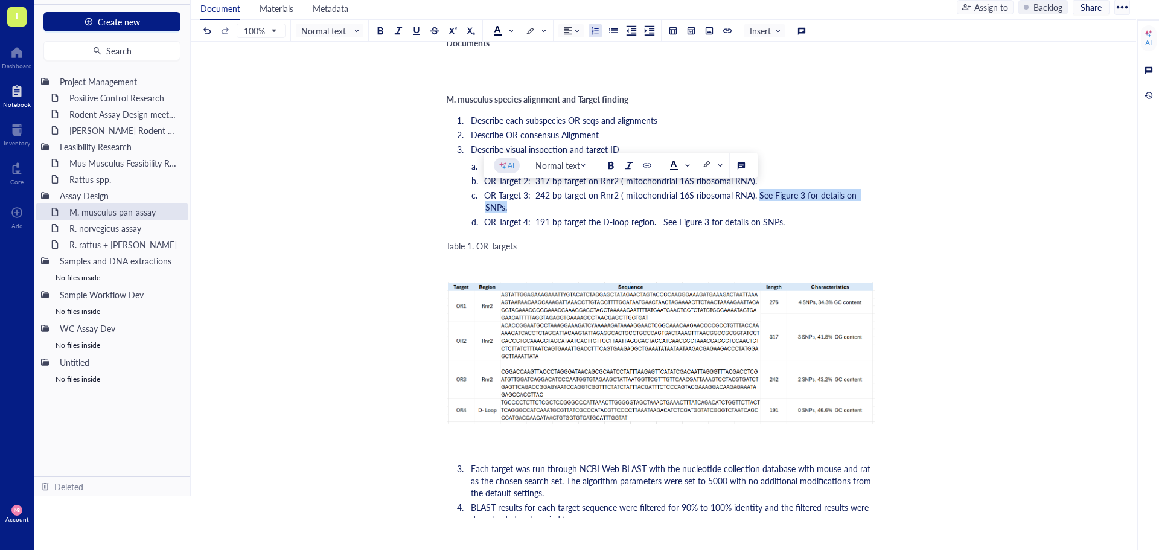
click at [901, 193] on div "M. musculus pan-assay M. musculus pan-assay Author: [PERSON_NAME] ﻿ Documents ﻿…" at bounding box center [661, 442] width 940 height 985
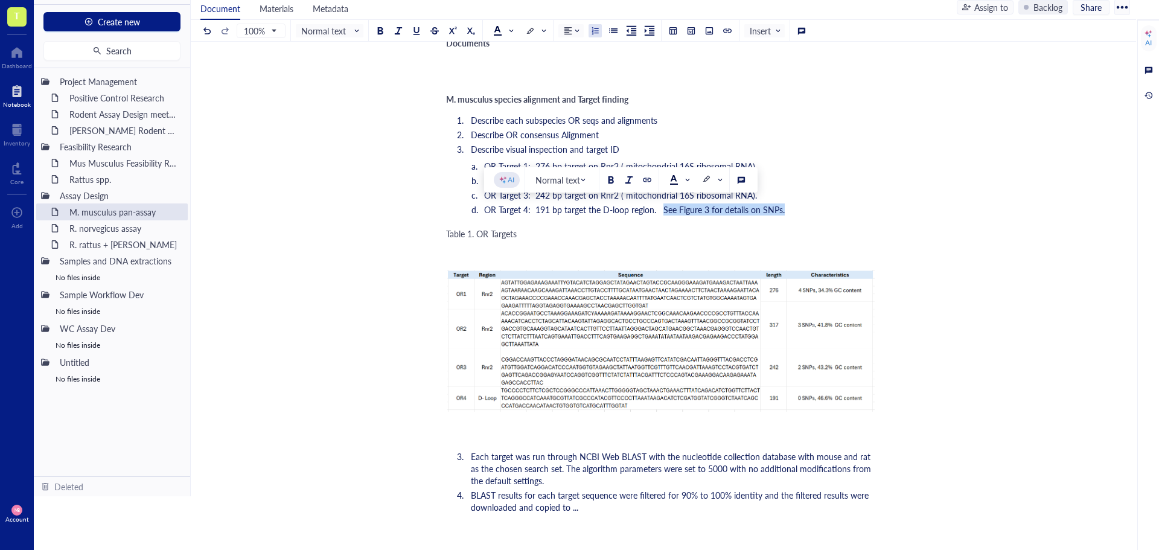
drag, startPoint x: 797, startPoint y: 213, endPoint x: 660, endPoint y: 211, distance: 137.0
click at [660, 211] on li "OR Target 4: 191 bp target the D-loop region. See Figure 3 for details on SNPs." at bounding box center [680, 209] width 390 height 12
click at [815, 164] on li "OR Target 1: 276 bp target on Rnr2 ( mitochondrial 16S ribosomal RNA)." at bounding box center [680, 166] width 390 height 12
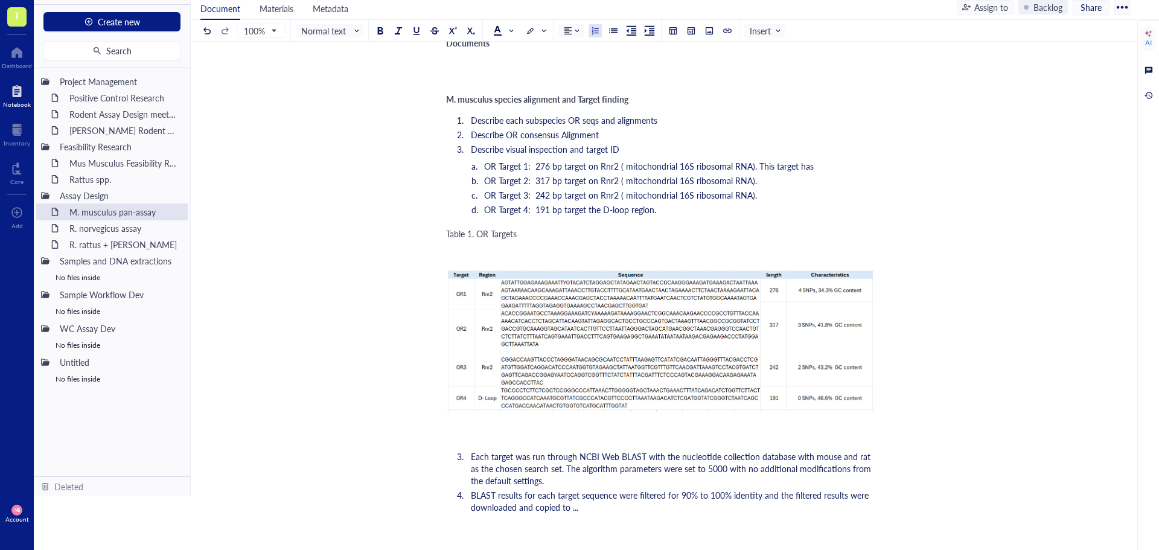
click at [824, 167] on li "OR Target 1: 276 bp target on Rnr2 ( mitochondrial 16S ribosomal RNA). This tar…" at bounding box center [680, 166] width 390 height 12
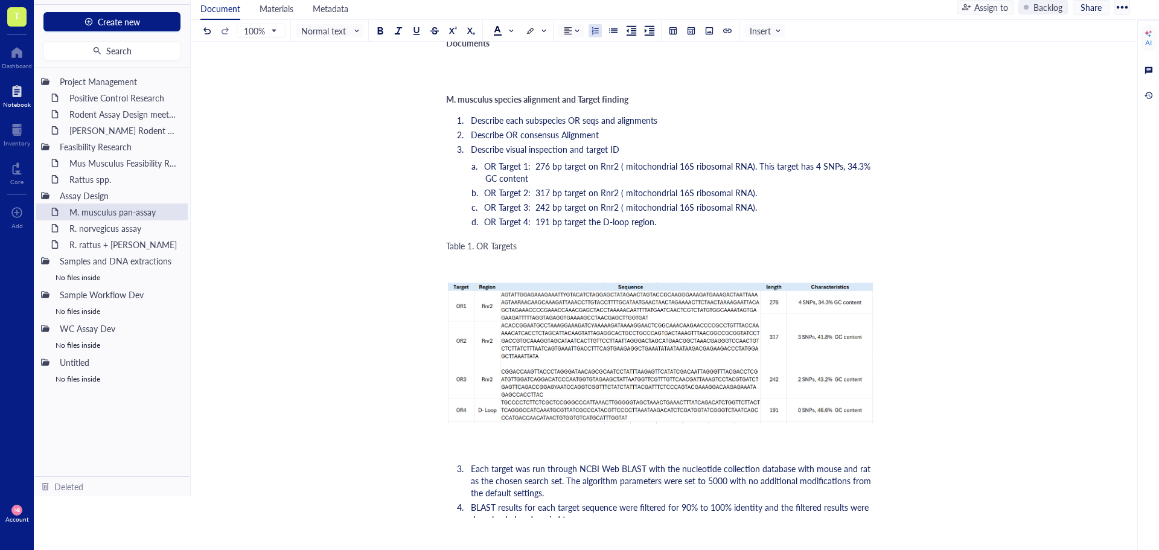
click at [485, 165] on li "OR Target 1: 276 bp target on Rnr2 ( mitochondrial 16S ribosomal RNA). This tar…" at bounding box center [680, 172] width 390 height 24
click at [634, 150] on li "Describe visual inspection and target ID" at bounding box center [671, 149] width 410 height 12
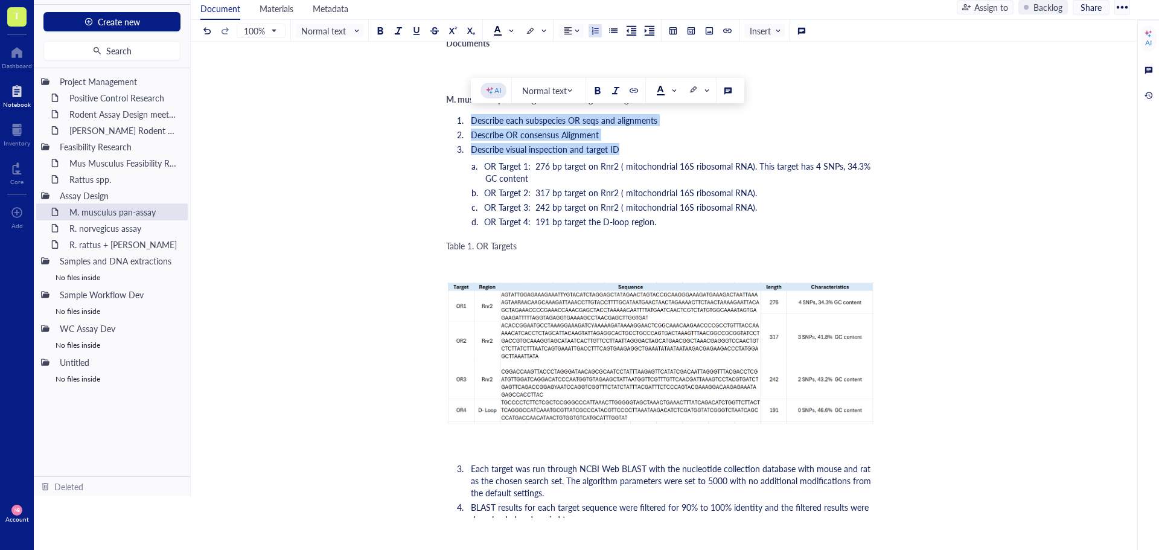
drag, startPoint x: 634, startPoint y: 150, endPoint x: 439, endPoint y: 119, distance: 197.9
click at [439, 119] on div "M. musculus pan-assay M. musculus pan-assay Author: [PERSON_NAME] ﻿ Documents ﻿…" at bounding box center [661, 442] width 940 height 985
click at [593, 32] on div at bounding box center [595, 31] width 8 height 8
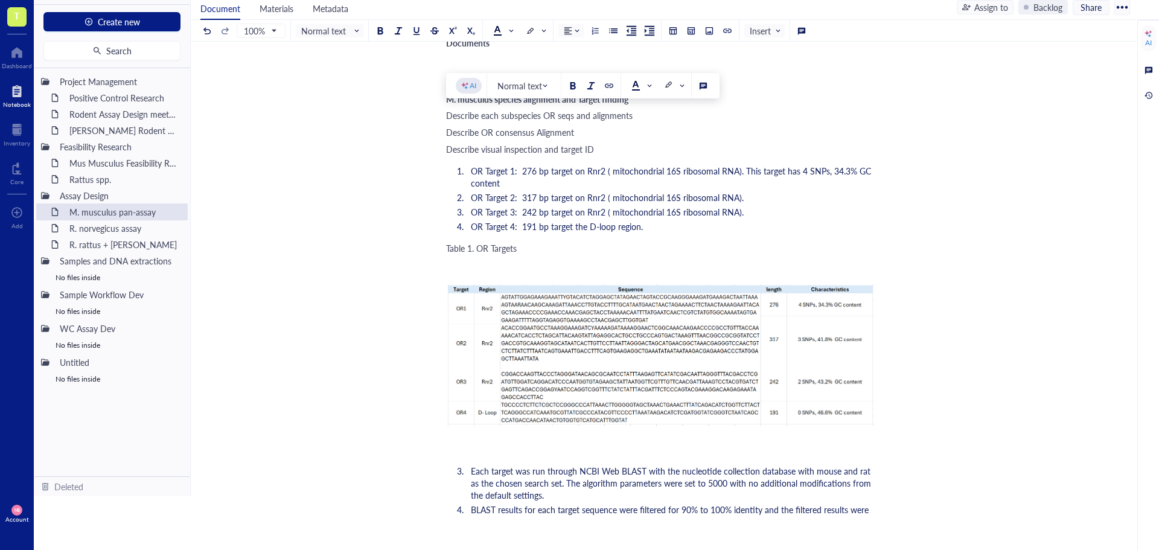
click at [637, 137] on div "Describe OR consensus Alignment" at bounding box center [661, 132] width 430 height 12
click at [801, 193] on li "OR Target 2: 317 bp target on Rnr2 ( mitochondrial 16S ribosomal RNA)." at bounding box center [671, 197] width 410 height 12
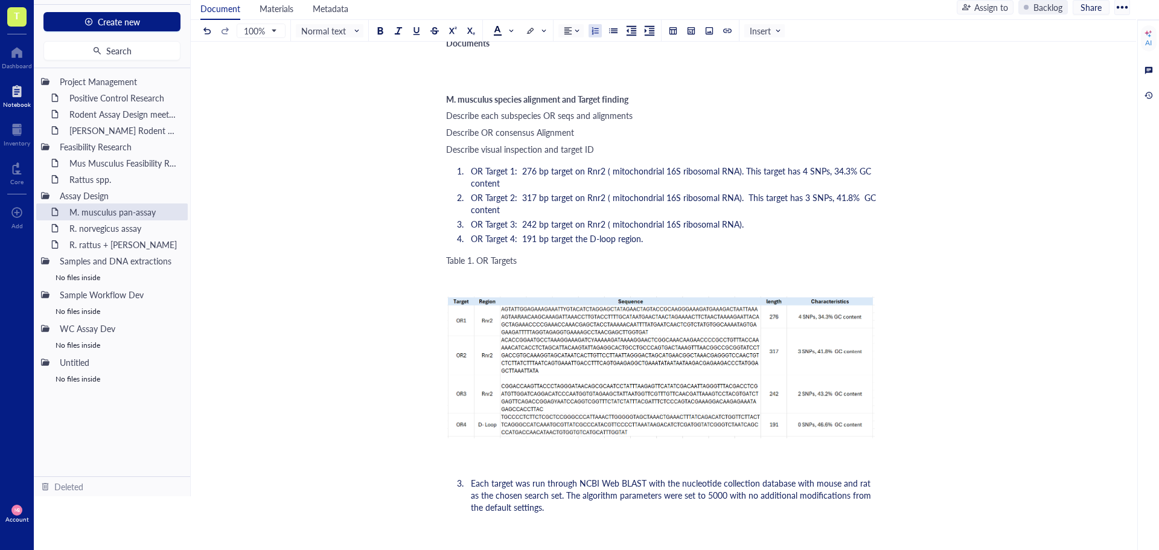
click at [771, 223] on li "OR Target 3: 242 bp target on Rnr2 ( mitochondrial 16S ribosomal RNA)." at bounding box center [671, 224] width 410 height 12
click at [764, 223] on li "OR Target 3: 242 bp target on Rnr2 ( mitochondrial 16S ribosomal RNA)." at bounding box center [671, 224] width 410 height 12
click at [747, 223] on span "OR Target 3: 242 bp target on Rnr2 ( mitochondrial 16S ribosomal RNA). 2 SNPs, …" at bounding box center [661, 224] width 380 height 12
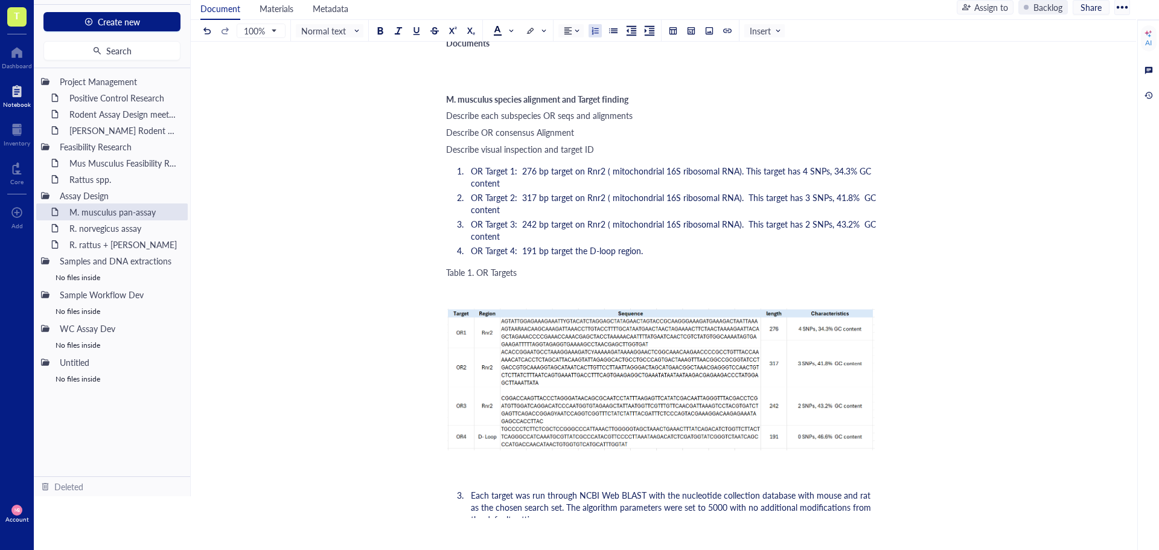
click at [824, 171] on span "OR Target 1: 276 bp target on Rnr2 ( mitochondrial 16S ribosomal RNA). This tar…" at bounding box center [672, 177] width 403 height 24
click at [788, 184] on span "OR Target 1: 276 bp target on Rnr2 ( mitochondrial 16S ribosomal RNA). This tar…" at bounding box center [673, 177] width 405 height 24
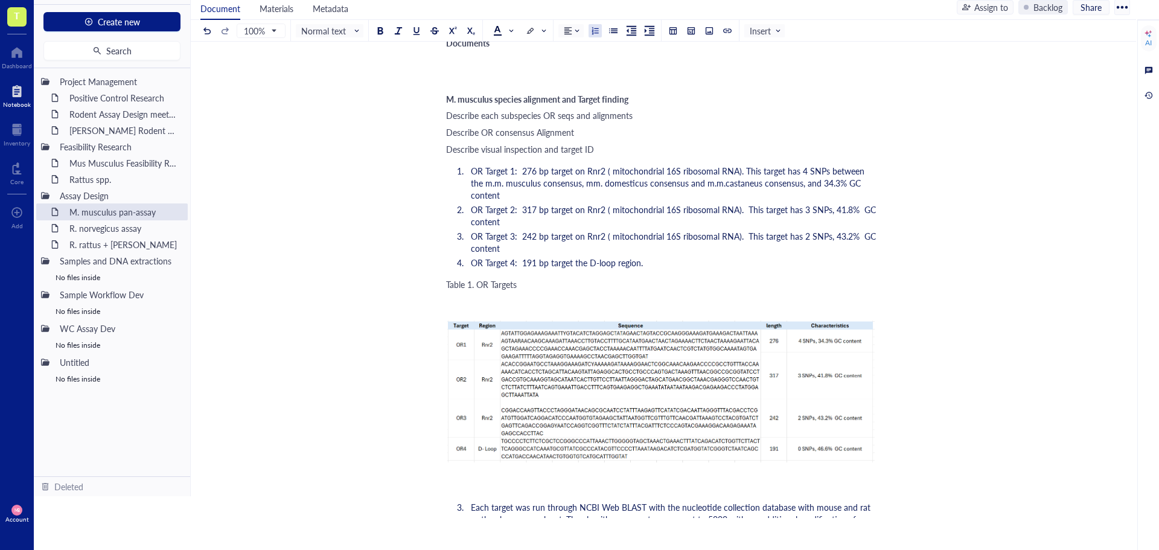
click at [873, 185] on li "OR Target 1: 276 bp target on Rnr2 ( mitochondrial 16S ribosomal RNA). This tar…" at bounding box center [671, 183] width 410 height 36
click at [570, 230] on span "OR Target 3: 242 bp target on Rnr2 ( mitochondrial 16S ribosomal RNA). This tar…" at bounding box center [674, 242] width 407 height 24
click at [476, 184] on span "OR Target 1: 276 bp target on Rnr2 ( mitochondrial 16S ribosomal RNA). This tar…" at bounding box center [669, 183] width 396 height 36
click at [576, 185] on span "OR Target 1: 276 bp target on Rnr2 ( mitochondrial 16S ribosomal RNA). This tar…" at bounding box center [669, 183] width 396 height 36
click at [700, 186] on span "OR Target 1: 276 bp target on Rnr2 ( mitochondrial 16S ribosomal RNA). This tar…" at bounding box center [670, 183] width 398 height 36
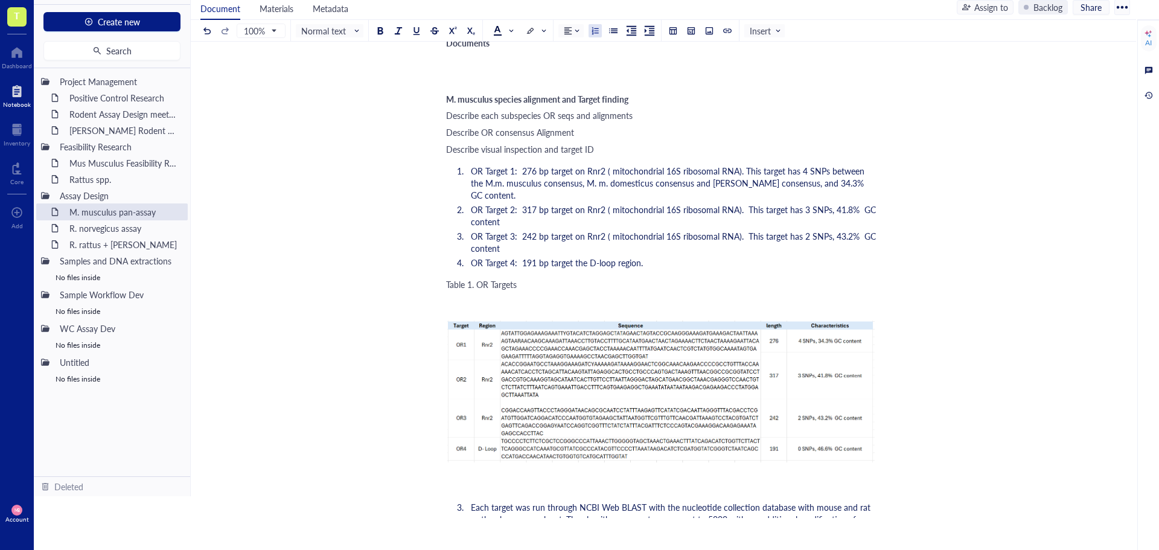
click at [679, 247] on li "OR Target 3: 242 bp target on Rnr2 ( mitochondrial 16S ribosomal RNA). This tar…" at bounding box center [671, 242] width 410 height 24
click at [555, 185] on span "OR Target 1: 276 bp target on Rnr2 ( mitochondrial 16S ribosomal RNA). This tar…" at bounding box center [669, 183] width 396 height 36
click at [715, 184] on span "OR Target 1: 276 bp target on Rnr2 ( mitochondrial 16S ribosomal RNA). This tar…" at bounding box center [669, 183] width 396 height 36
click at [787, 200] on li "OR Target 1: 276 bp target on Rnr2 ( mitochondrial 16S ribosomal RNA). This tar…" at bounding box center [671, 183] width 410 height 36
click at [584, 184] on span "OR Target 1: 276 bp target on Rnr2 ( mitochondrial 16S ribosomal RNA). This tar…" at bounding box center [669, 183] width 396 height 36
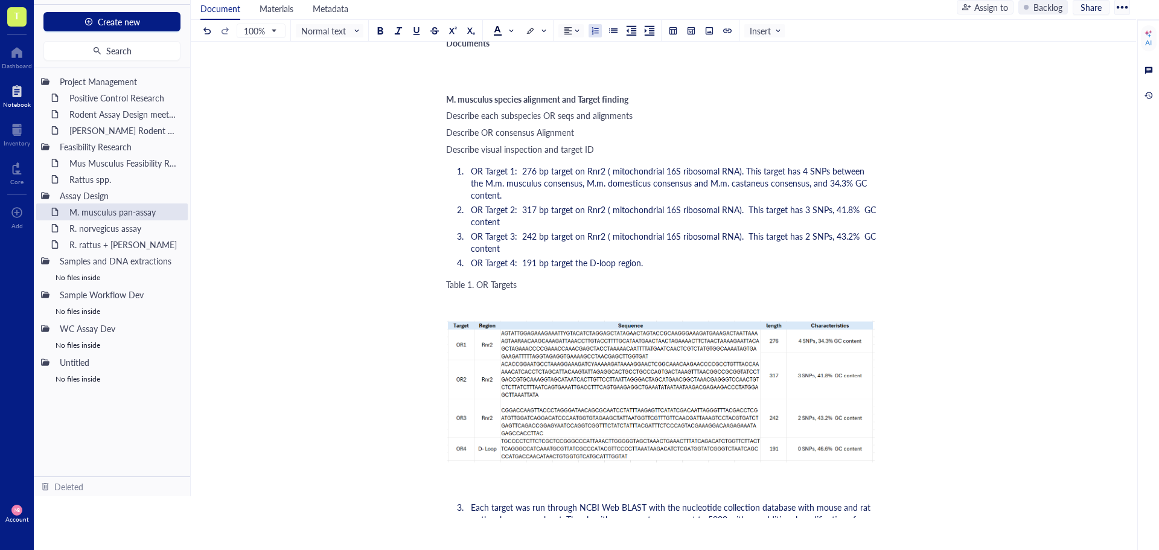
click at [757, 230] on span "OR Target 3: 242 bp target on Rnr2 ( mitochondrial 16S ribosomal RNA). This tar…" at bounding box center [674, 242] width 407 height 24
click at [492, 186] on span "OR Target 1: 276 bp target on Rnr2 ( mitochondrial 16S ribosomal RNA). This tar…" at bounding box center [670, 183] width 398 height 36
click at [589, 183] on span "OR Target 1: 276 bp target on Rnr2 ( mitochondrial 16S ribosomal RNA). This tar…" at bounding box center [669, 183] width 396 height 36
click at [710, 183] on span "OR Target 1: 276 bp target on Rnr2 ( mitochondrial 16S ribosomal RNA). This tar…" at bounding box center [669, 183] width 396 height 36
click at [712, 240] on li "OR Target 3: 242 bp target on Rnr2 ( mitochondrial 16S ribosomal RNA). This tar…" at bounding box center [671, 242] width 410 height 24
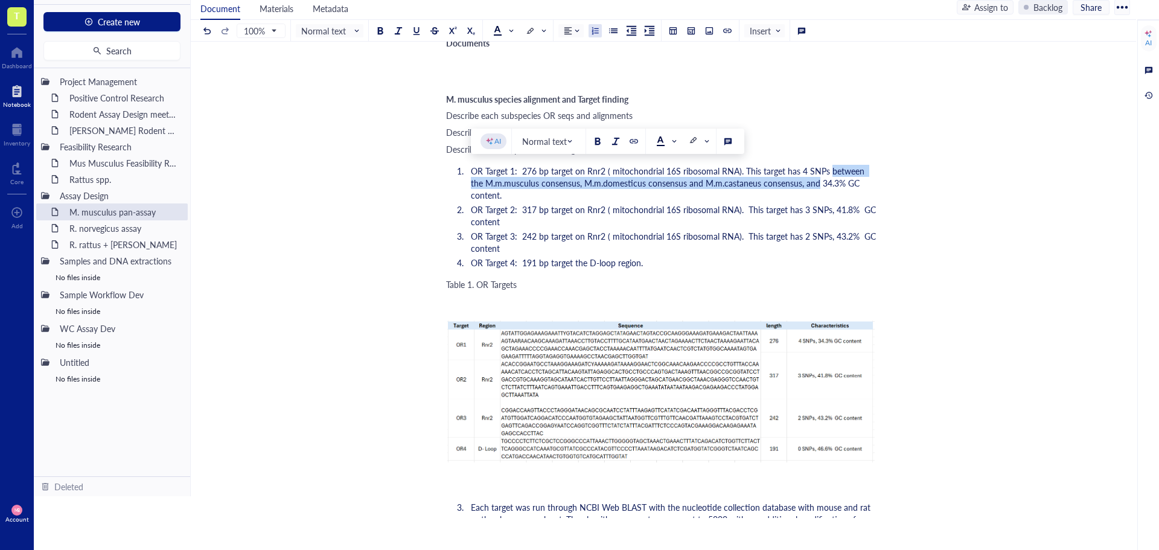
drag, startPoint x: 826, startPoint y: 170, endPoint x: 801, endPoint y: 185, distance: 29.0
click at [801, 185] on span "OR Target 1: 276 bp target on Rnr2 ( mitochondrial 16S ribosomal RNA). This tar…" at bounding box center [669, 183] width 396 height 36
copy span "between the M.m.musculus consensus, M.m.domesticus consensus and [PERSON_NAME] …"
click at [827, 203] on span "OR Target 2: 317 bp target on Rnr2 ( mitochondrial 16S ribosomal RNA). This tar…" at bounding box center [674, 215] width 407 height 24
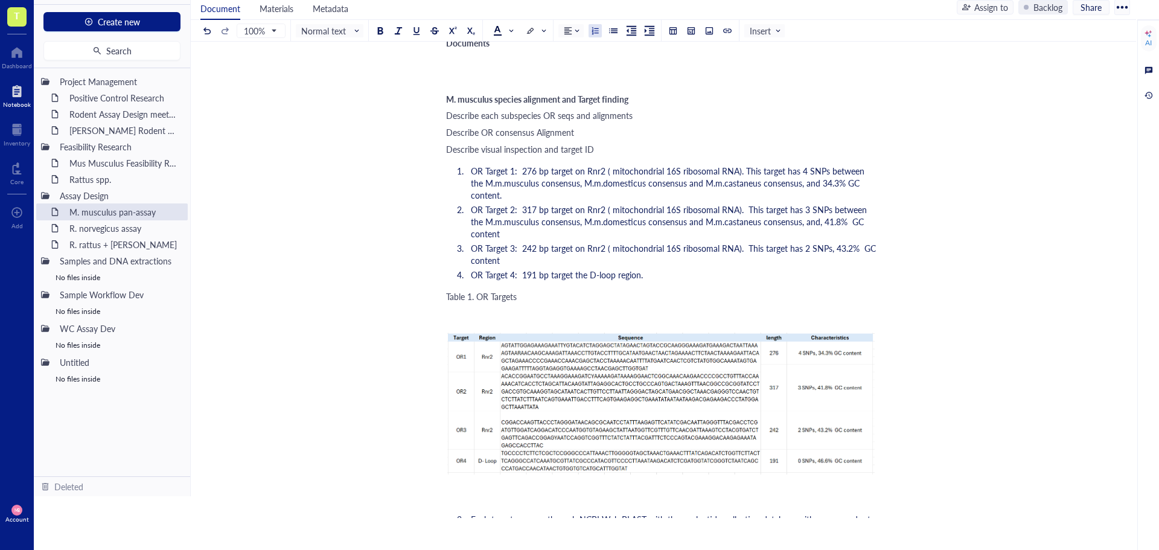
click at [820, 210] on span "OR Target 2: 317 bp target on Rnr2 ( mitochondrial 16S ribosomal RNA). This tar…" at bounding box center [670, 221] width 398 height 36
click at [829, 242] on span "OR Target 3: 242 bp target on Rnr2 ( mitochondrial 16S ribosomal RNA). This tar…" at bounding box center [674, 254] width 407 height 24
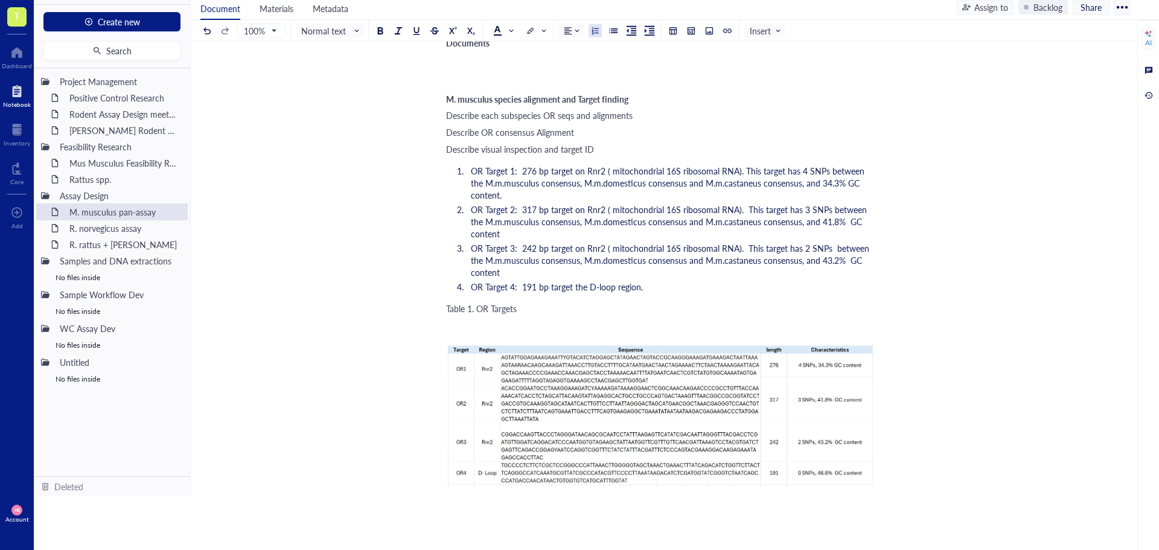
click at [830, 242] on span "OR Target 3: 242 bp target on Rnr2 ( mitochondrial 16S ribosomal RNA). This tar…" at bounding box center [671, 260] width 401 height 36
click at [729, 263] on li "OR Target 3: 242 bp target on Rnr2 ( mitochondrial 16S ribosomal RNA). This tar…" at bounding box center [671, 260] width 410 height 36
click at [661, 281] on li "OR Target 4: 191 bp target the D-loop region." at bounding box center [671, 287] width 410 height 12
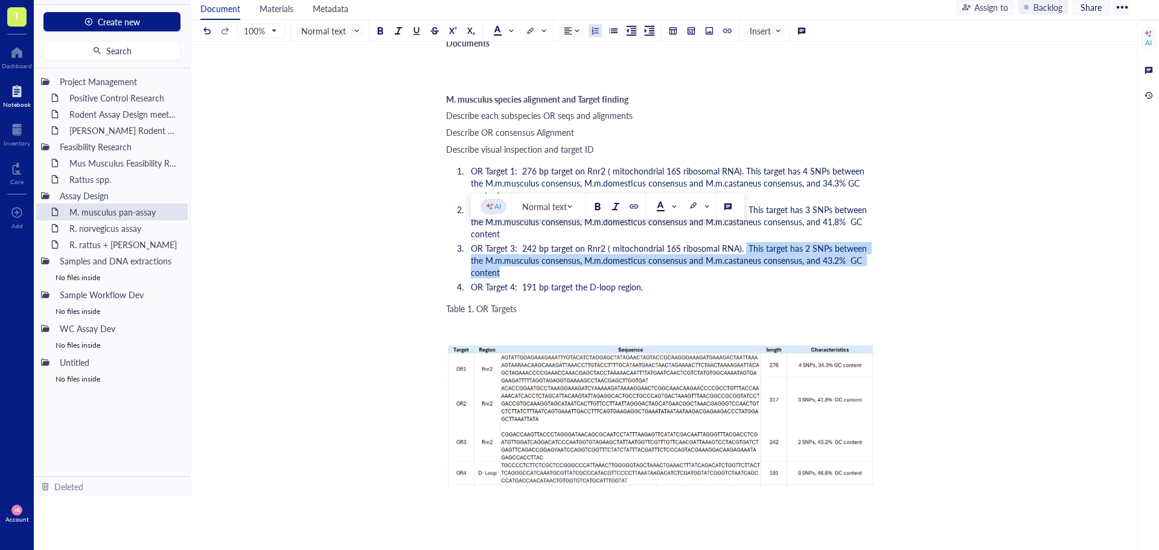
drag, startPoint x: 743, startPoint y: 237, endPoint x: 741, endPoint y: 255, distance: 17.6
click at [741, 255] on li "OR Target 3: 242 bp target on Rnr2 ( mitochondrial 16S ribosomal RNA). This tar…" at bounding box center [671, 260] width 410 height 36
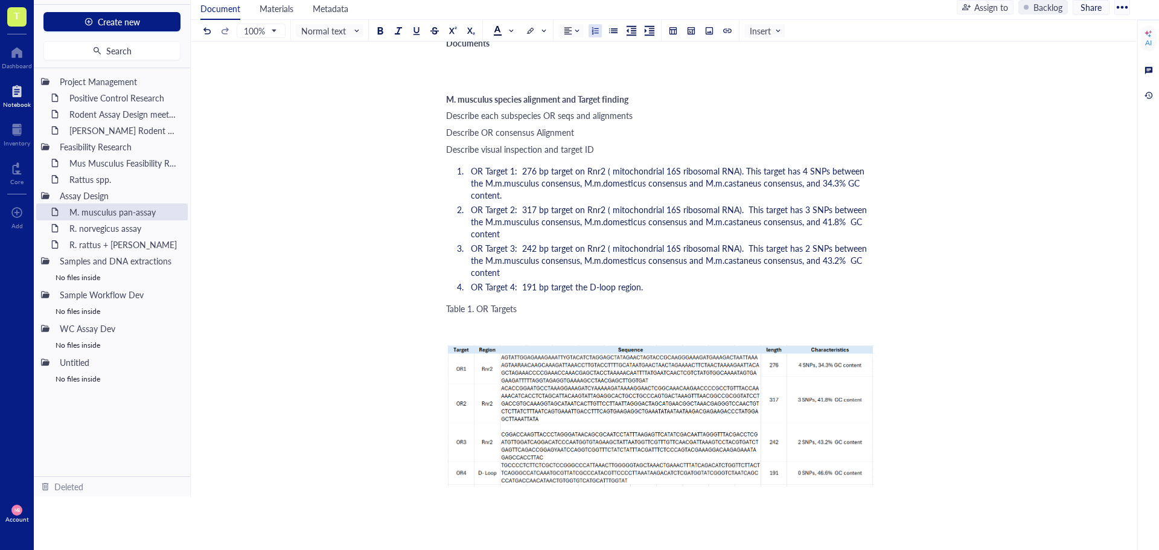
click at [737, 281] on li "OR Target 4: 191 bp target the D-loop region." at bounding box center [671, 287] width 410 height 12
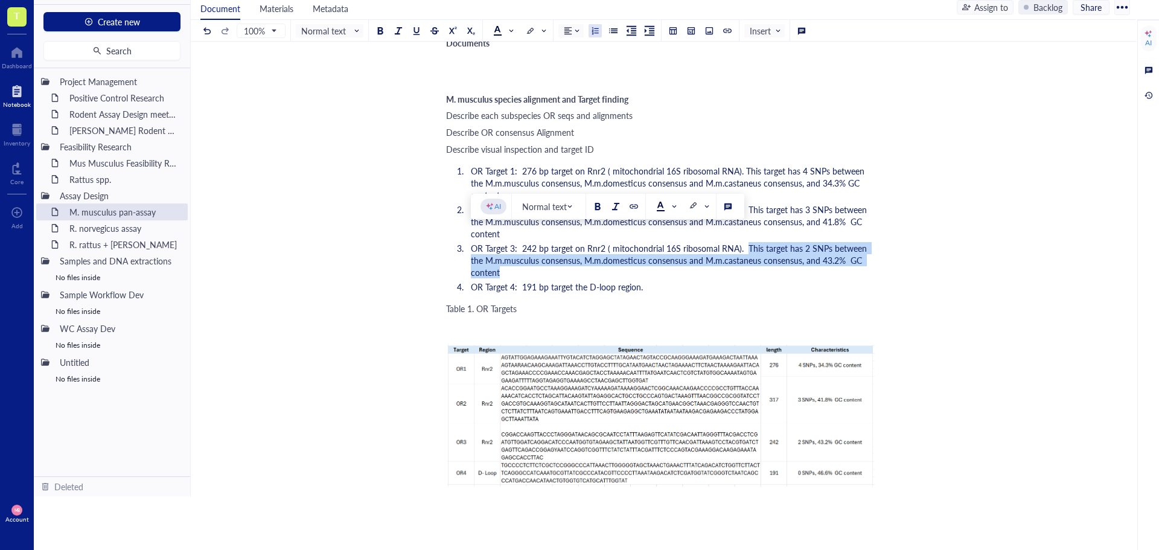
drag, startPoint x: 744, startPoint y: 235, endPoint x: 760, endPoint y: 258, distance: 28.1
click at [760, 258] on li "OR Target 3: 242 bp target on Rnr2 ( mitochondrial 16S ribosomal RNA). This tar…" at bounding box center [671, 260] width 410 height 36
copy span "This target has 2 SNPs between the M.m.musculus consensus, M.m.domesticus conse…"
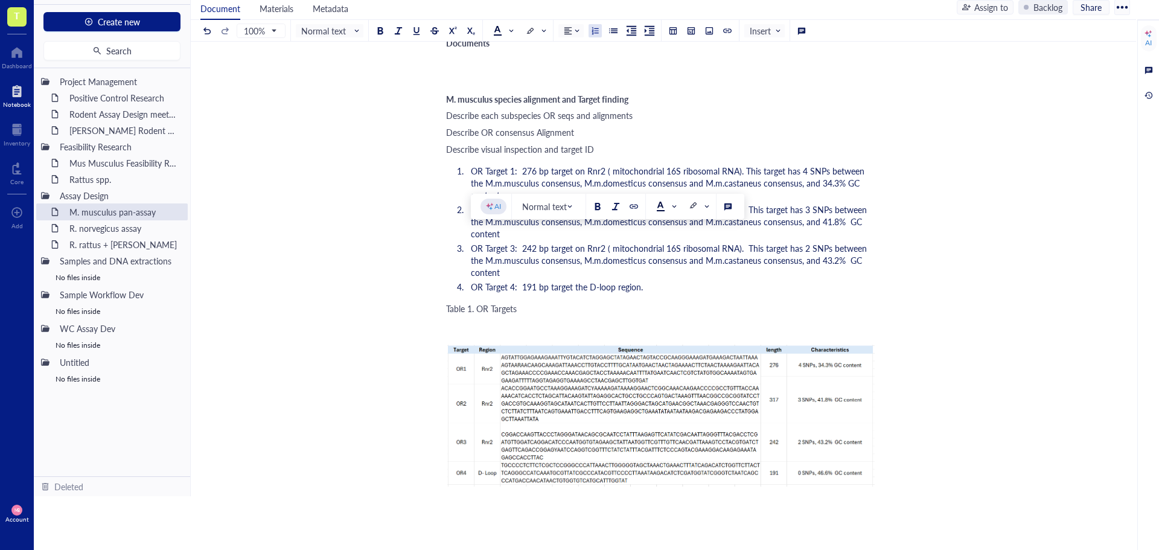
click at [692, 281] on li "OR Target 4: 191 bp target the D-loop region." at bounding box center [671, 287] width 410 height 12
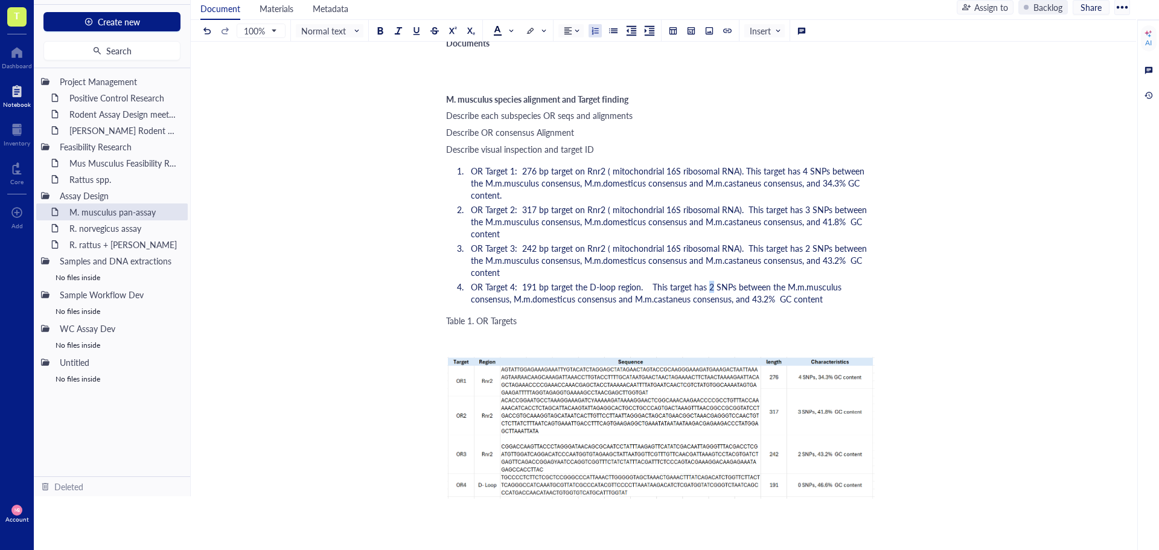
click at [708, 281] on span "OR Target 4: 191 bp target the D-loop region. This target has 2 SNPs between th…" at bounding box center [657, 293] width 373 height 24
click at [760, 286] on span "OR Target 4: 191 bp target the D-loop region. This target has no SNPs between t…" at bounding box center [660, 293] width 378 height 24
click at [760, 287] on span "OR Target 4: 191 bp target the D-loop region. This target has no SNPs between t…" at bounding box center [660, 293] width 378 height 24
click at [907, 292] on div "M. musculus pan-assay M. musculus pan-assay Author: [PERSON_NAME] ﻿ Documents ﻿…" at bounding box center [661, 480] width 940 height 1060
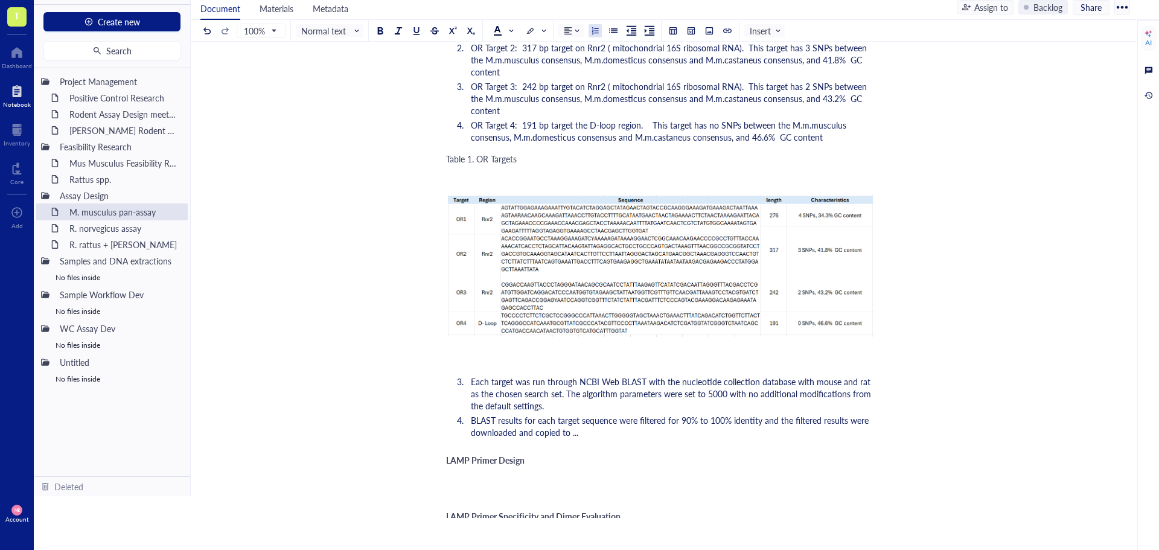
scroll to position [302, 0]
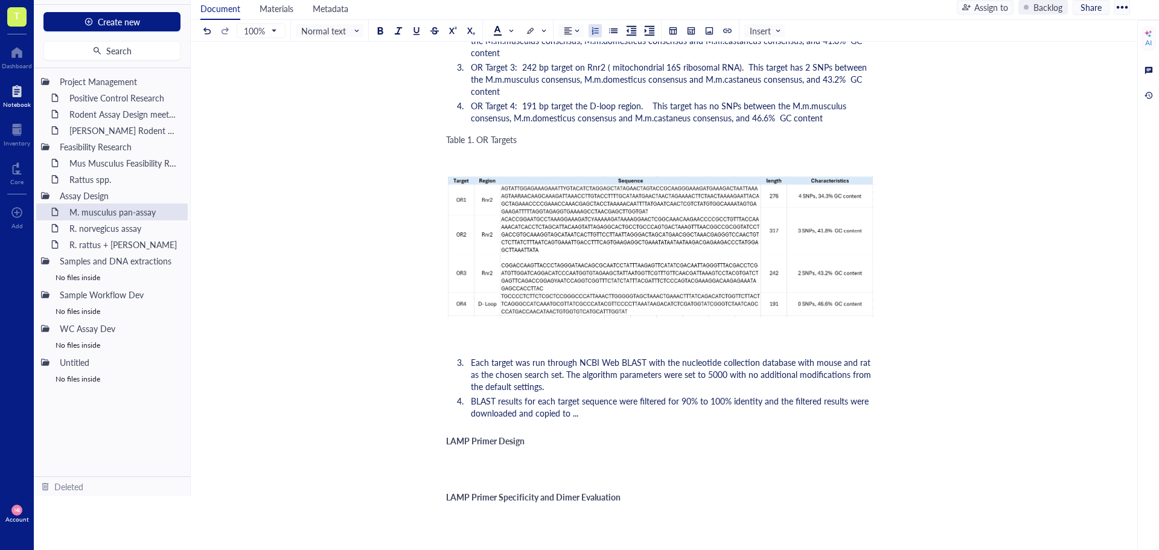
click at [629, 400] on li "BLAST results for each target sequence were filtered for 90% to 100% identity a…" at bounding box center [671, 407] width 410 height 24
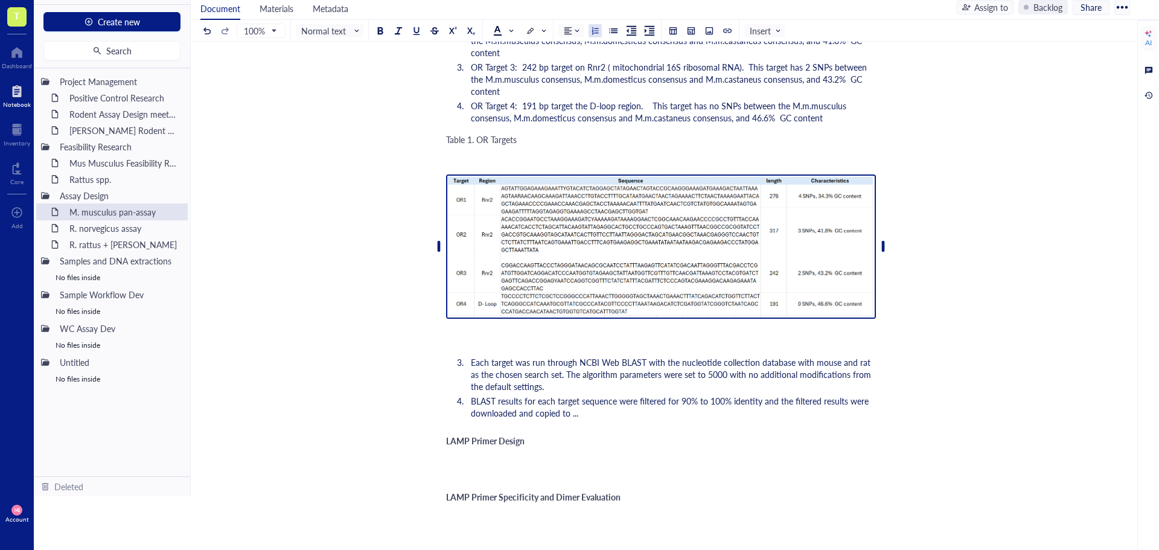
scroll to position [0, 0]
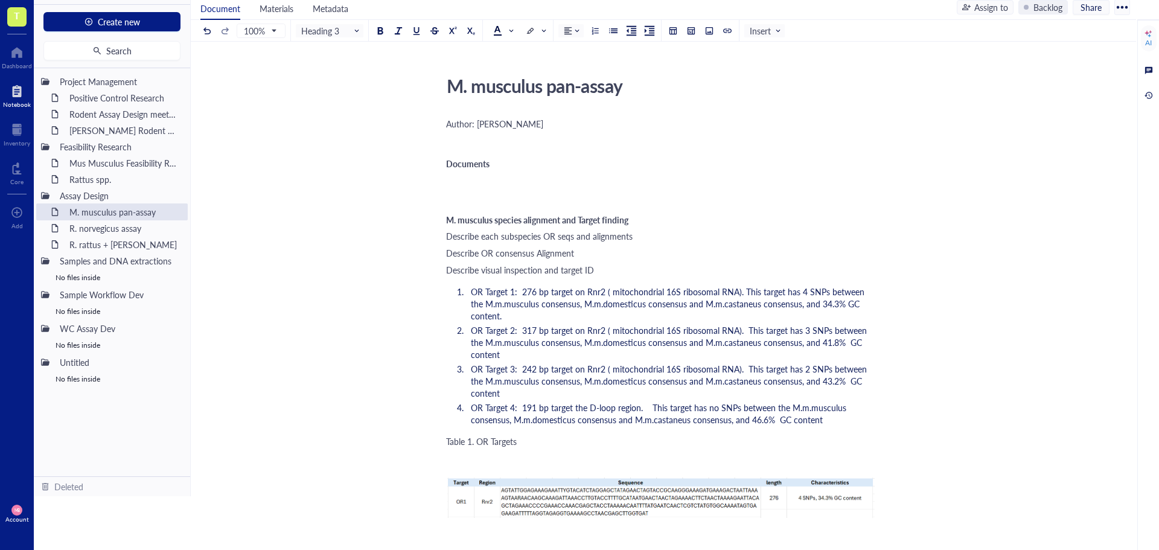
click at [495, 220] on span "M. musculus species alignment and Target finding" at bounding box center [537, 220] width 182 height 12
click at [675, 219] on div "M. musculus sub-species alignment and Target finding" at bounding box center [661, 220] width 430 height 10
click at [691, 264] on div "Describe visual inspection and target ID" at bounding box center [661, 270] width 430 height 12
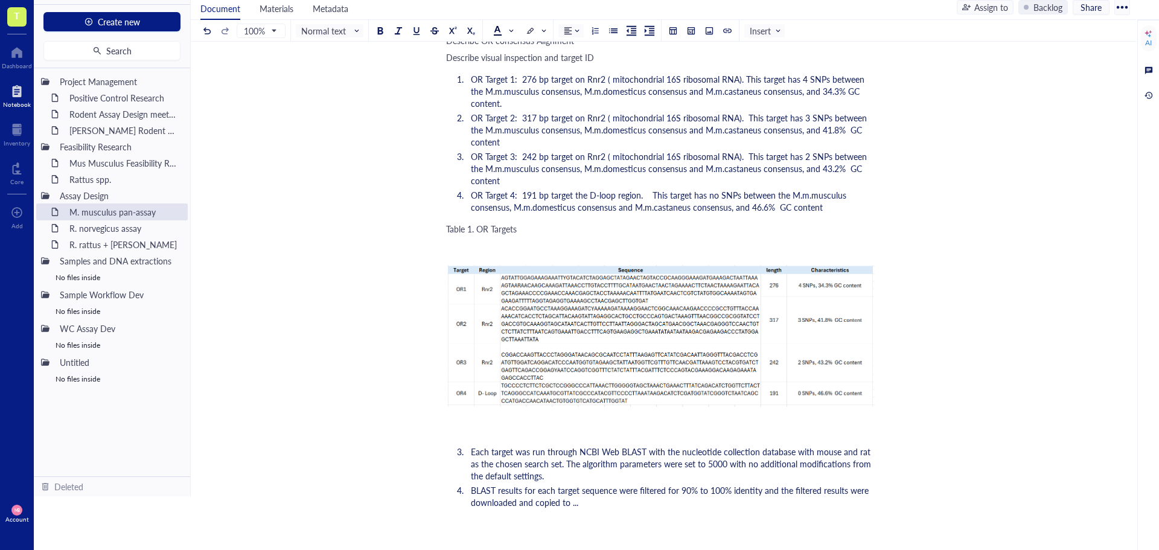
scroll to position [241, 0]
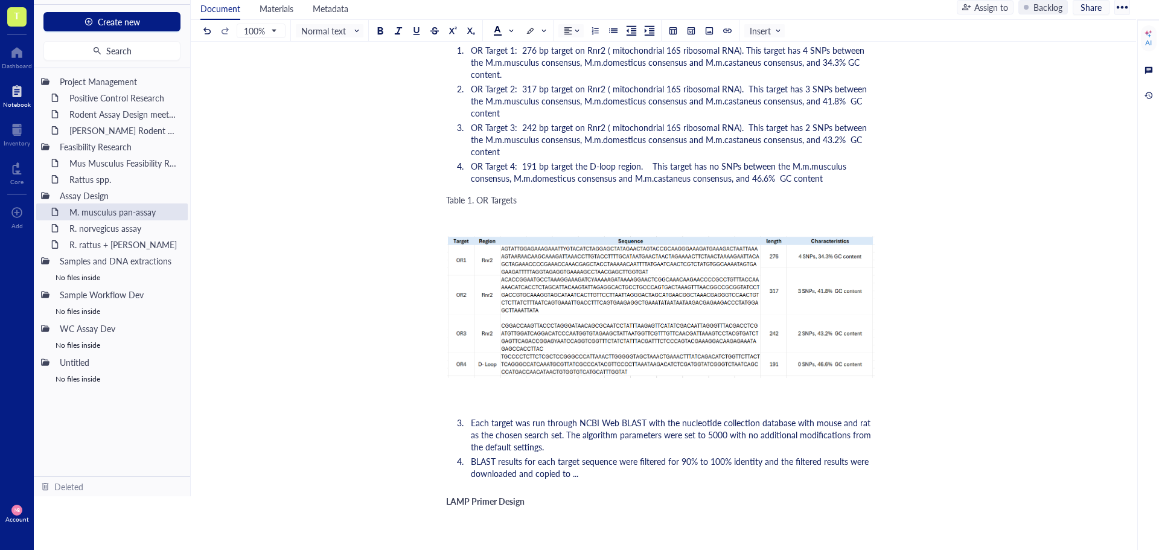
click at [460, 194] on span "Table 1. OR Targets" at bounding box center [481, 200] width 71 height 12
click at [424, 33] on div "100% Normal text Insert" at bounding box center [504, 30] width 608 height 21
click at [419, 31] on div at bounding box center [416, 31] width 8 height 8
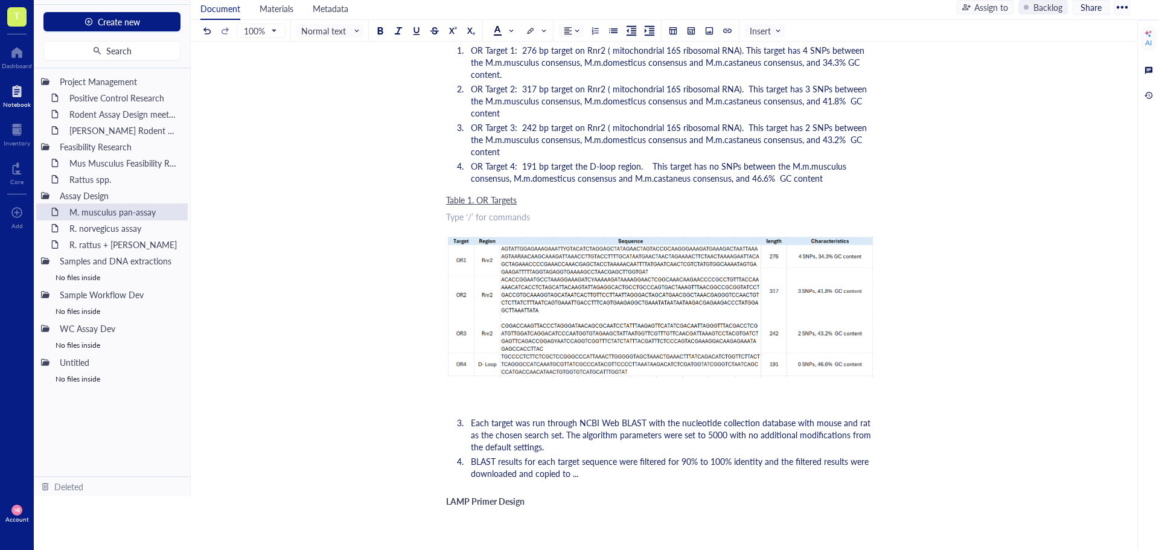
click at [474, 211] on div "﻿ Type ‘/’ for commands" at bounding box center [661, 217] width 430 height 12
click at [526, 194] on div "Table 1. OR Targets" at bounding box center [661, 200] width 430 height 12
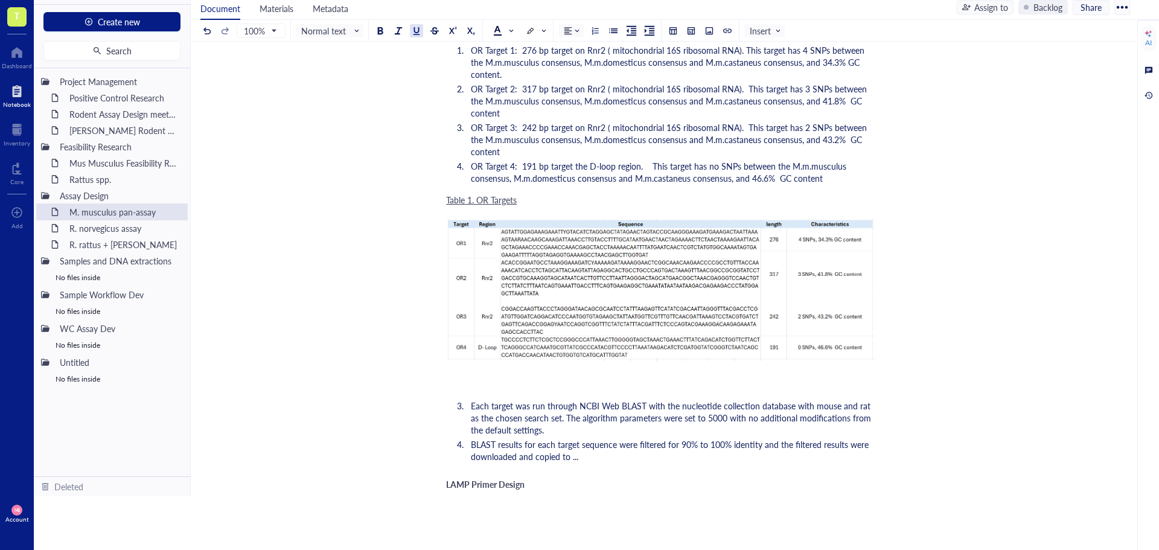
click at [961, 422] on div "M. musculus pan-assay M. musculus pan-assay Author: [PERSON_NAME] ﻿ Documents ﻿…" at bounding box center [661, 350] width 940 height 1043
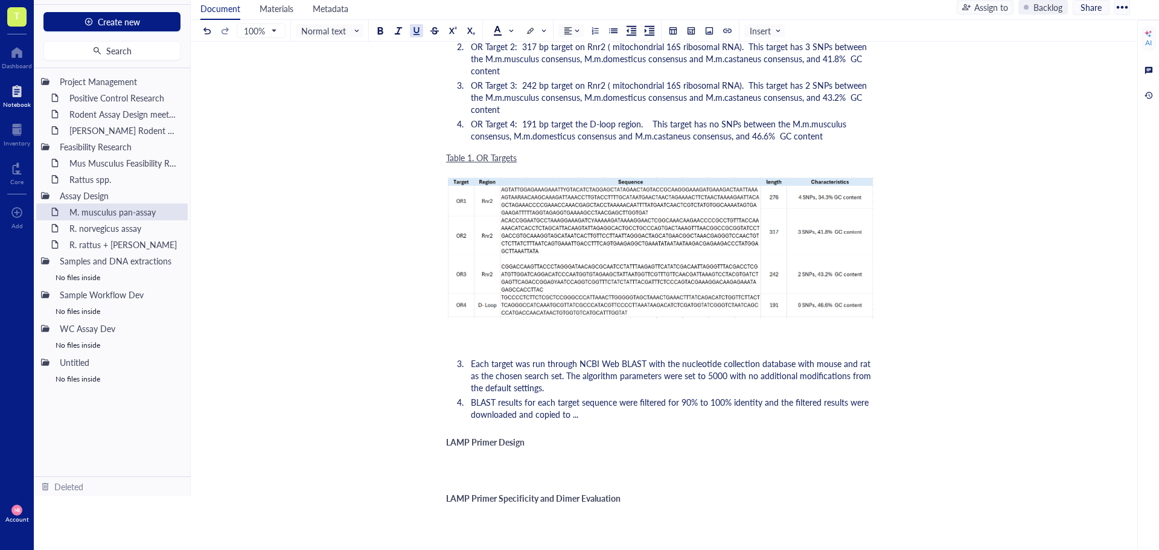
scroll to position [302, 0]
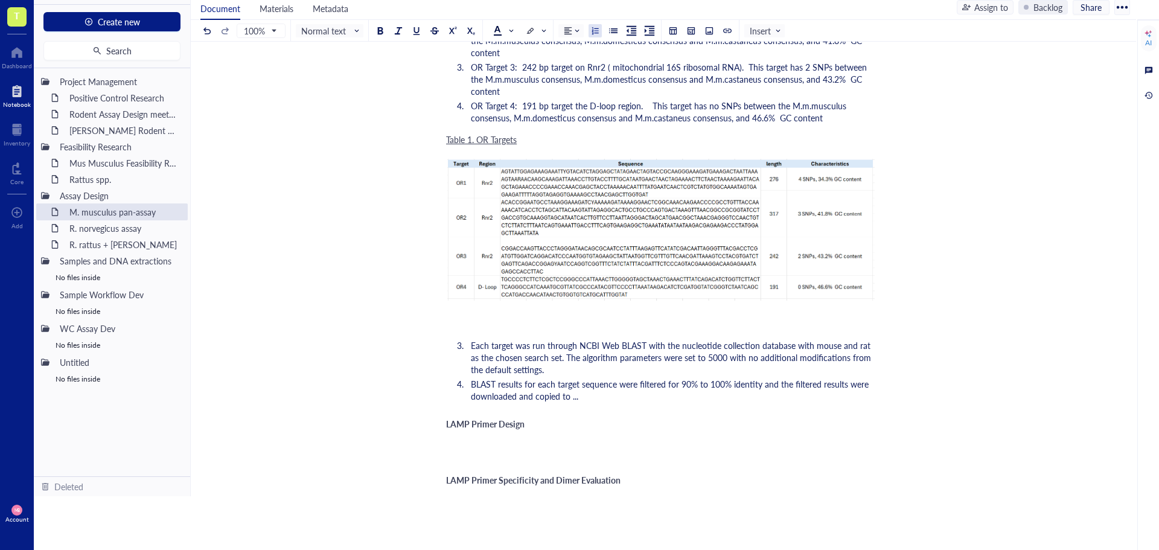
click at [583, 355] on li "Each target was run through NCBI Web BLAST with the nucleotide collection datab…" at bounding box center [671, 357] width 410 height 36
click at [703, 30] on button at bounding box center [708, 30] width 13 height 13
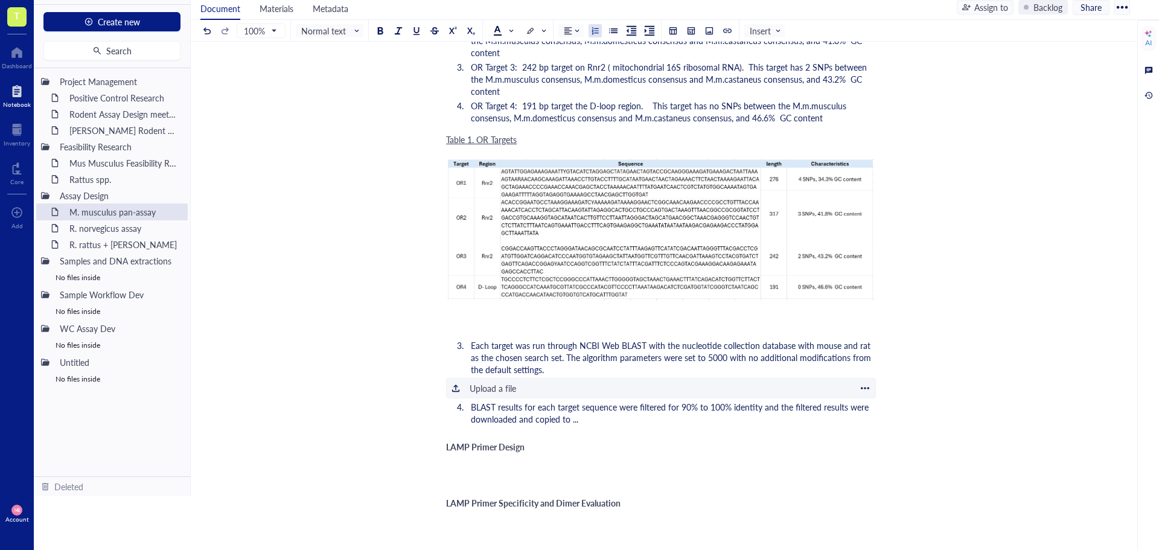
click at [479, 381] on div "Upload a file" at bounding box center [493, 387] width 46 height 13
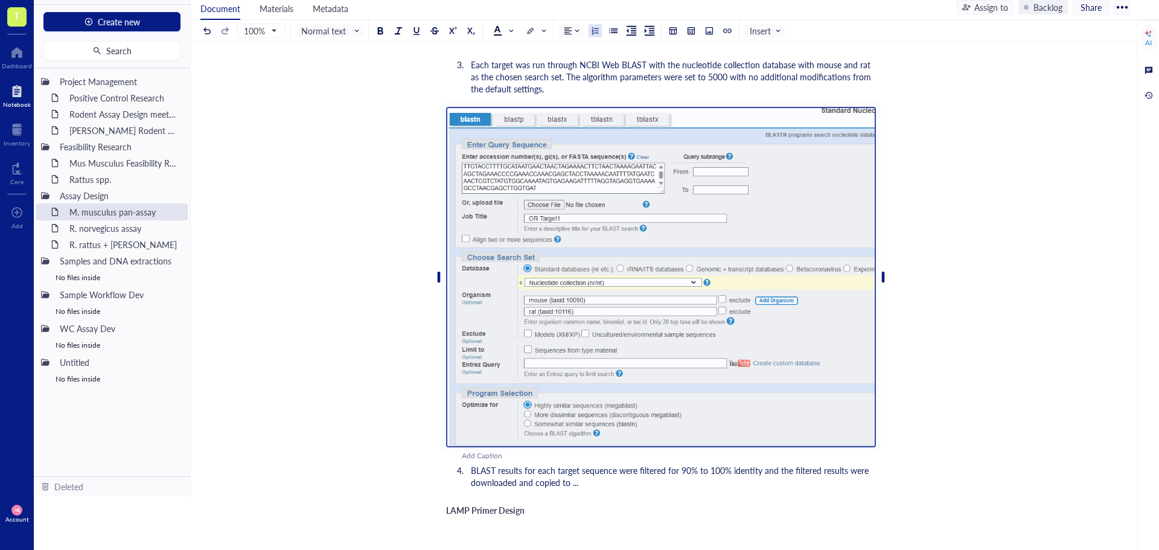
scroll to position [603, 0]
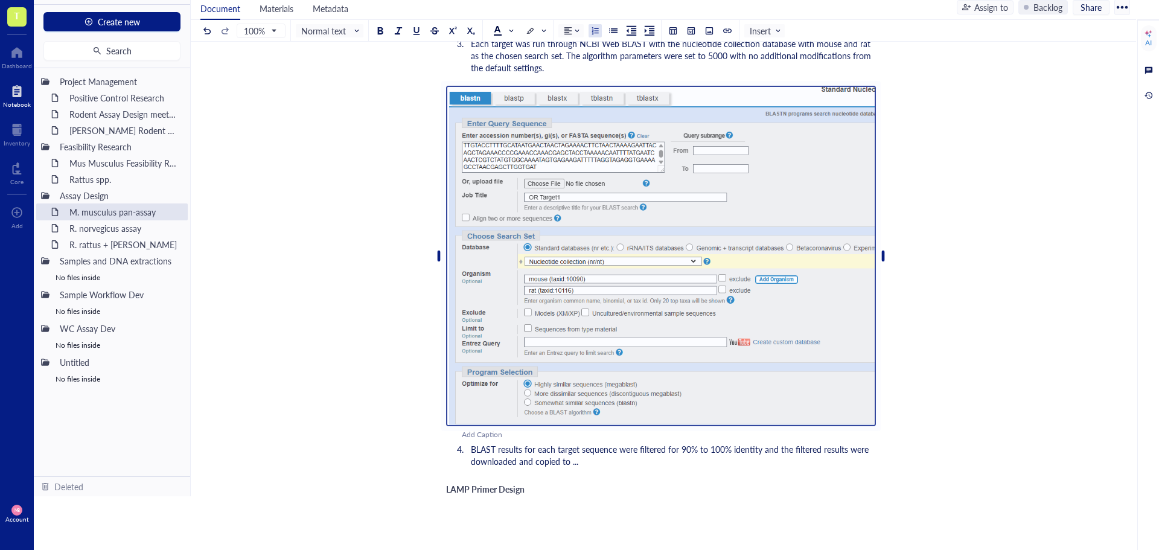
click at [889, 401] on div "M. musculus pan-assay M. musculus pan-assay Author: [PERSON_NAME] ﻿ Documents ﻿…" at bounding box center [661, 172] width 940 height 1410
click at [919, 249] on div "M. musculus pan-assay M. musculus pan-assay Author: [PERSON_NAME] ﻿ Documents ﻿…" at bounding box center [661, 172] width 940 height 1410
click at [897, 252] on div "M. musculus pan-assay M. musculus pan-assay Author: [PERSON_NAME] ﻿ Documents ﻿…" at bounding box center [661, 172] width 940 height 1410
click at [890, 255] on div "M. musculus pan-assay M. musculus pan-assay Author: [PERSON_NAME] ﻿ Documents ﻿…" at bounding box center [661, 172] width 940 height 1410
click at [876, 257] on div "M. musculus pan-assay M. musculus pan-assay Author: [PERSON_NAME] ﻿ Documents ﻿…" at bounding box center [661, 172] width 940 height 1410
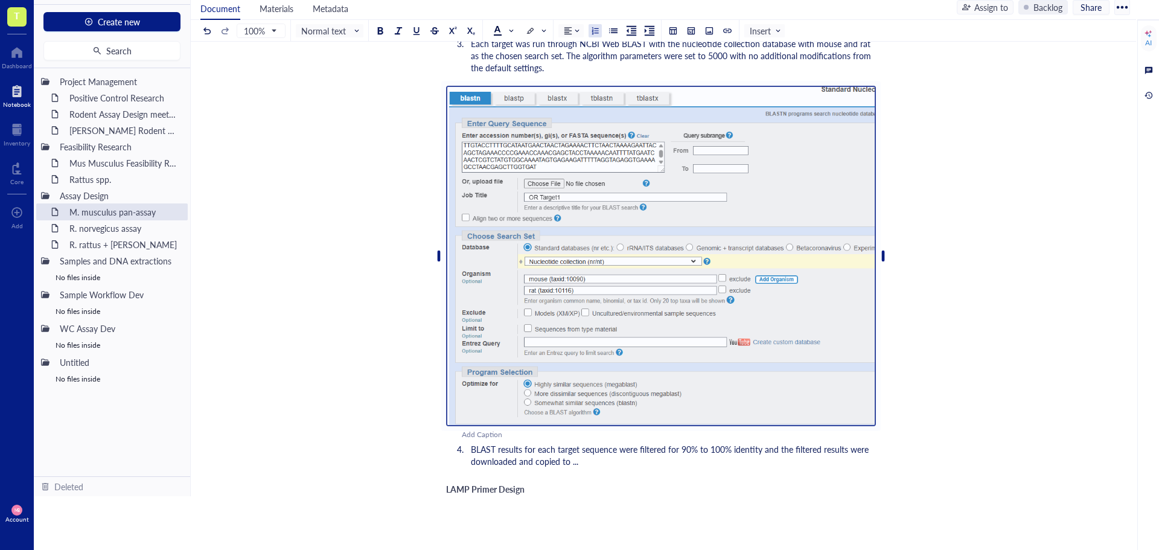
click at [469, 443] on li "BLAST results for each target sequence were filtered for 90% to 100% identity a…" at bounding box center [671, 455] width 410 height 24
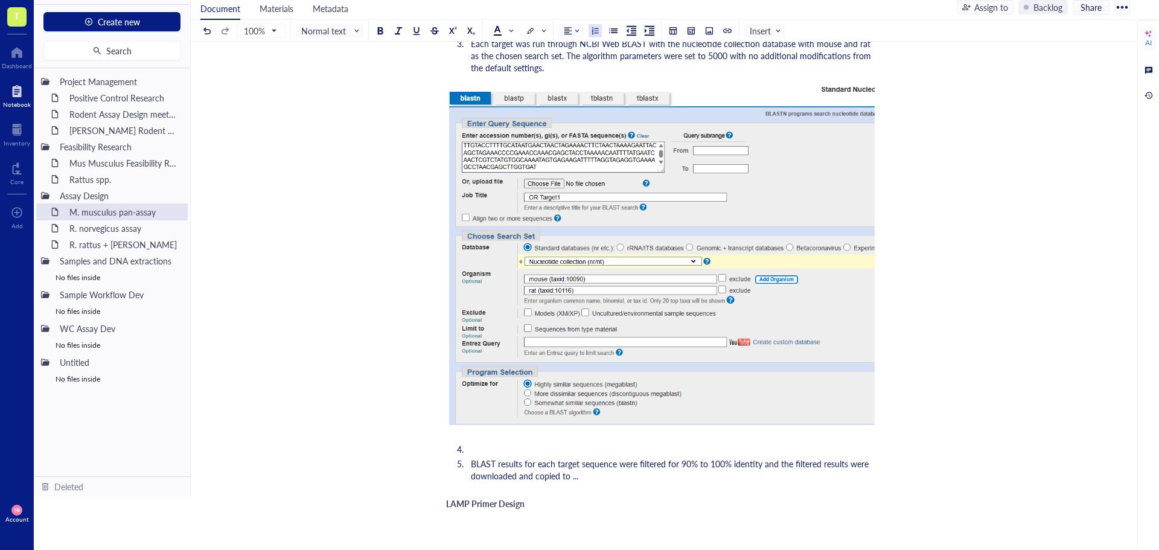
click at [466, 443] on li "﻿" at bounding box center [671, 449] width 410 height 12
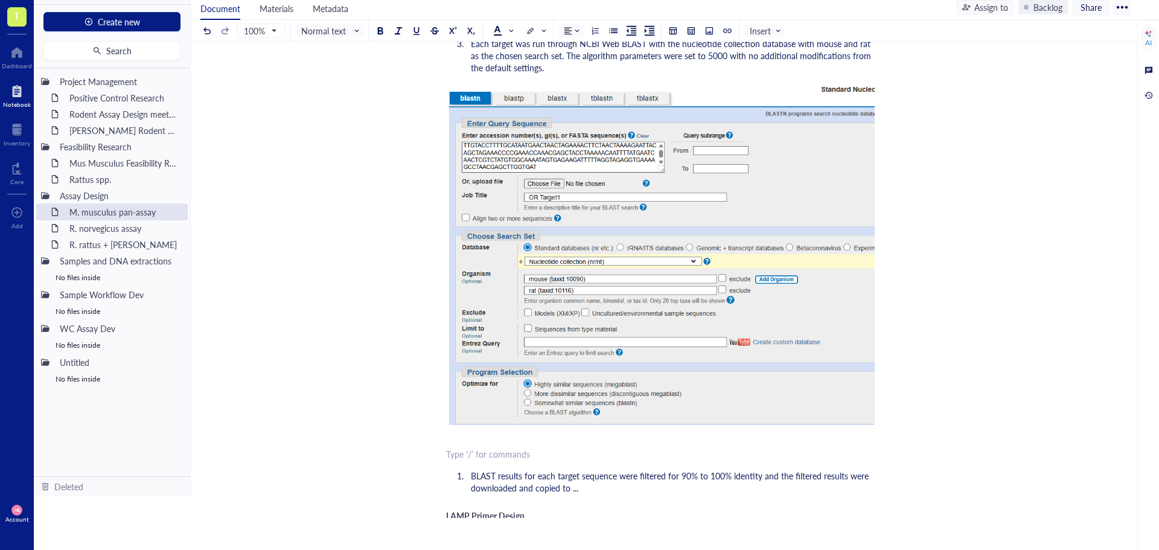
scroll to position [42, 0]
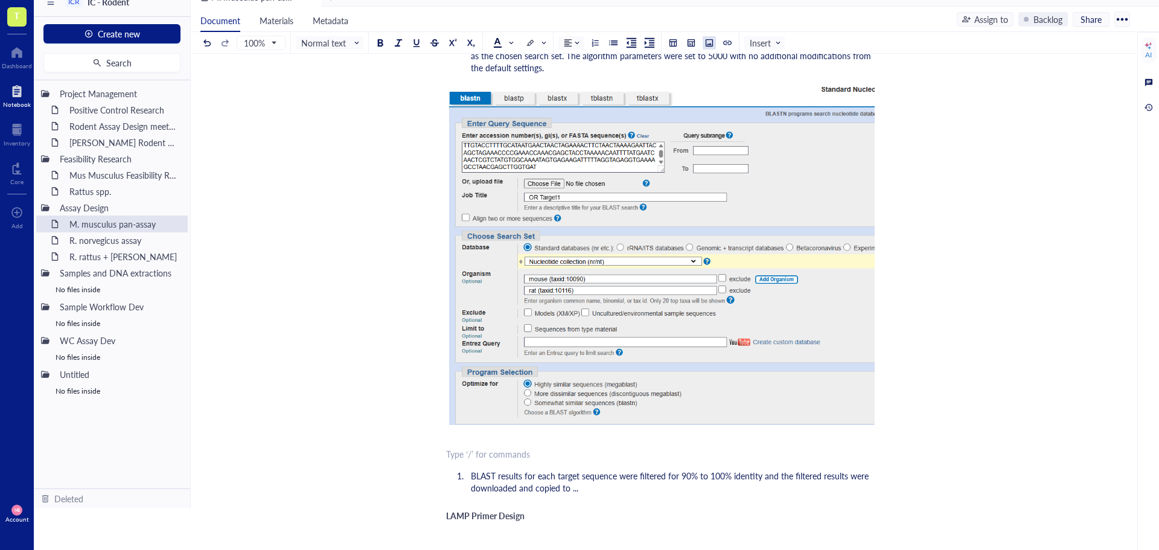
click at [715, 43] on button at bounding box center [708, 42] width 13 height 13
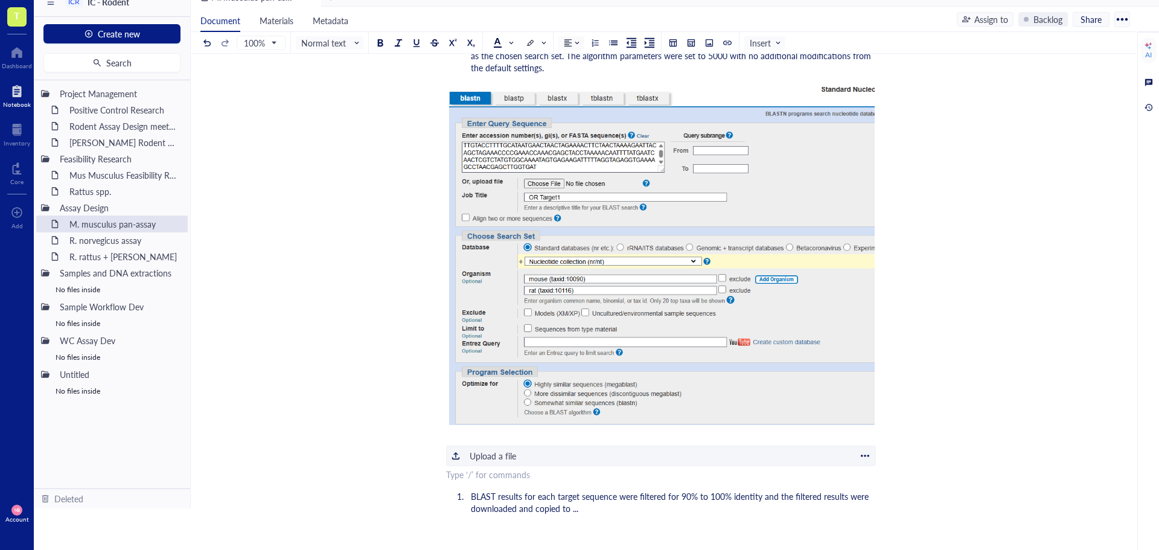
click at [505, 449] on div "Upload a file" at bounding box center [493, 455] width 46 height 13
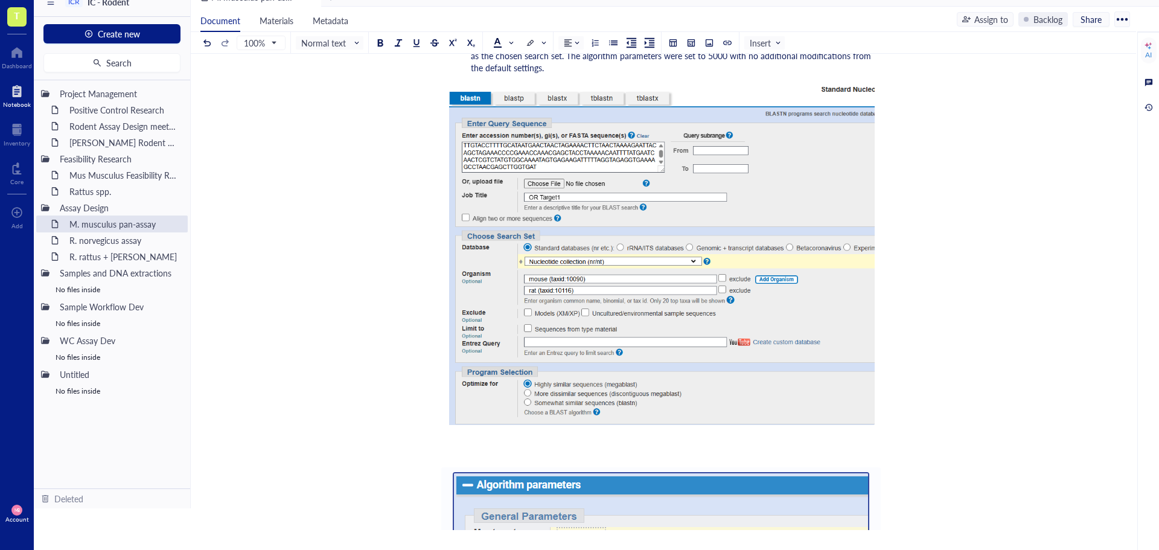
click at [461, 448] on div "﻿" at bounding box center [661, 454] width 430 height 12
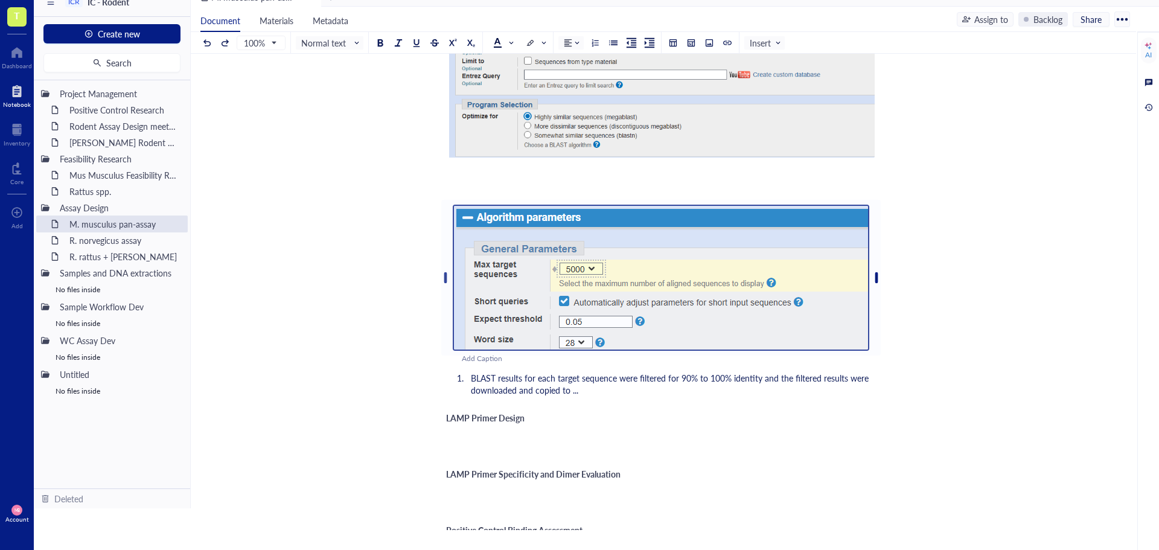
scroll to position [897, 0]
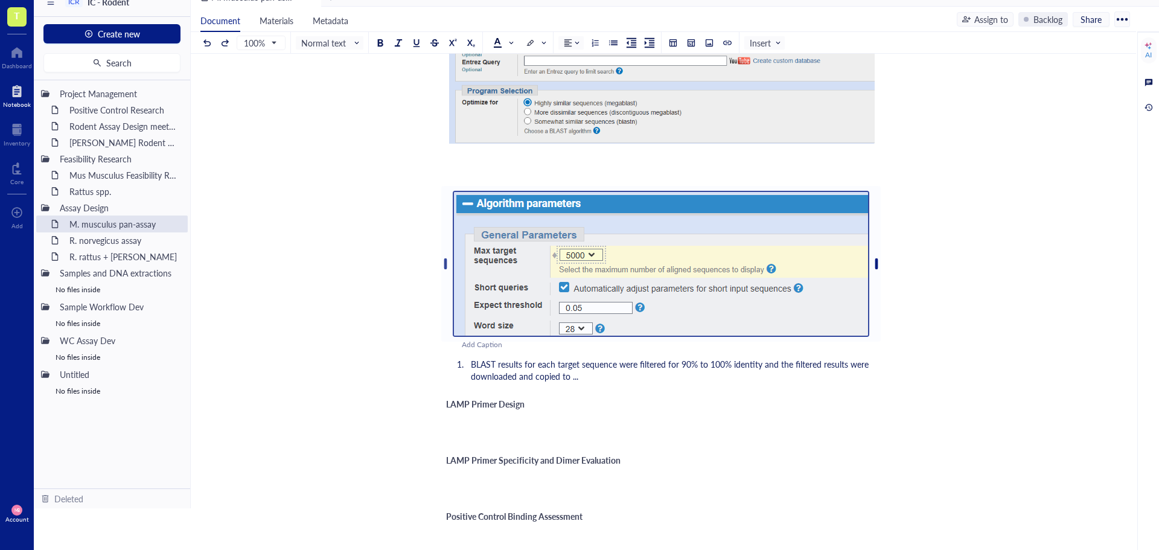
click at [620, 365] on li "BLAST results for each target sequence were filtered for 90% to 100% identity a…" at bounding box center [671, 370] width 410 height 24
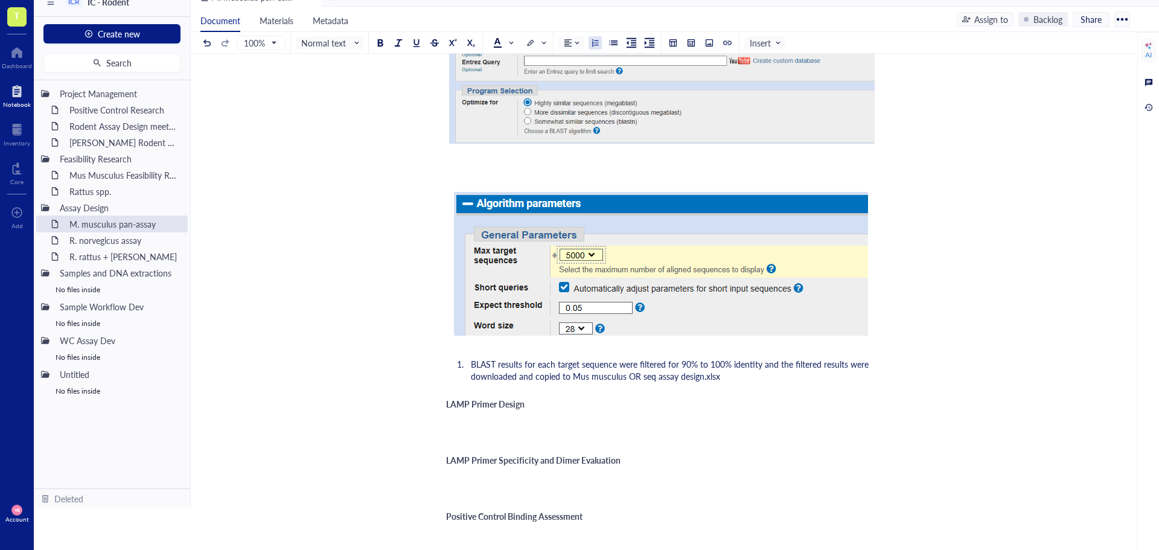
click at [466, 358] on li "BLAST results for each target sequence were filtered for 90% to 100% identity a…" at bounding box center [671, 370] width 410 height 24
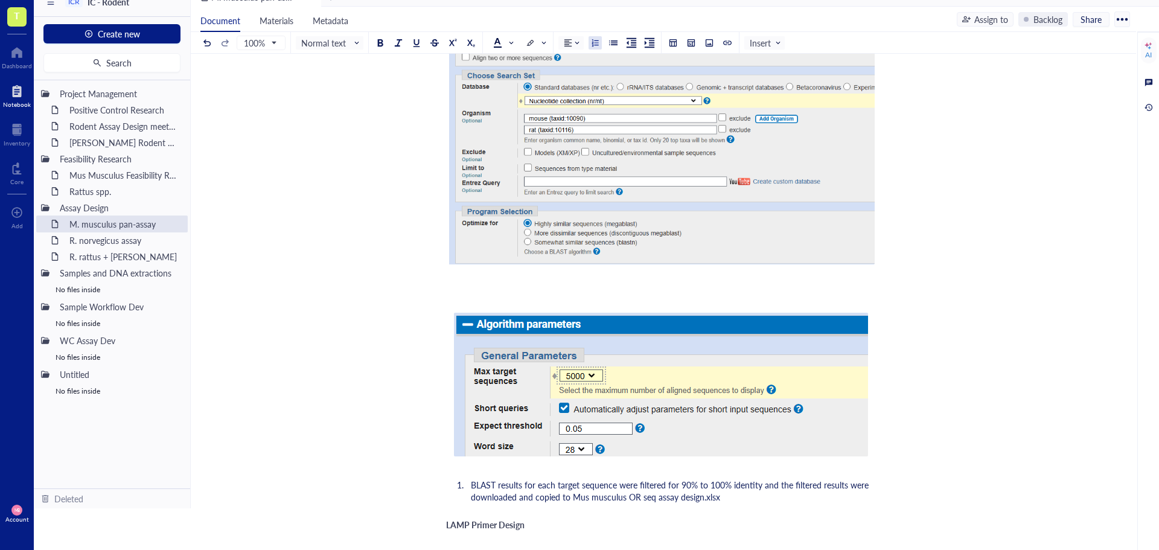
scroll to position [836, 0]
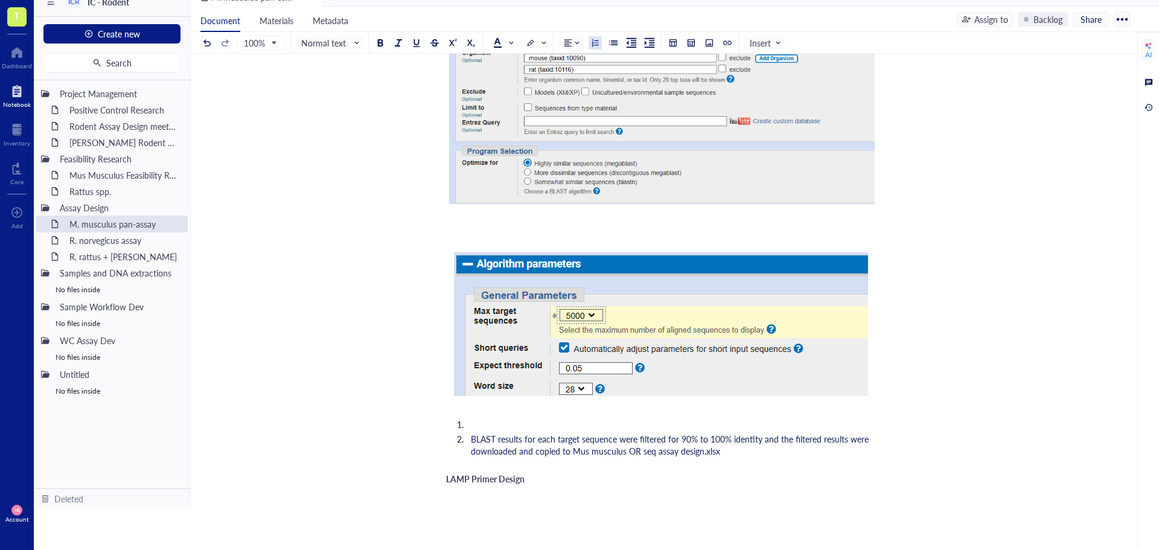
click at [473, 418] on li "﻿" at bounding box center [671, 424] width 410 height 12
click at [508, 413] on span "OR Target BLAST Results" at bounding box center [492, 419] width 93 height 12
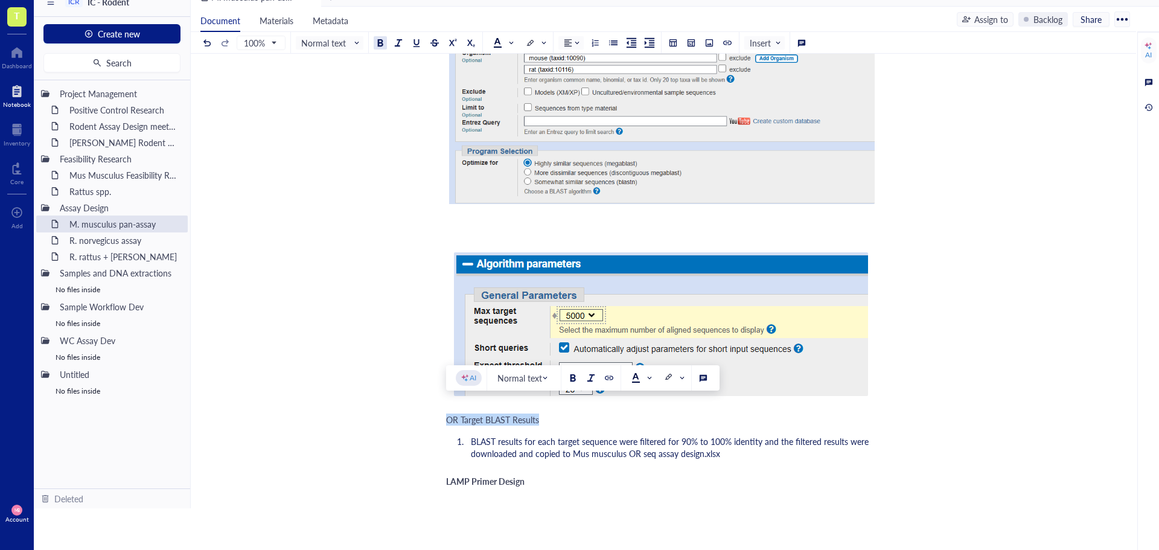
click at [380, 45] on div at bounding box center [380, 43] width 8 height 8
click at [742, 442] on li "BLAST results for each target sequence were filtered for 90% to 100% identity a…" at bounding box center [671, 447] width 410 height 24
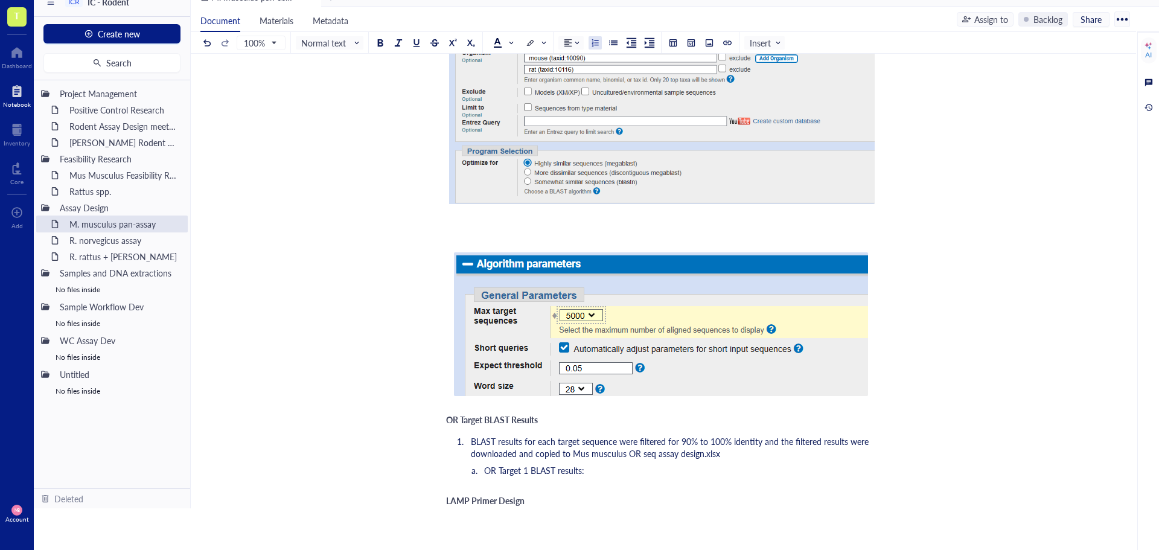
click at [610, 464] on li "OR Target 1 BLAST results:" at bounding box center [680, 470] width 390 height 12
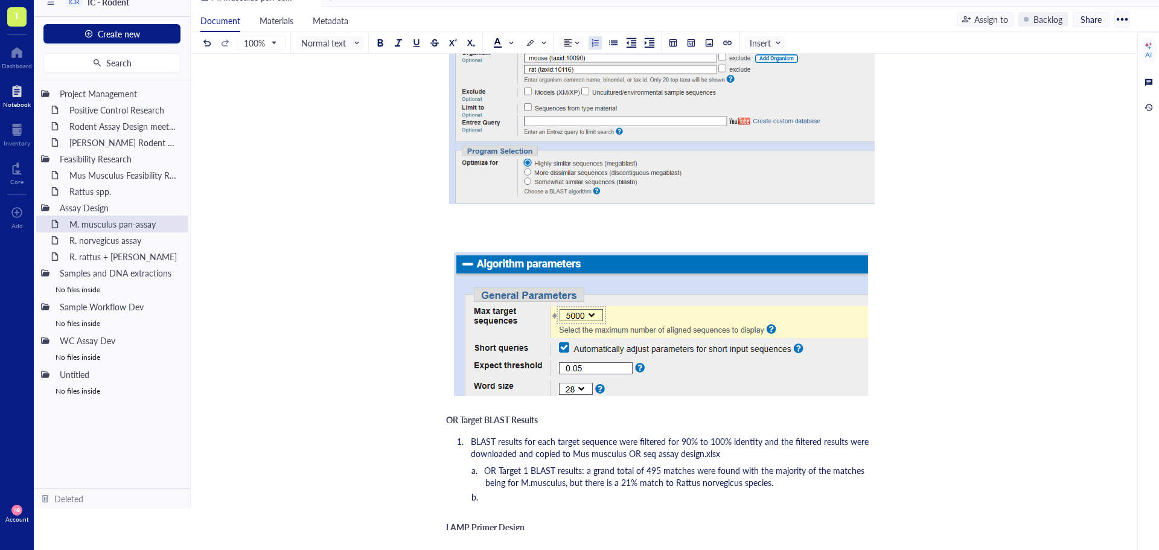
scroll to position [897, 0]
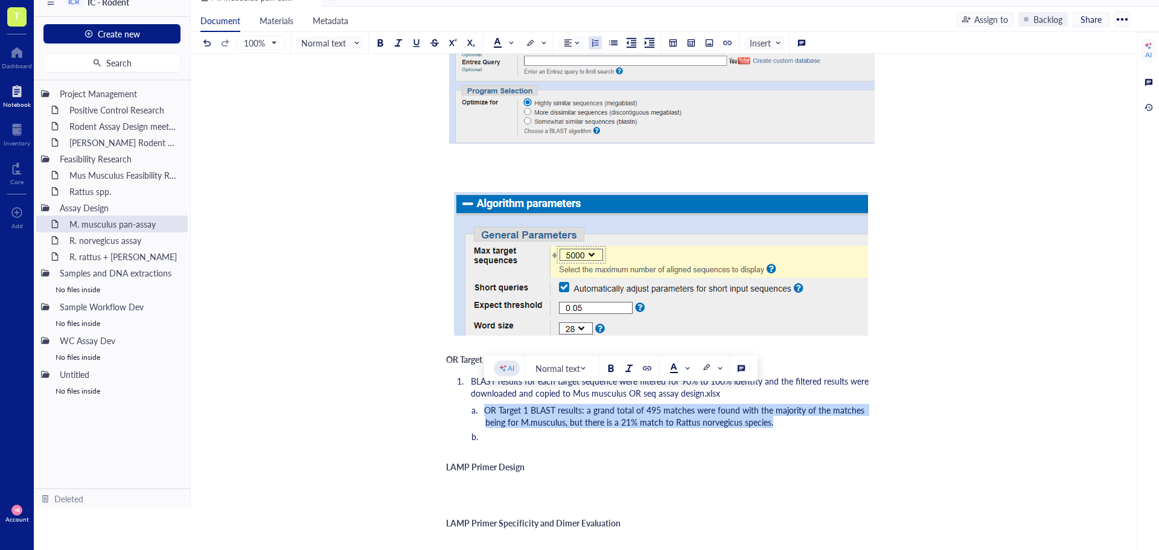
drag, startPoint x: 772, startPoint y: 407, endPoint x: 486, endPoint y: 401, distance: 286.7
click at [486, 404] on li "OR Target 1 BLAST results: a grand total of 495 matches were found with the maj…" at bounding box center [680, 416] width 390 height 24
copy span "OR Target 1 BLAST results: a grand total of 495 matches were found with the maj…"
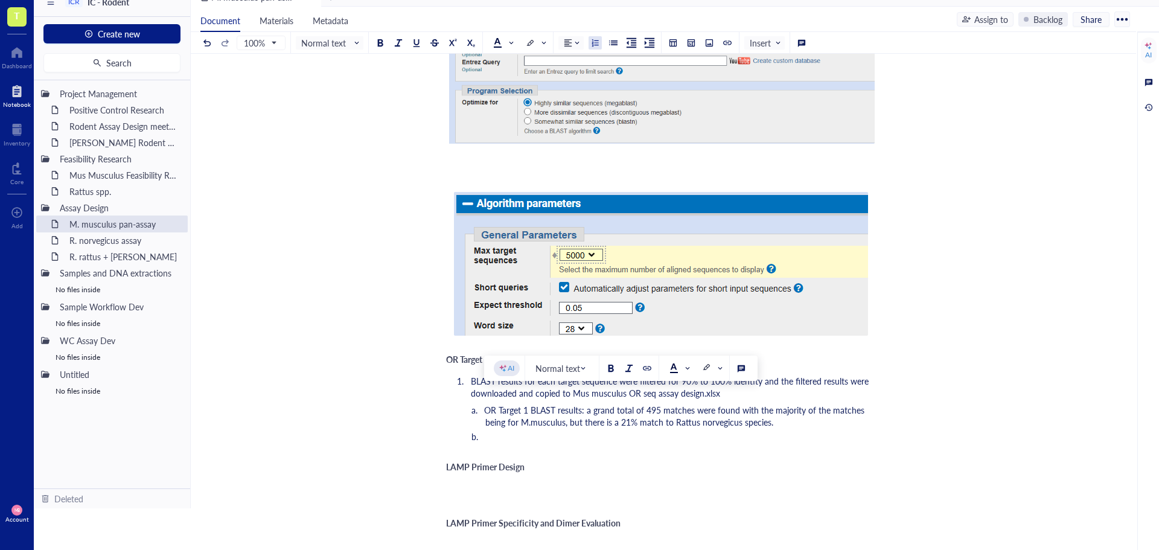
click at [492, 430] on li "﻿" at bounding box center [680, 436] width 390 height 12
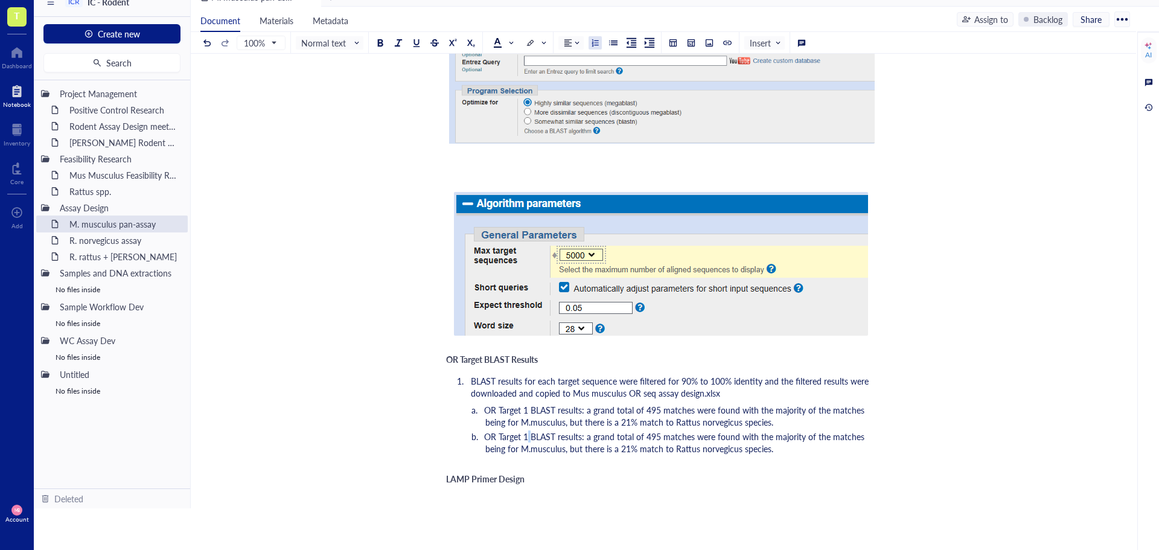
click at [526, 430] on span "OR Target 1 BLAST results: a grand total of 495 matches were found with the maj…" at bounding box center [675, 442] width 383 height 24
drag, startPoint x: 660, startPoint y: 422, endPoint x: 648, endPoint y: 422, distance: 12.7
click at [648, 430] on span "OR Target 2 BLAST results: a grand total of 495 matches were found with the maj…" at bounding box center [675, 442] width 383 height 24
click at [628, 438] on span "OR Target 2 BLAST results: a grand total of 667 matches were found with the maj…" at bounding box center [675, 442] width 383 height 24
click at [780, 435] on li "OR Target 2 BLAST results: a grand total of 667 matches were found with the maj…" at bounding box center [680, 442] width 390 height 24
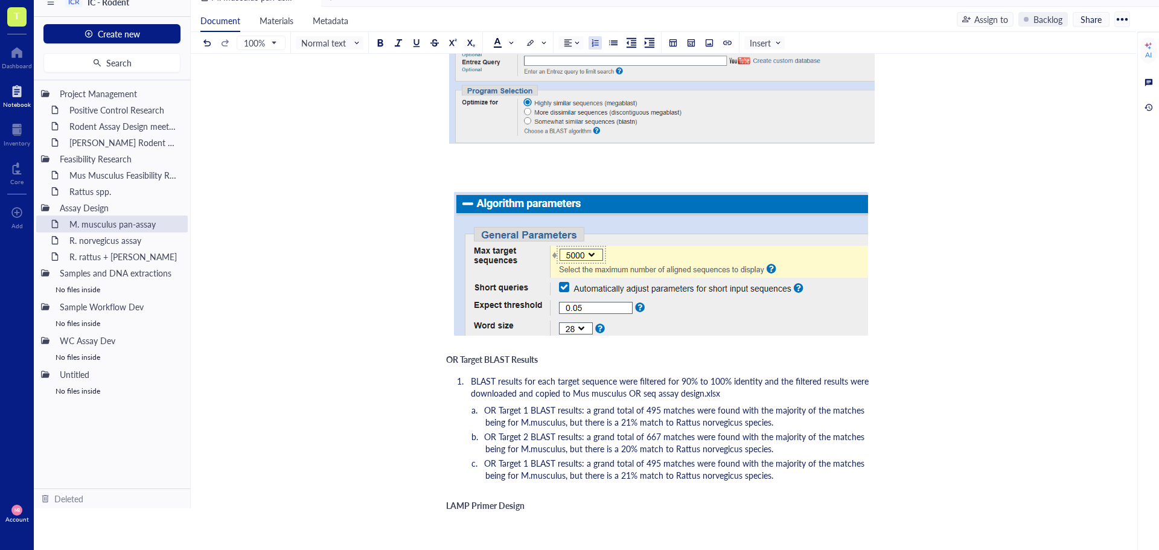
click at [530, 457] on span "OR Target 1 BLAST results: a grand total of 495 matches were found with the maj…" at bounding box center [675, 469] width 383 height 24
click at [527, 457] on span "OR Target 1 BLAST results: a grand total of 495 matches were found with the maj…" at bounding box center [675, 469] width 383 height 24
drag, startPoint x: 658, startPoint y: 449, endPoint x: 646, endPoint y: 451, distance: 12.2
click at [646, 457] on span "OR Target 3BLAST results: a grand total of 495 matches were found with the majo…" at bounding box center [674, 469] width 380 height 24
click at [626, 465] on span "OR Target 3BLAST results: a grand total of 718 matches were found with the majo…" at bounding box center [674, 469] width 380 height 24
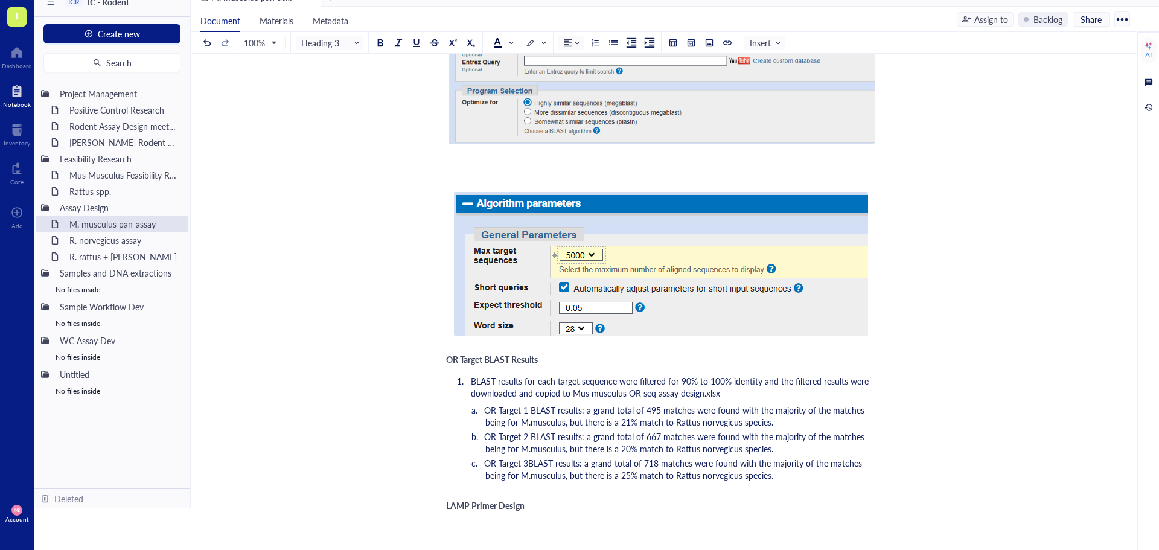
click at [706, 485] on div "Author: [PERSON_NAME] ﻿ Documents ﻿ ﻿ M. musculus sub-species alignment and Tar…" at bounding box center [661, 62] width 430 height 1662
click at [805, 460] on li "OR Target 3BLAST results: a grand total of 718 matches were found with the majo…" at bounding box center [680, 469] width 390 height 24
drag, startPoint x: 772, startPoint y: 462, endPoint x: 486, endPoint y: 449, distance: 285.8
click at [486, 457] on li "OR Target 3BLAST results: a grand total of 718 matches were found with the majo…" at bounding box center [680, 469] width 390 height 24
click at [504, 483] on li "﻿" at bounding box center [680, 489] width 390 height 12
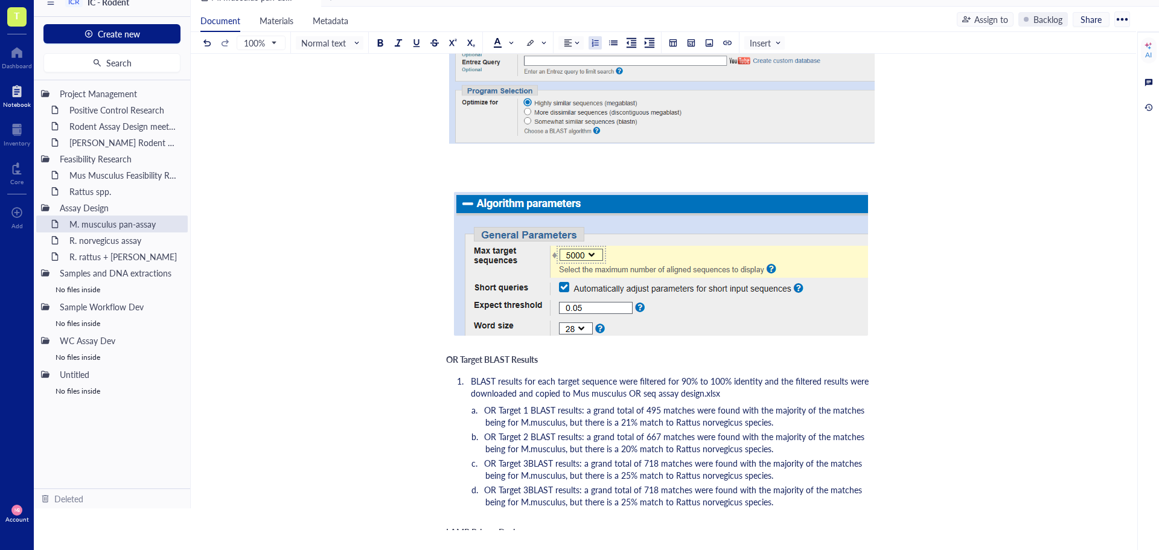
click at [529, 483] on span "OR Target 3BLAST results: a grand total of 718 matches were found with the majo…" at bounding box center [674, 495] width 380 height 24
click at [531, 457] on span "OR Target 3BLAST results: a grand total of 718 matches were found with the majo…" at bounding box center [674, 469] width 380 height 24
drag, startPoint x: 661, startPoint y: 479, endPoint x: 647, endPoint y: 479, distance: 13.9
click at [647, 483] on span "OR Target 4 BLAST results: a grand total of 718 matches were found with the maj…" at bounding box center [675, 495] width 383 height 24
drag, startPoint x: 629, startPoint y: 489, endPoint x: 568, endPoint y: 483, distance: 61.8
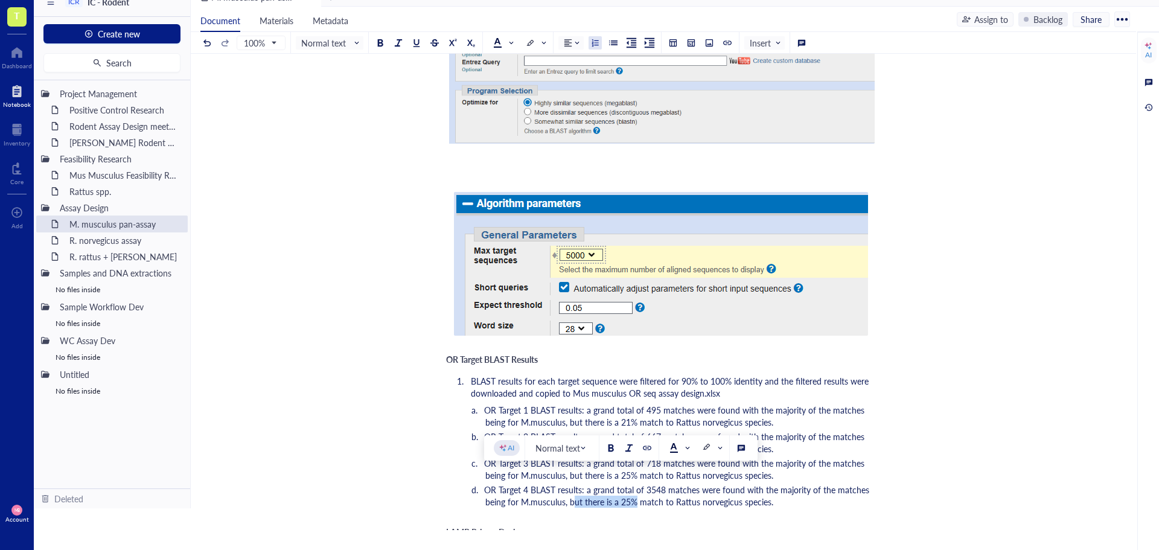
click at [568, 483] on span "OR Target 4 BLAST results: a grand total of 3548 matches were found with the ma…" at bounding box center [677, 495] width 387 height 24
click at [766, 489] on li "OR Target 4 BLAST results: a grand total of 3548 matches were found with the ma…" at bounding box center [680, 495] width 390 height 24
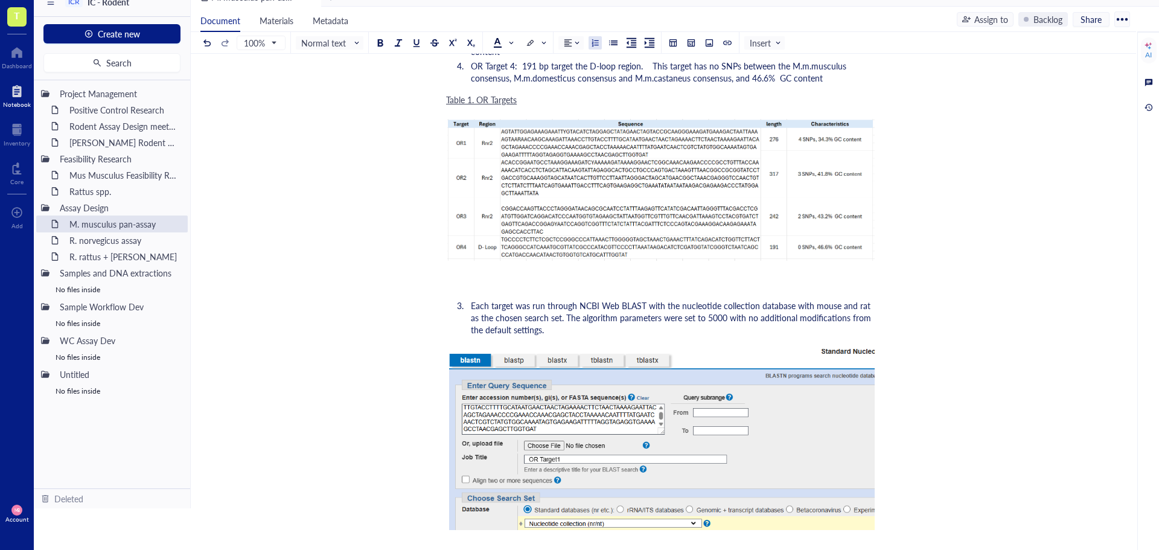
scroll to position [0, 0]
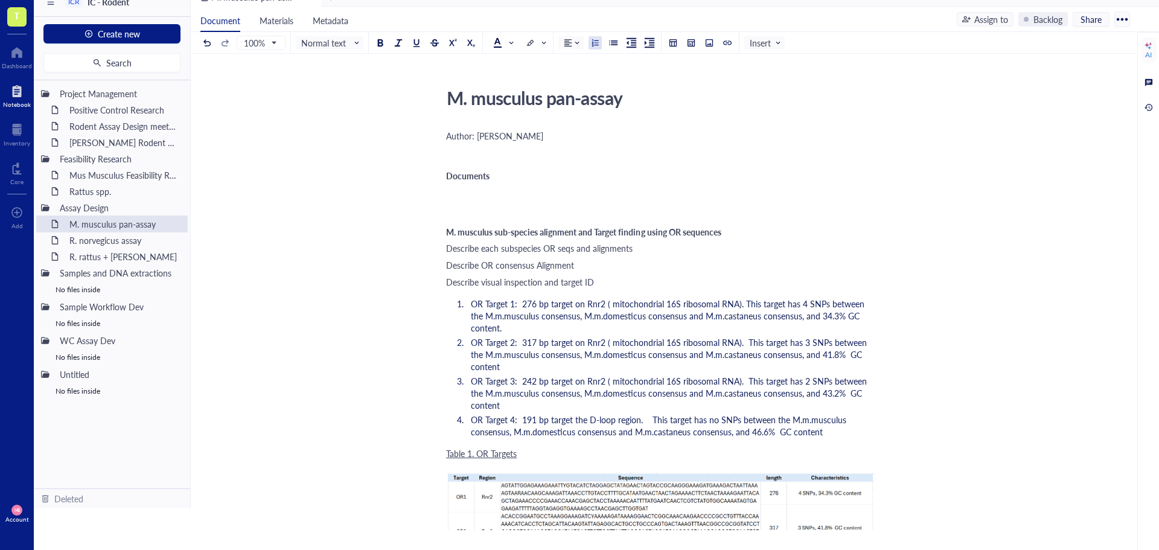
click at [448, 186] on div "﻿" at bounding box center [661, 192] width 430 height 12
click at [454, 195] on div "﻿ Type ‘/’ for commands" at bounding box center [661, 192] width 430 height 12
drag, startPoint x: 447, startPoint y: 193, endPoint x: 596, endPoint y: 196, distance: 149.1
click at [596, 196] on div "Mus musculus OR seq assay design.xlsx" at bounding box center [661, 192] width 430 height 12
click at [610, 163] on div at bounding box center [609, 162] width 8 height 8
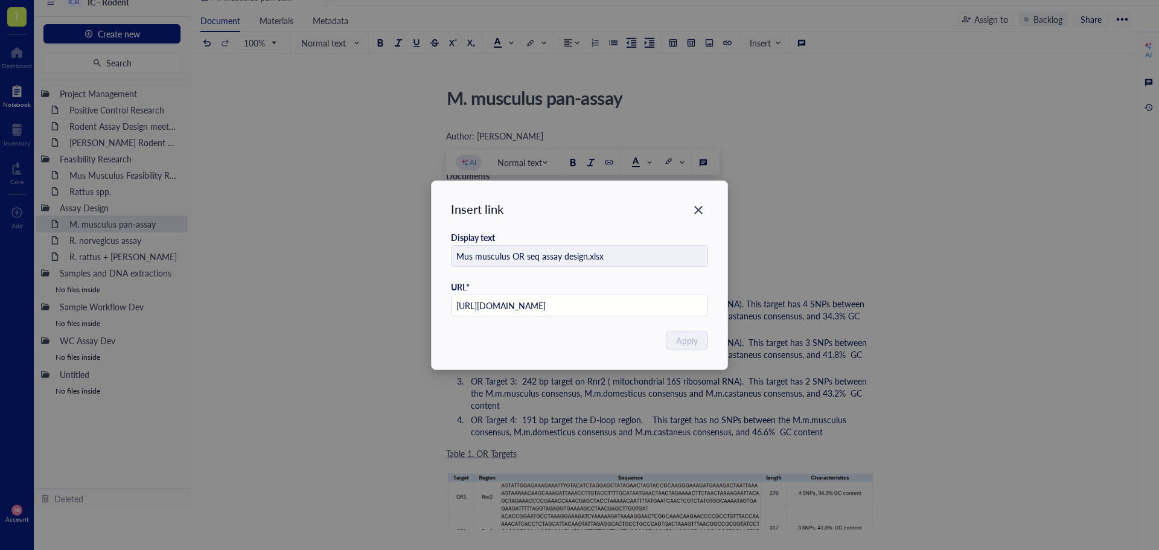
scroll to position [0, 215]
type input "[URL][DOMAIN_NAME]"
click at [681, 342] on span "Apply" at bounding box center [688, 340] width 22 height 13
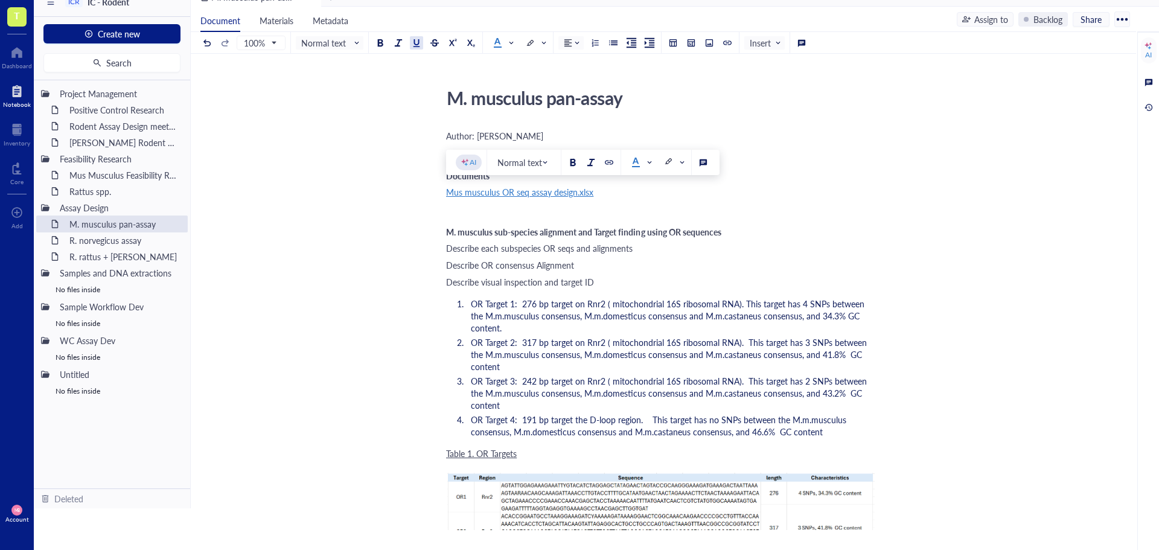
click at [809, 229] on div "M. musculus sub-species alignment and Target finding using OR sequences" at bounding box center [661, 232] width 430 height 10
click at [463, 206] on span "upload consensus seqs" at bounding box center [488, 209] width 85 height 12
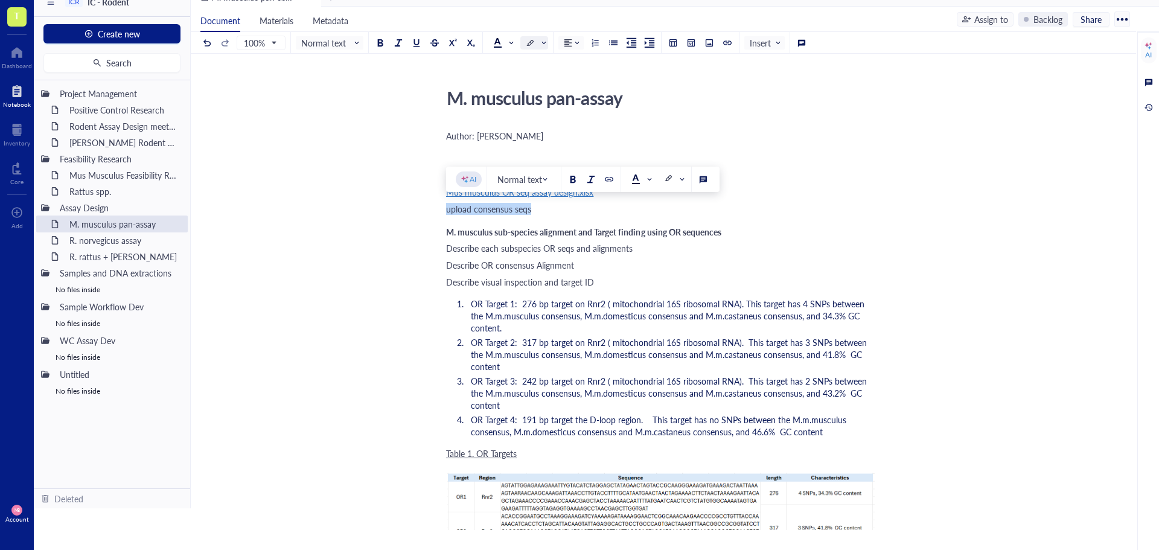
click at [543, 43] on span at bounding box center [535, 43] width 19 height 12
click at [542, 62] on div at bounding box center [549, 61] width 19 height 19
click at [735, 102] on div "M. musculus pan-assay" at bounding box center [656, 98] width 430 height 30
type textarea "M. musculus pan-assay (in progress)"
click at [771, 336] on span "OR Target 2: 317 bp target on Rnr2 ( mitochondrial 16S ribosomal RNA). This tar…" at bounding box center [670, 354] width 398 height 36
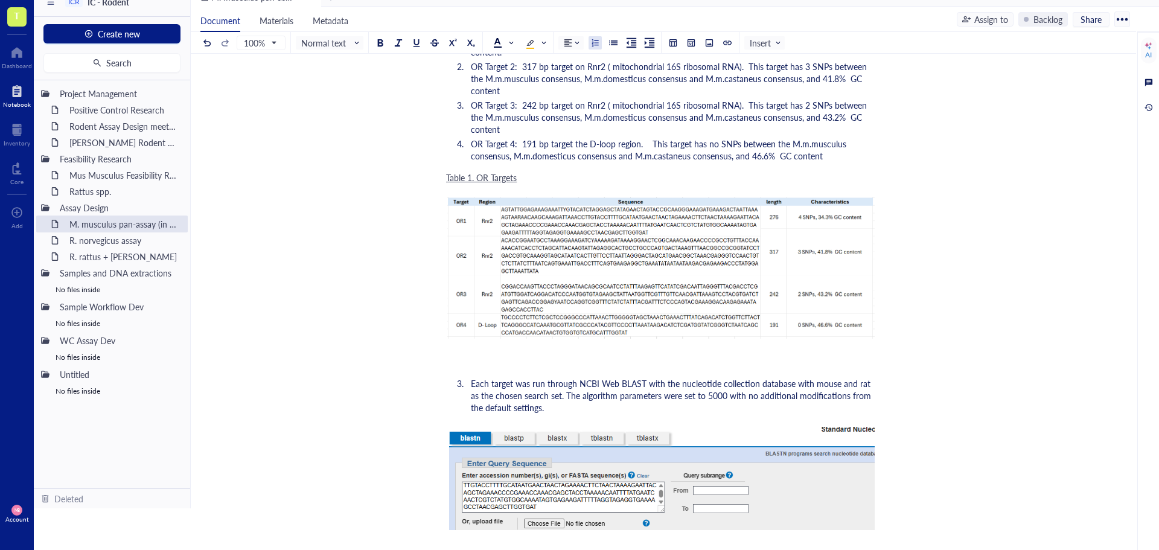
scroll to position [60, 0]
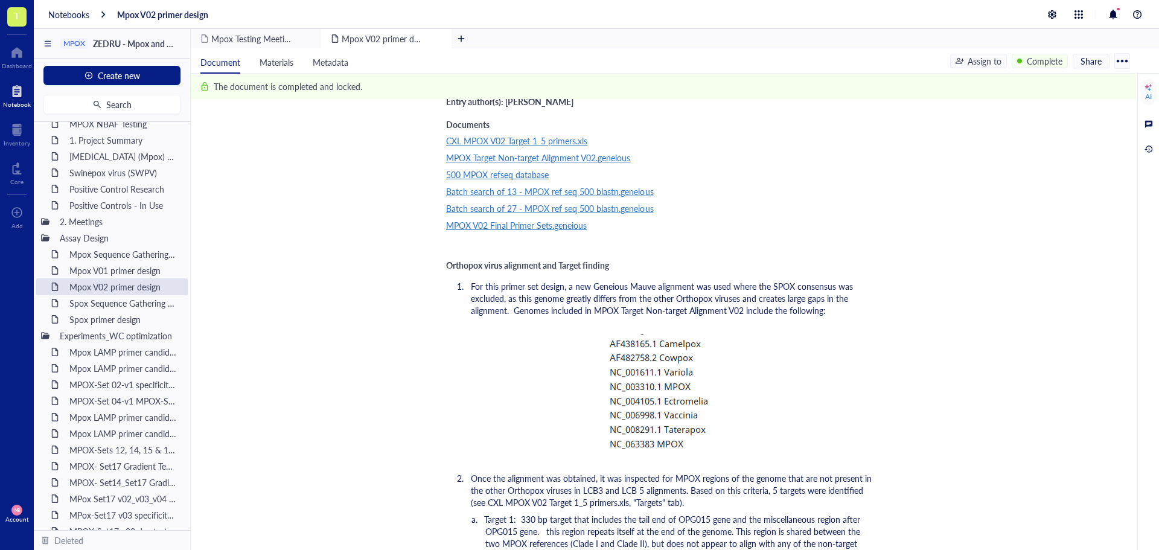
scroll to position [60, 0]
